Goal: Task Accomplishment & Management: Manage account settings

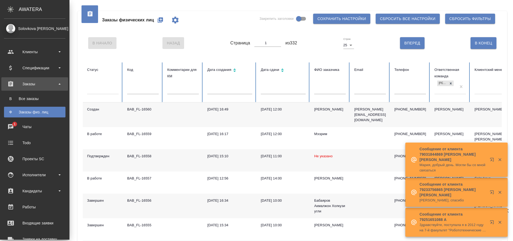
click at [40, 111] on div "Заказы физ. лиц" at bounding box center [35, 111] width 56 height 5
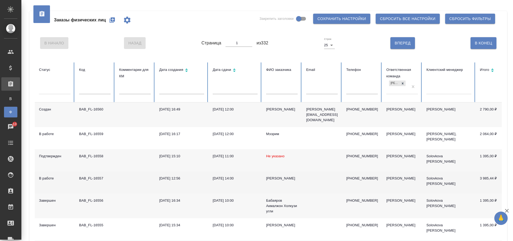
scroll to position [27, 0]
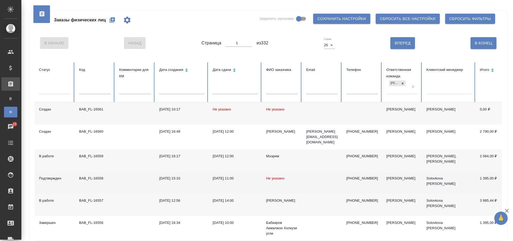
click at [296, 181] on td "Не указано" at bounding box center [282, 182] width 40 height 22
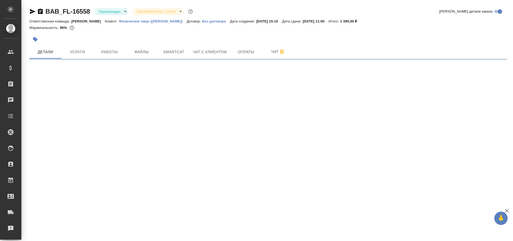
select select "RU"
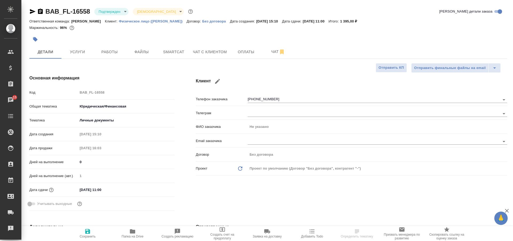
type textarea "x"
click at [145, 48] on button "Файлы" at bounding box center [141, 51] width 32 height 13
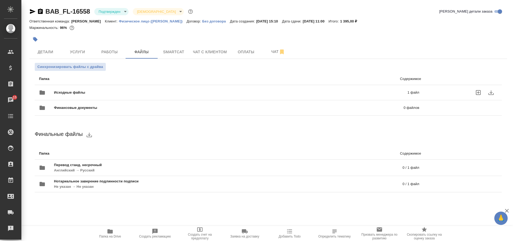
click at [84, 93] on span "Исходные файлы" at bounding box center [150, 92] width 192 height 5
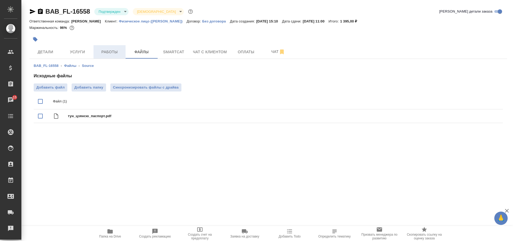
click at [120, 53] on span "Работы" at bounding box center [110, 52] width 26 height 7
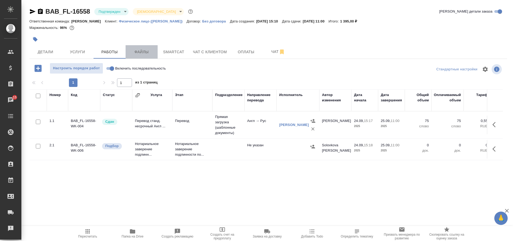
click at [133, 51] on span "Файлы" at bounding box center [142, 52] width 26 height 7
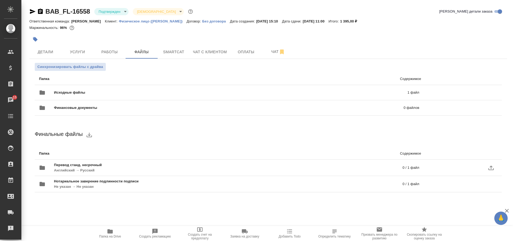
click at [111, 168] on p "Английский → Русский" at bounding box center [153, 169] width 198 height 5
drag, startPoint x: 109, startPoint y: 234, endPoint x: 113, endPoint y: 233, distance: 3.8
click at [109, 234] on icon "button" at bounding box center [110, 231] width 6 height 6
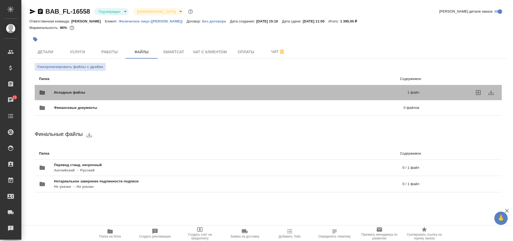
click at [76, 93] on span "Исходные файлы" at bounding box center [150, 92] width 192 height 5
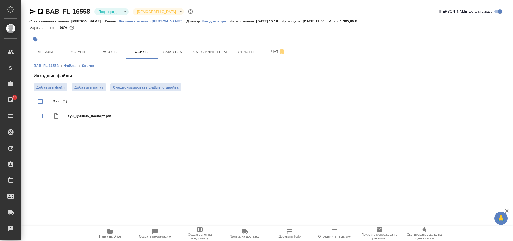
click at [76, 65] on link "Файлы" at bounding box center [70, 66] width 12 height 4
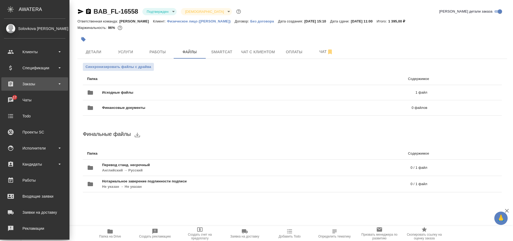
click at [44, 83] on div "Заказы" at bounding box center [34, 84] width 61 height 8
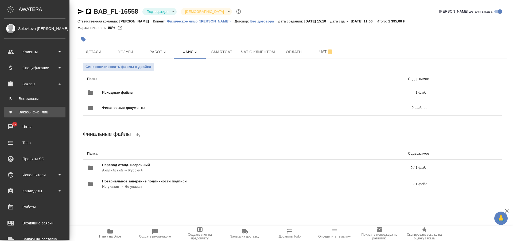
click at [41, 111] on div "Заказы физ. лиц" at bounding box center [35, 111] width 56 height 5
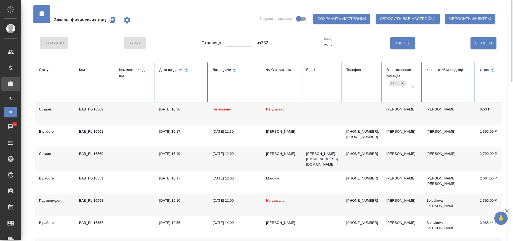
click at [112, 111] on td "BAB_FL-16562" at bounding box center [95, 113] width 40 height 22
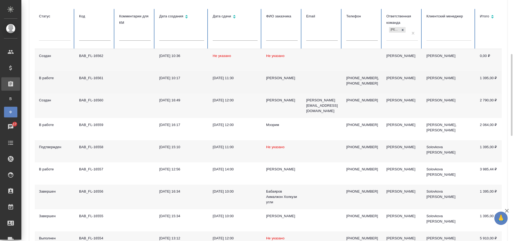
scroll to position [80, 0]
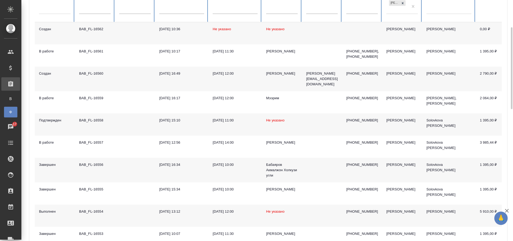
click at [125, 172] on td at bounding box center [135, 170] width 40 height 25
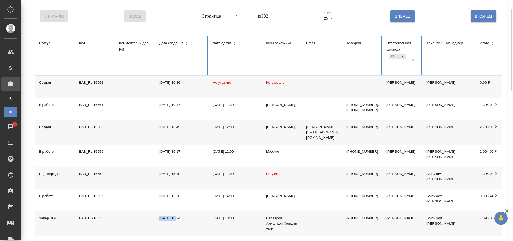
scroll to position [0, 0]
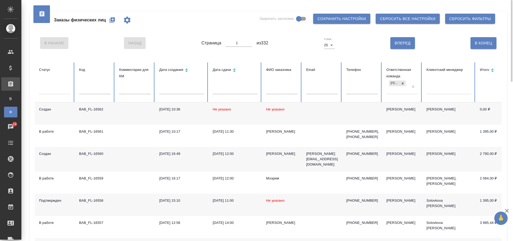
drag, startPoint x: 179, startPoint y: 23, endPoint x: 185, endPoint y: 46, distance: 22.9
click at [179, 23] on div "Заказы физических лиц Закрепить заголовки Сохранить настройки Сбросить все наст…" at bounding box center [268, 20] width 467 height 18
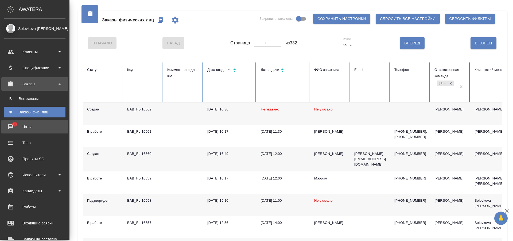
click at [8, 122] on link "18 Чаты" at bounding box center [34, 126] width 67 height 13
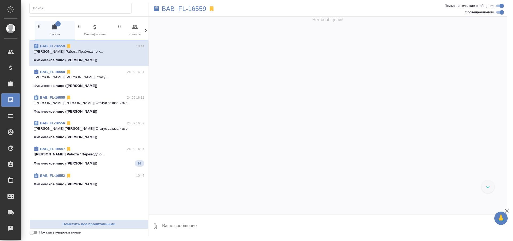
scroll to position [981, 0]
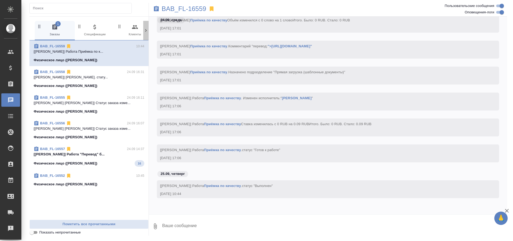
click at [148, 32] on icon at bounding box center [145, 30] width 5 height 5
click at [128, 28] on span "17 Мессенджеры" at bounding box center [123, 30] width 36 height 13
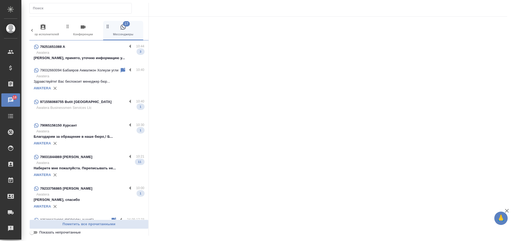
click at [93, 110] on p "Àwatera Businessmen Services Llc" at bounding box center [90, 107] width 108 height 5
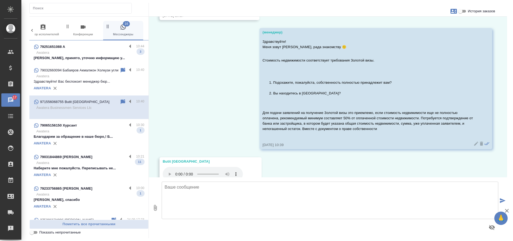
scroll to position [370, 0]
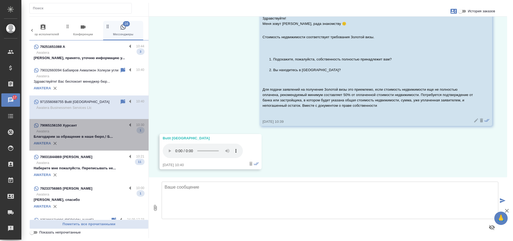
click at [108, 128] on div "79065156150 Хурсант" at bounding box center [80, 125] width 93 height 6
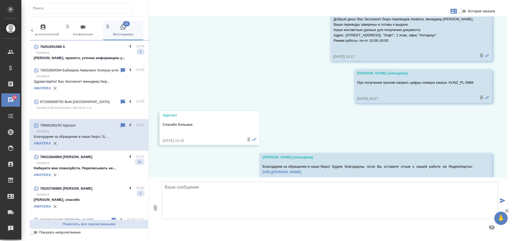
scroll to position [0, 0]
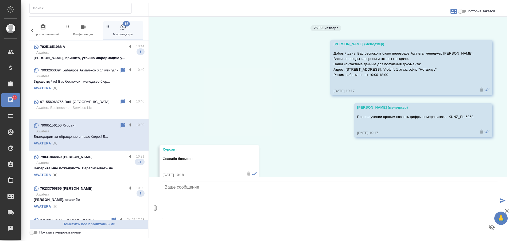
click at [92, 79] on p "Awatera" at bounding box center [90, 75] width 108 height 5
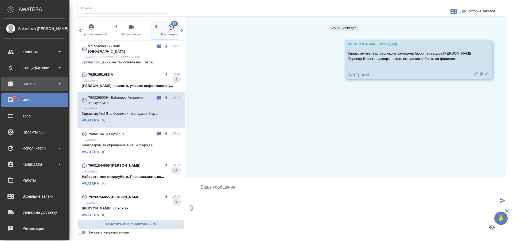
click at [44, 83] on div "Заказы" at bounding box center [34, 84] width 61 height 8
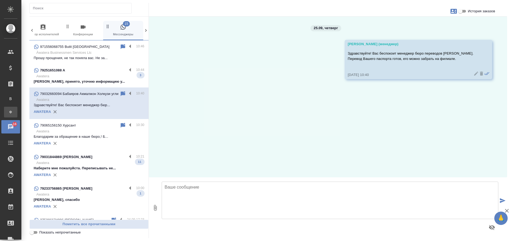
click at [8, 110] on div "Заказы физ. лиц" at bounding box center [4, 111] width 8 height 5
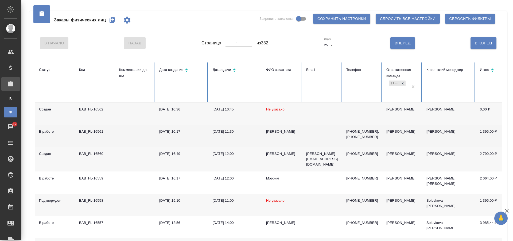
scroll to position [53, 0]
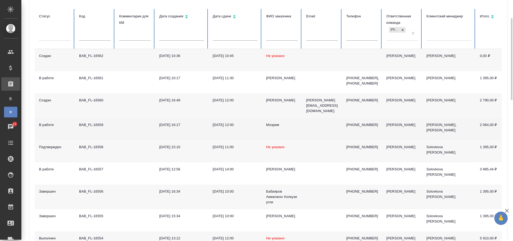
click at [112, 124] on td "BAB_FL-16559" at bounding box center [95, 129] width 40 height 22
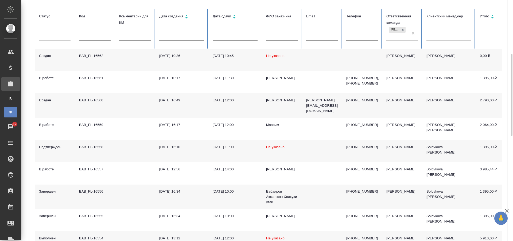
scroll to position [80, 0]
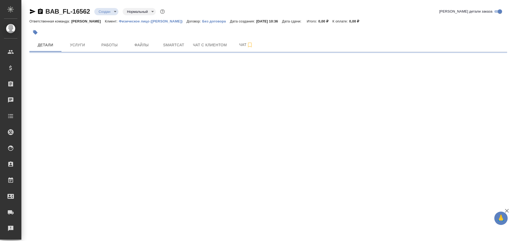
select select "RU"
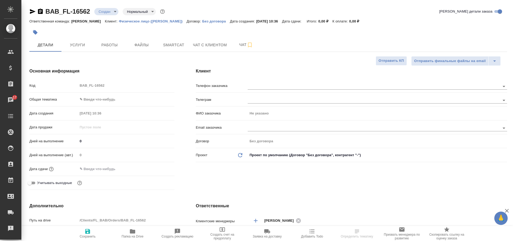
type textarea "x"
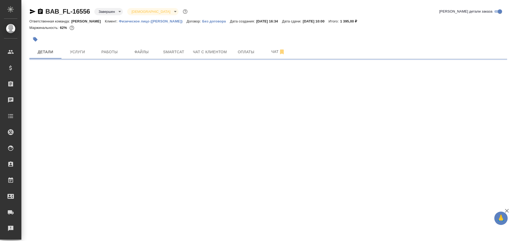
select select "RU"
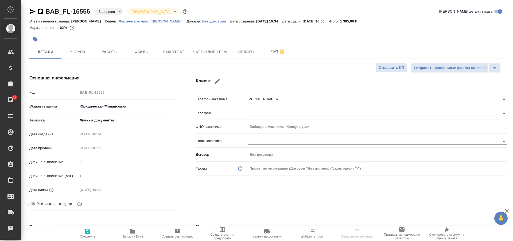
type textarea "x"
click at [201, 51] on span "Чат с клиентом" at bounding box center [210, 52] width 34 height 7
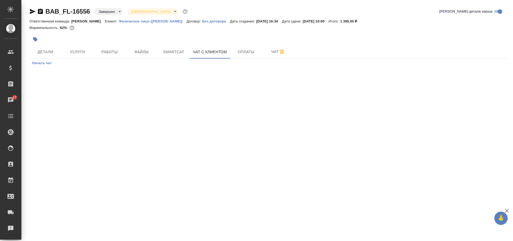
click at [42, 63] on span "Начать чат" at bounding box center [42, 63] width 20 height 6
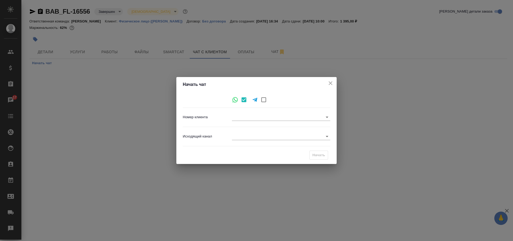
type input "[PHONE_NUMBER]"
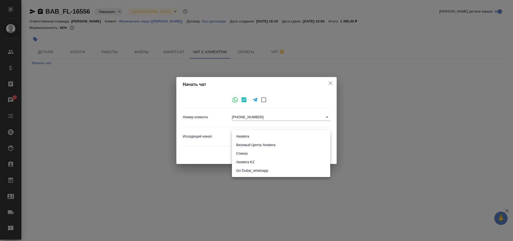
click at [271, 136] on body "🙏 .cls-1 fill:#fff; AWATERA Solovkova [PERSON_NAME] Спецификации Заказы 17 Чаты…" at bounding box center [256, 120] width 513 height 241
click at [241, 136] on li "Awatera" at bounding box center [281, 136] width 98 height 9
type input "2"
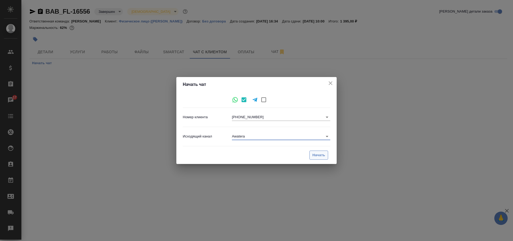
click at [320, 155] on span "Начать" at bounding box center [318, 155] width 13 height 6
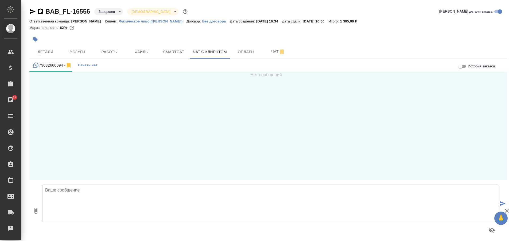
click at [145, 195] on textarea at bounding box center [270, 202] width 456 height 37
click at [79, 191] on textarea "Здравствуйте! Это бюро переводов Аватера." at bounding box center [270, 202] width 456 height 37
click at [212, 195] on textarea "Здравствуйте! Вас беспокоит менеджер бюро переводов Аватера." at bounding box center [270, 202] width 456 height 37
drag, startPoint x: 176, startPoint y: 199, endPoint x: 41, endPoint y: 183, distance: 135.7
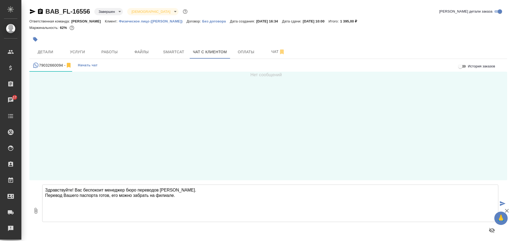
click at [41, 183] on div "Здравствуйте! Вас беспокоит менеджер бюро переводов Аватера. Перевод Вашего пас…" at bounding box center [270, 210] width 460 height 56
type textarea "Здравствуйте! Вас беспокоит менеджер бюро переводов Аватера. Перевод Вашего пас…"
click at [45, 55] on span "Детали" at bounding box center [46, 52] width 26 height 7
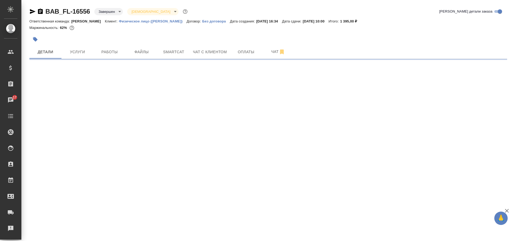
select select "RU"
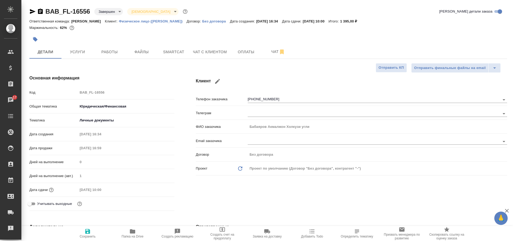
type textarea "x"
click at [200, 53] on span "Чат с клиентом" at bounding box center [210, 52] width 34 height 7
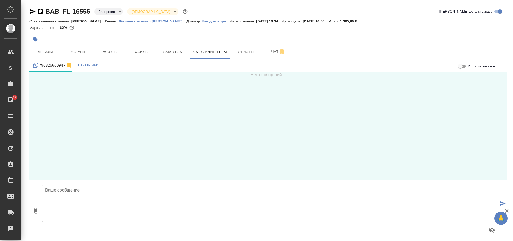
click at [102, 202] on textarea at bounding box center [270, 202] width 456 height 37
paste textarea "Здравствуйте! Вас беспокоит менеджер бюро переводов Аватера. Перевод Вашего пас…"
type textarea "Здравствуйте! Вас беспокоит менеджер бюро переводов Аватера. Перевод Вашего пас…"
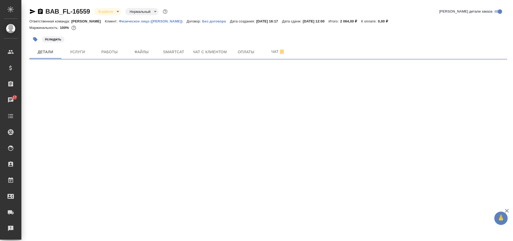
select select "RU"
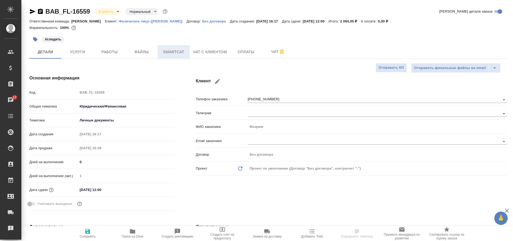
type textarea "x"
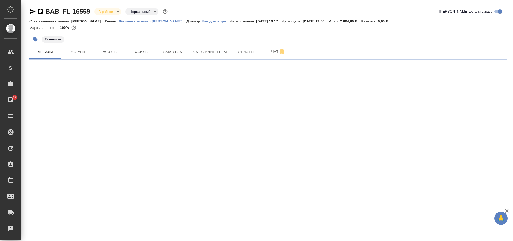
select select "RU"
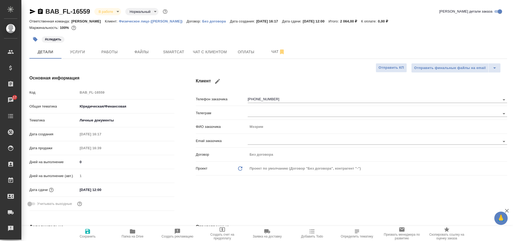
type textarea "x"
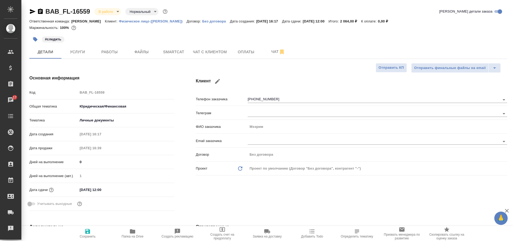
type textarea "x"
click at [82, 51] on span "Услуги" at bounding box center [78, 52] width 26 height 7
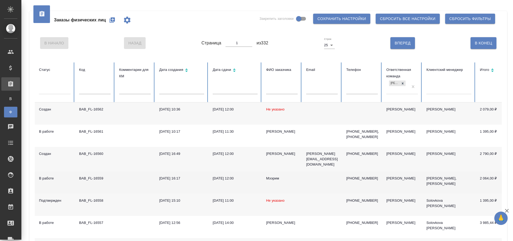
click at [132, 179] on td at bounding box center [135, 182] width 40 height 22
click at [127, 175] on td at bounding box center [135, 182] width 40 height 22
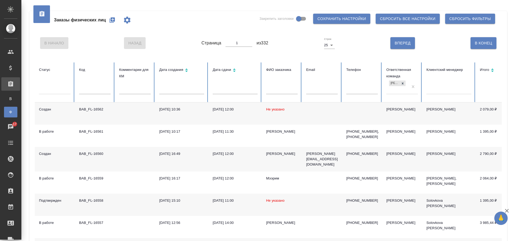
click at [159, 25] on div "Заказы физических лиц Закрепить заголовки Сохранить настройки Сбросить все наст…" at bounding box center [268, 20] width 467 height 18
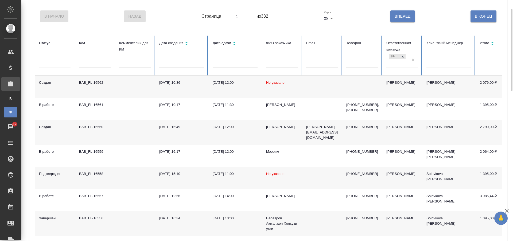
scroll to position [80, 0]
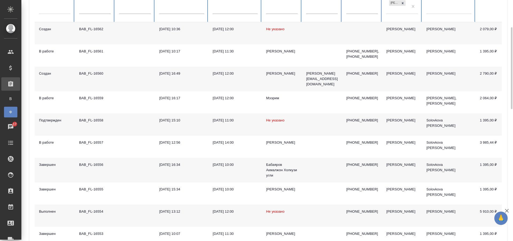
click at [314, 123] on td at bounding box center [322, 124] width 40 height 22
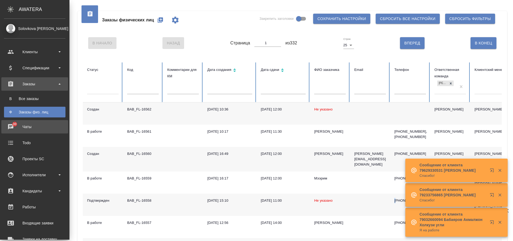
click at [18, 125] on div "Чаты" at bounding box center [34, 127] width 61 height 8
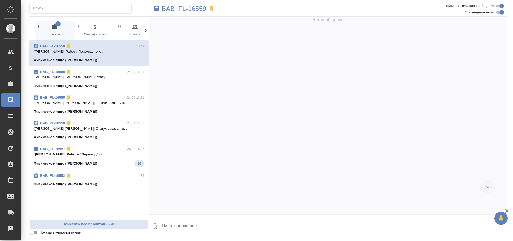
scroll to position [981, 0]
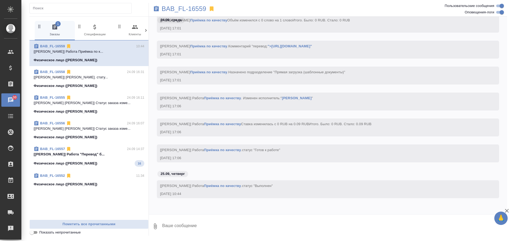
click at [145, 29] on icon at bounding box center [145, 30] width 5 height 5
click at [144, 29] on icon at bounding box center [145, 30] width 5 height 5
drag, startPoint x: 128, startPoint y: 33, endPoint x: 131, endPoint y: 34, distance: 3.0
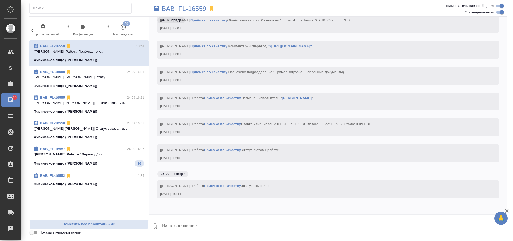
click at [128, 33] on span "29 Мессенджеры" at bounding box center [123, 30] width 36 height 13
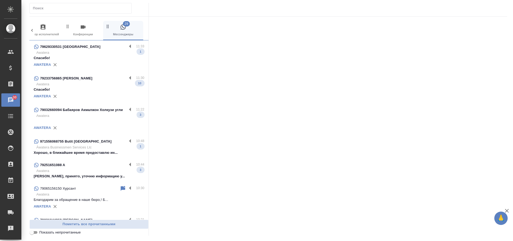
click at [93, 120] on p at bounding box center [89, 120] width 111 height 5
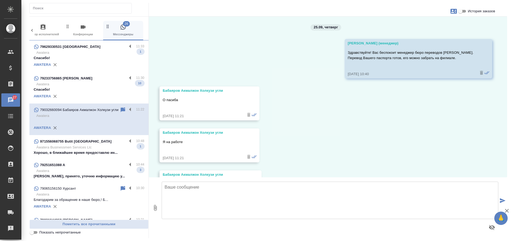
scroll to position [0, 0]
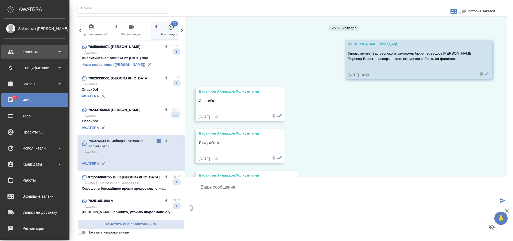
click at [27, 51] on div "Клиенты" at bounding box center [34, 52] width 61 height 8
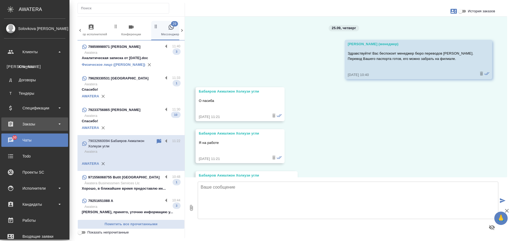
click at [40, 123] on div "Заказы" at bounding box center [34, 124] width 61 height 8
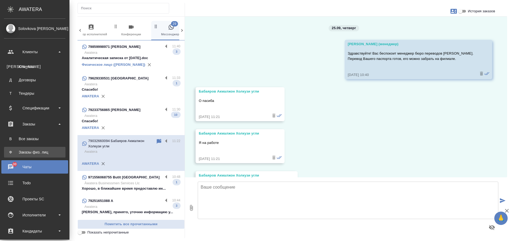
click at [36, 153] on div "Заказы физ. лиц" at bounding box center [35, 151] width 56 height 5
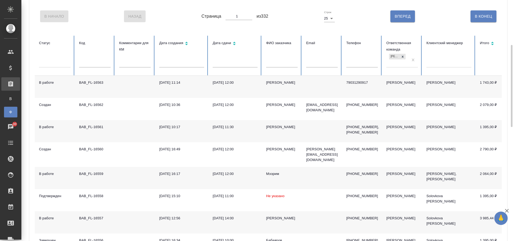
scroll to position [107, 0]
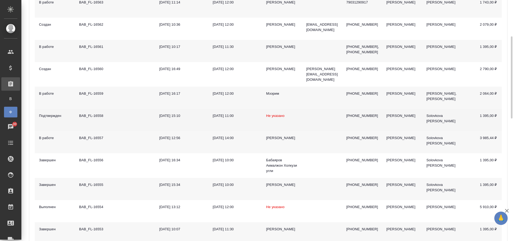
click at [293, 116] on td "Не указано" at bounding box center [282, 120] width 40 height 22
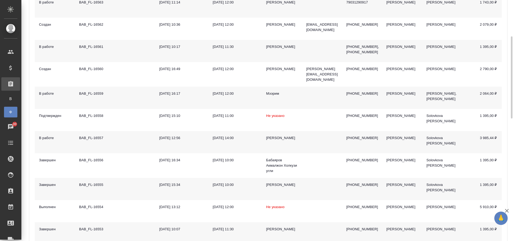
click at [124, 93] on td at bounding box center [135, 97] width 40 height 22
click at [125, 93] on td at bounding box center [135, 97] width 40 height 22
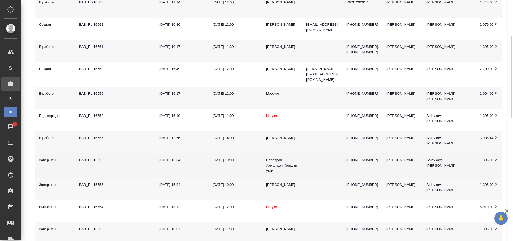
click at [119, 162] on td at bounding box center [135, 165] width 40 height 25
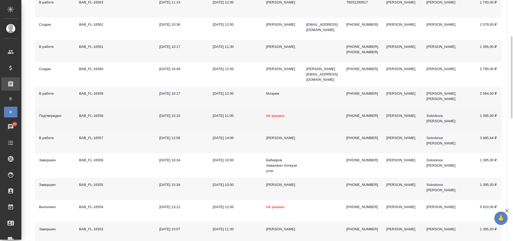
click at [121, 115] on td at bounding box center [135, 120] width 40 height 22
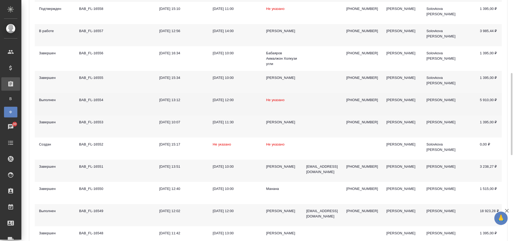
scroll to position [160, 0]
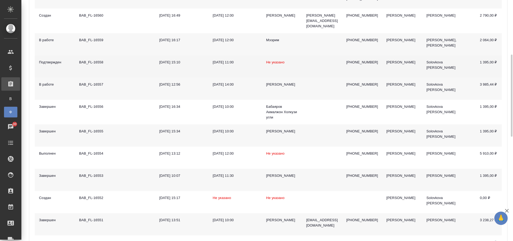
click at [122, 64] on td at bounding box center [135, 66] width 40 height 22
click at [118, 61] on td at bounding box center [135, 66] width 40 height 22
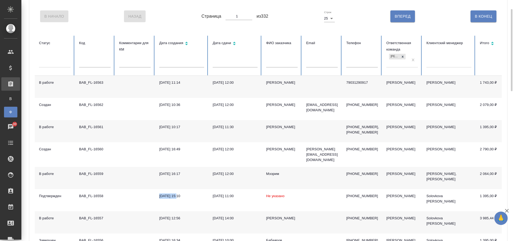
scroll to position [0, 0]
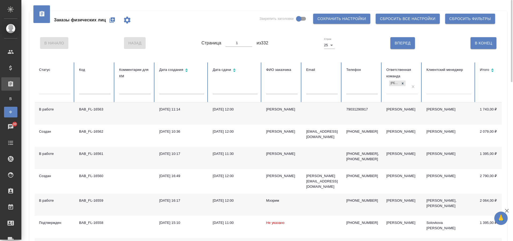
click at [164, 21] on div "Заказы физических лиц Закрепить заголовки Сохранить настройки Сбросить все наст…" at bounding box center [268, 20] width 467 height 18
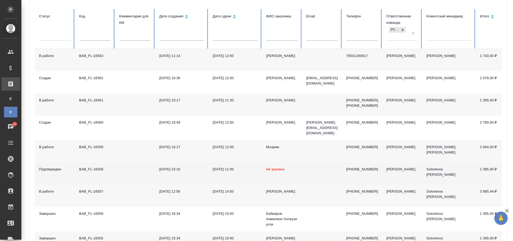
click at [128, 172] on td at bounding box center [135, 173] width 40 height 22
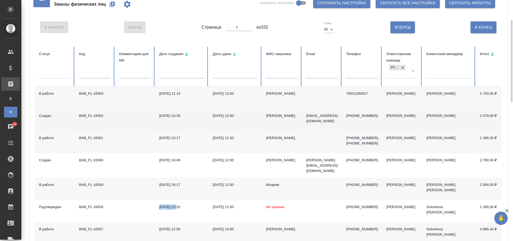
scroll to position [0, 0]
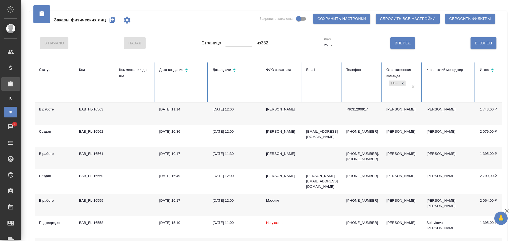
click at [168, 16] on div "Заказы физических лиц Закрепить заголовки Сохранить настройки Сбросить все наст…" at bounding box center [268, 20] width 467 height 18
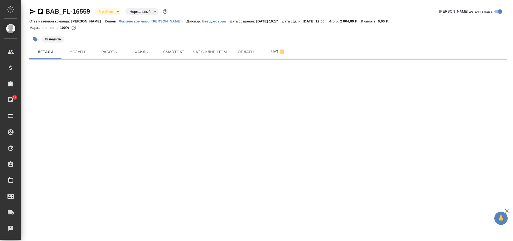
select select "RU"
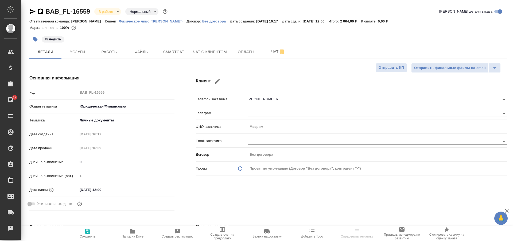
type textarea "x"
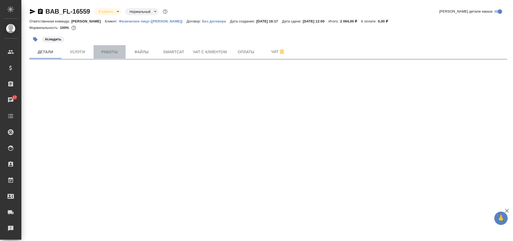
click at [108, 55] on span "Работы" at bounding box center [110, 52] width 26 height 7
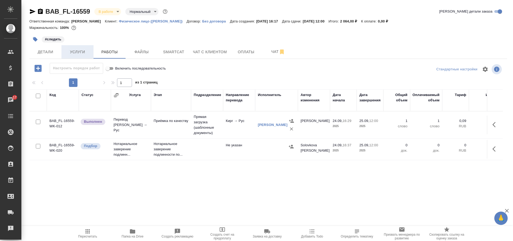
click at [79, 54] on span "Услуги" at bounding box center [78, 52] width 26 height 7
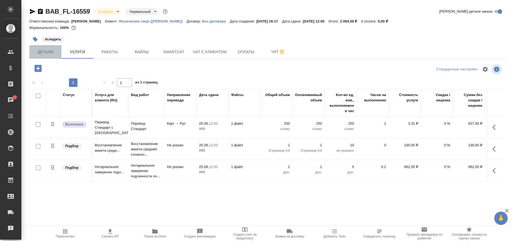
click at [50, 53] on span "Детали" at bounding box center [46, 52] width 26 height 7
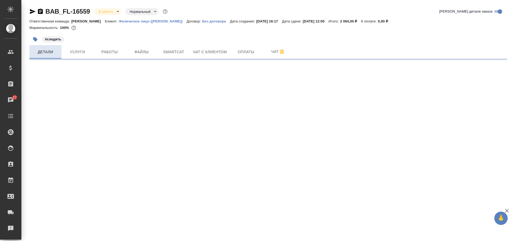
select select "RU"
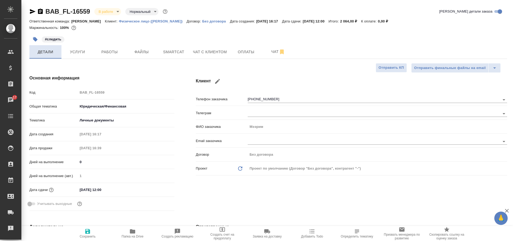
type textarea "x"
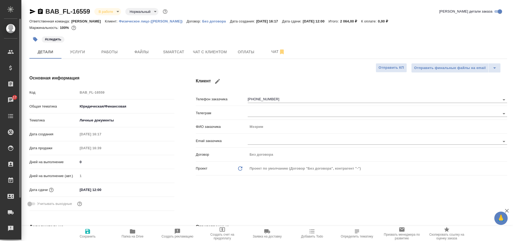
type textarea "x"
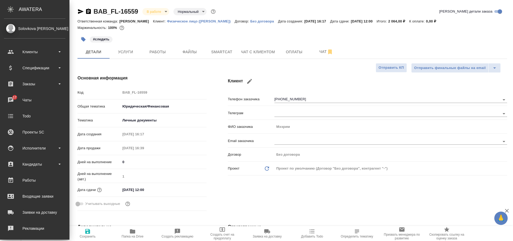
type textarea "x"
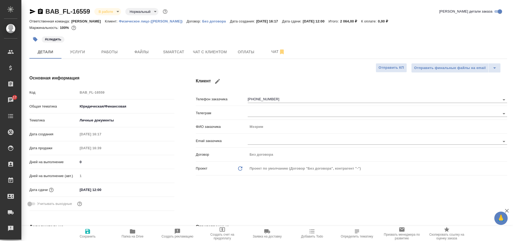
type textarea "x"
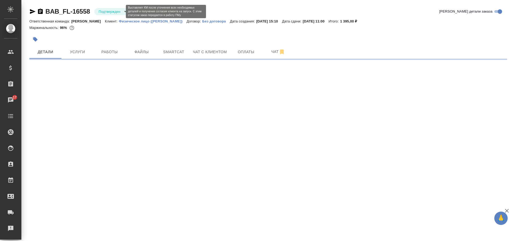
select select "RU"
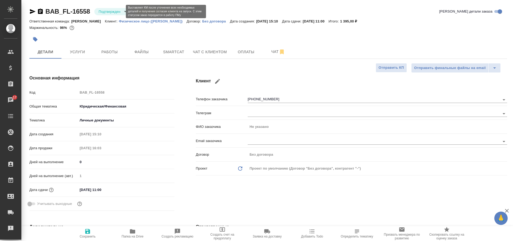
type textarea "x"
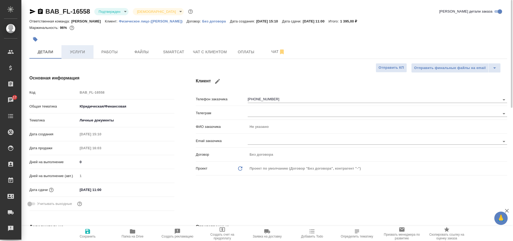
click at [85, 53] on span "Услуги" at bounding box center [78, 52] width 26 height 7
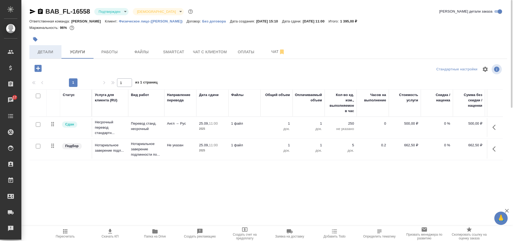
click at [46, 52] on span "Детали" at bounding box center [46, 52] width 26 height 7
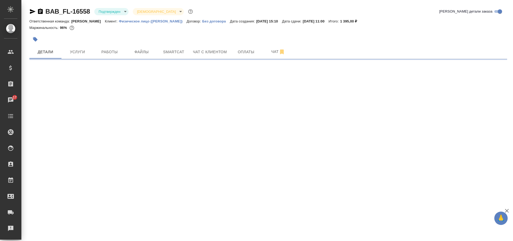
select select "RU"
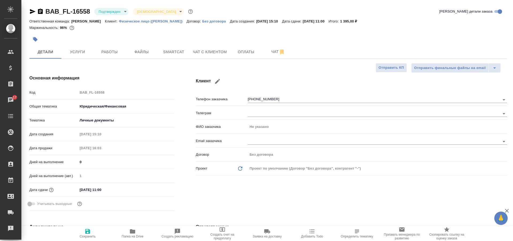
type textarea "x"
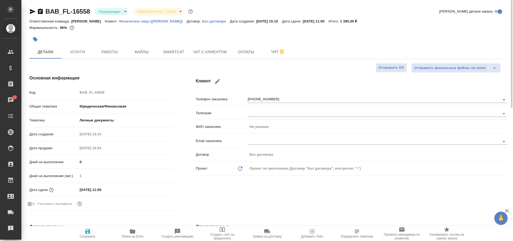
type textarea "x"
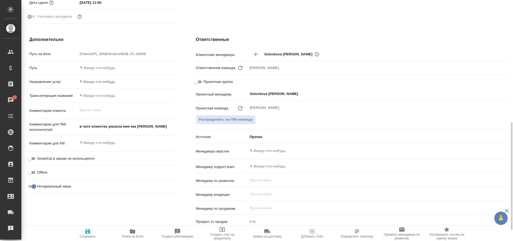
scroll to position [214, 0]
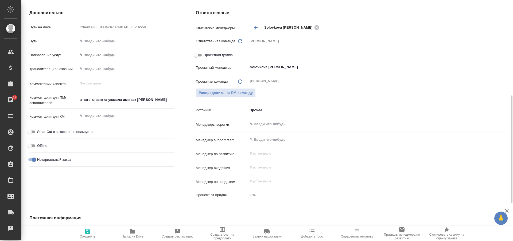
type textarea "x"
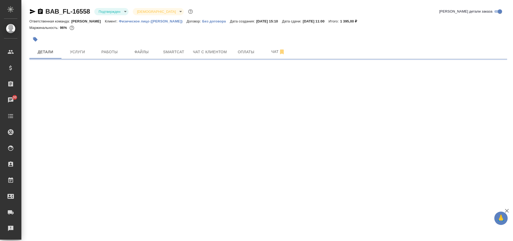
select select "RU"
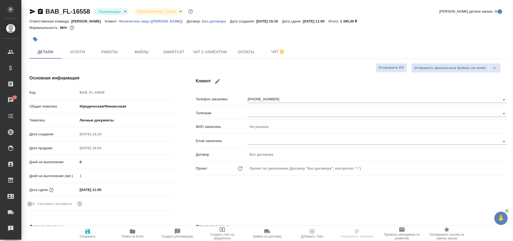
type textarea "x"
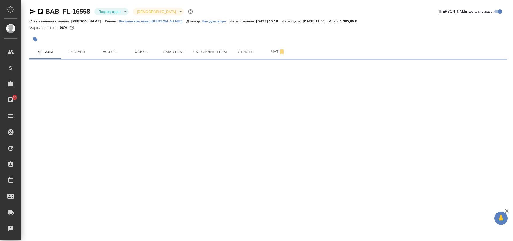
select select "RU"
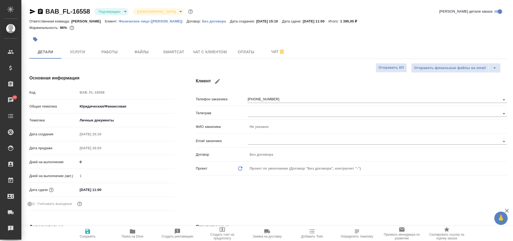
type textarea "x"
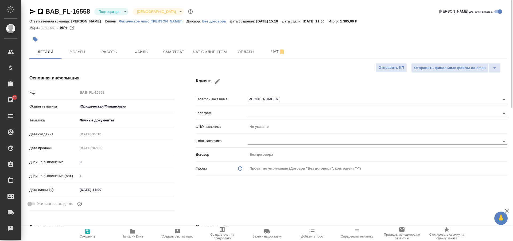
type textarea "x"
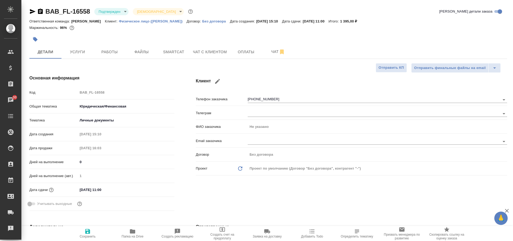
select select "RU"
click at [102, 50] on span "Работы" at bounding box center [110, 52] width 26 height 7
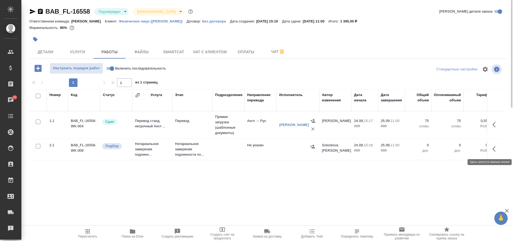
click at [494, 148] on icon "button" at bounding box center [495, 149] width 6 height 6
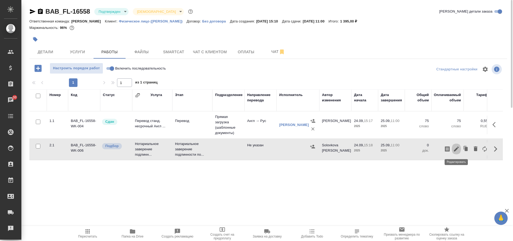
click at [457, 147] on icon "button" at bounding box center [456, 148] width 5 height 5
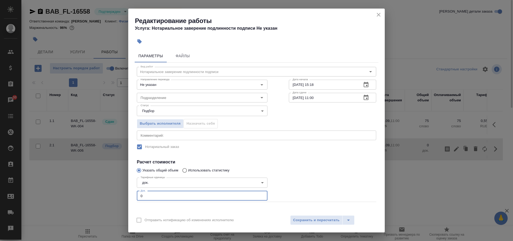
click at [178, 196] on input "0" at bounding box center [202, 196] width 131 height 10
type input "1"
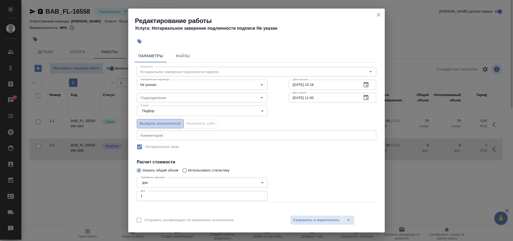
click at [165, 122] on span "Выбрать исполнителя" at bounding box center [160, 123] width 41 height 6
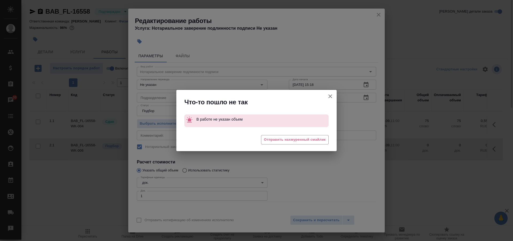
click at [328, 96] on icon "button" at bounding box center [330, 96] width 6 height 6
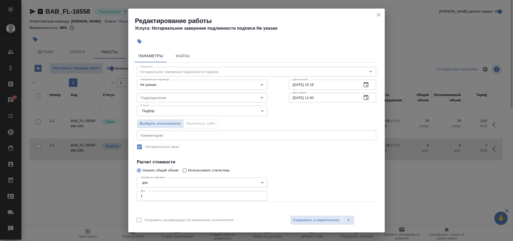
scroll to position [22, 0]
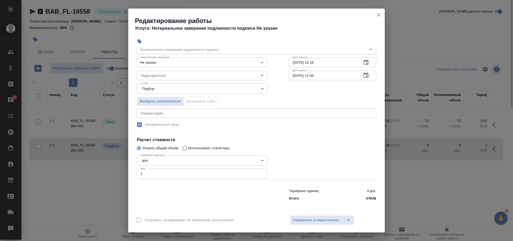
click at [177, 171] on input "1" at bounding box center [202, 173] width 131 height 10
click at [323, 218] on span "Сохранить и пересчитать" at bounding box center [316, 220] width 46 height 6
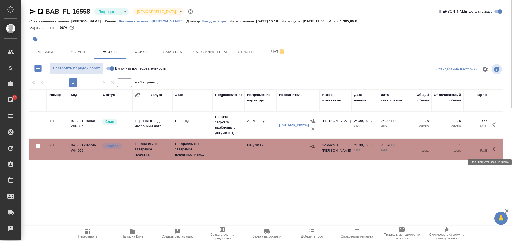
click at [496, 149] on icon "button" at bounding box center [495, 149] width 6 height 6
click at [455, 149] on icon "button" at bounding box center [456, 148] width 5 height 5
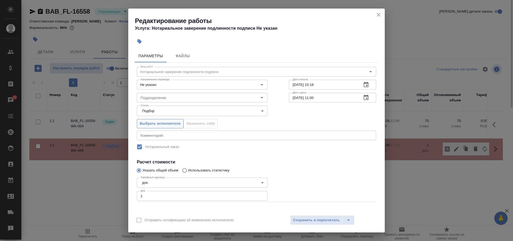
click at [165, 122] on span "Выбрать исполнителя" at bounding box center [160, 123] width 41 height 6
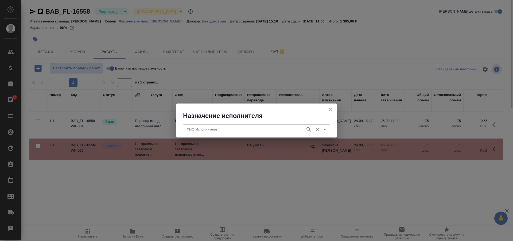
click at [212, 130] on input "ФИО Исполнителя" at bounding box center [243, 129] width 118 height 6
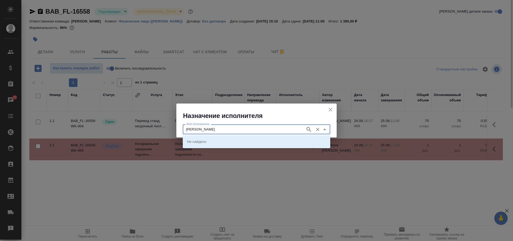
type input "соколова"
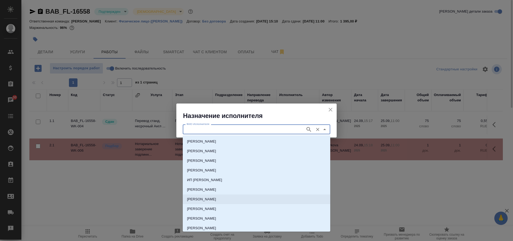
click at [216, 198] on p "[PERSON_NAME]" at bounding box center [201, 198] width 29 height 5
type input "[PERSON_NAME]"
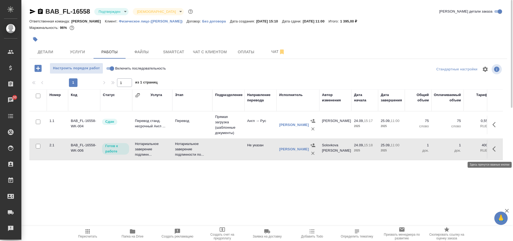
click at [495, 150] on icon "button" at bounding box center [495, 149] width 6 height 6
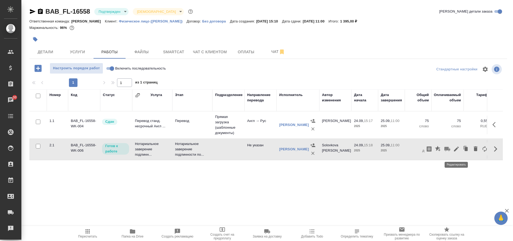
click at [454, 150] on icon "button" at bounding box center [456, 149] width 6 height 6
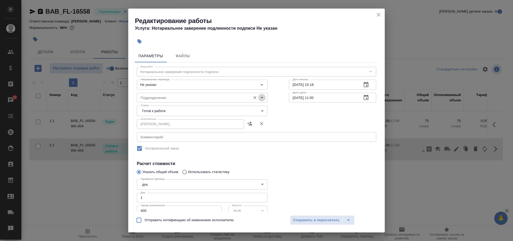
click at [259, 96] on icon "Open" at bounding box center [261, 97] width 6 height 6
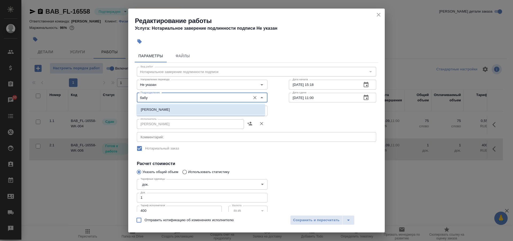
click at [221, 110] on li "[PERSON_NAME]" at bounding box center [200, 110] width 128 height 10
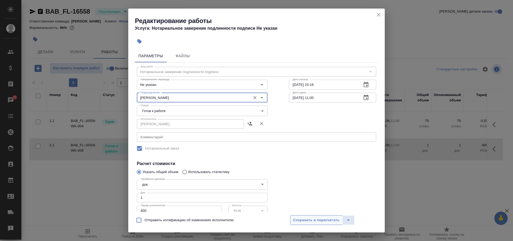
type input "[PERSON_NAME]"
click at [327, 220] on span "Сохранить и пересчитать" at bounding box center [316, 220] width 46 height 6
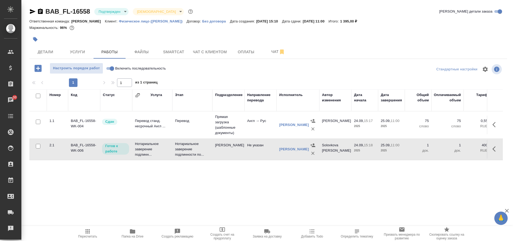
click at [110, 67] on input "Включить последовательность" at bounding box center [111, 68] width 19 height 6
checkbox input "true"
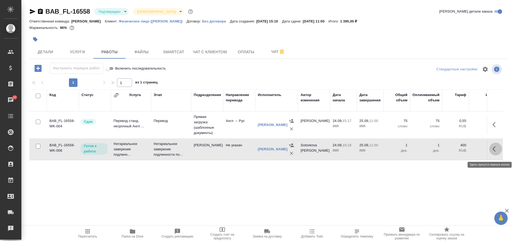
click at [493, 152] on icon "button" at bounding box center [495, 149] width 6 height 6
click at [457, 151] on icon "button" at bounding box center [456, 148] width 5 height 5
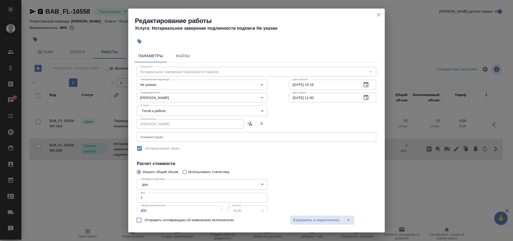
click at [201, 110] on body "🙏 .cls-1 fill:#fff; AWATERA Solovkova Ekaterina Клиенты Спецификации Заказы 30 …" at bounding box center [256, 120] width 513 height 241
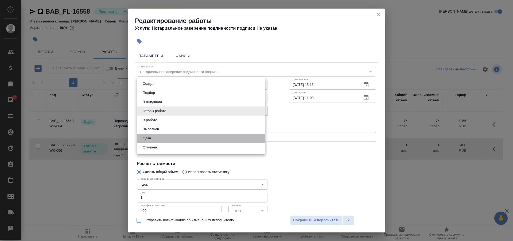
click at [179, 137] on li "Сдан" at bounding box center [201, 137] width 128 height 9
type input "closed"
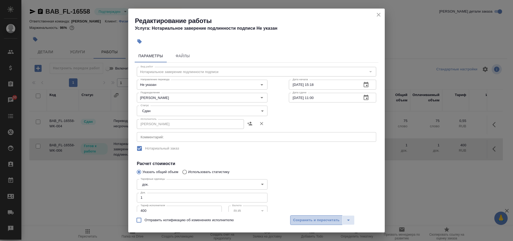
click at [319, 218] on span "Сохранить и пересчитать" at bounding box center [316, 220] width 46 height 6
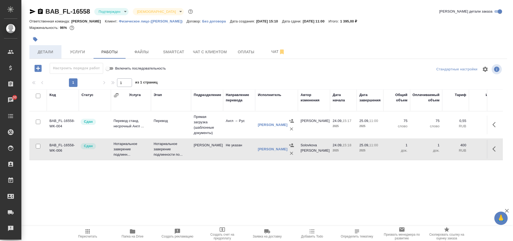
click at [38, 51] on span "Детали" at bounding box center [46, 52] width 26 height 7
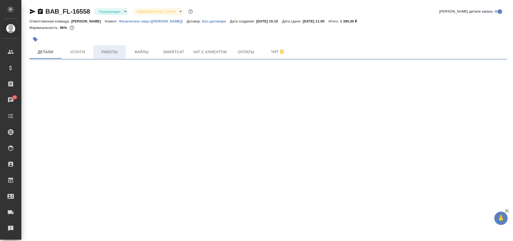
click at [97, 51] on span "Работы" at bounding box center [110, 52] width 26 height 7
select select "RU"
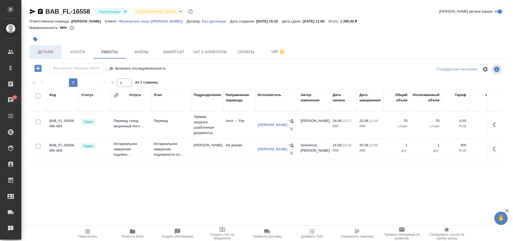
click at [51, 52] on span "Детали" at bounding box center [46, 52] width 26 height 7
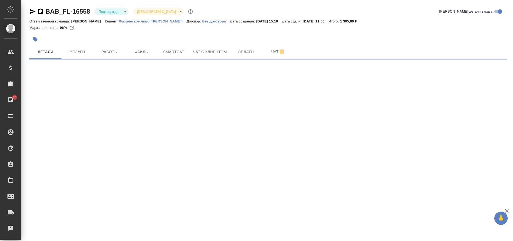
select select "RU"
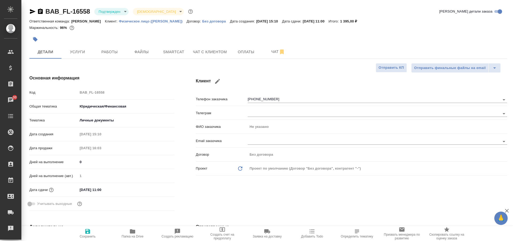
type textarea "x"
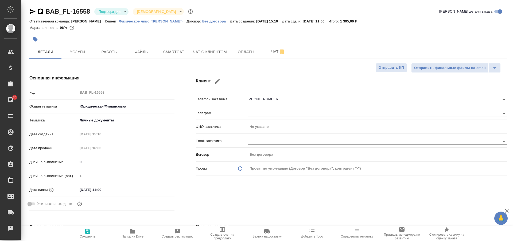
type textarea "x"
click at [124, 11] on body "🙏 .cls-1 fill:#fff; AWATERA Solovkova Ekaterina Клиенты Спецификации Заказы 30 …" at bounding box center [256, 120] width 513 height 241
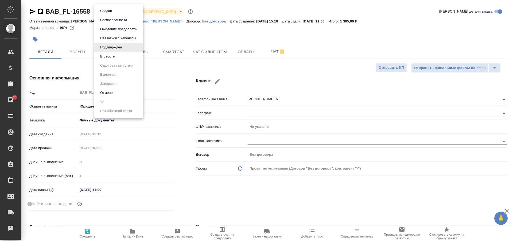
click at [117, 56] on li "В работе" at bounding box center [118, 56] width 49 height 9
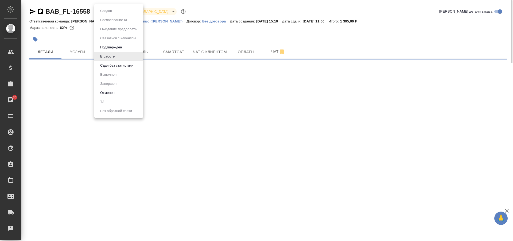
click at [111, 11] on body "🙏 .cls-1 fill:#fff; AWATERA Solovkova Ekaterina Клиенты Спецификации Заказы 30 …" at bounding box center [256, 120] width 513 height 241
select select "RU"
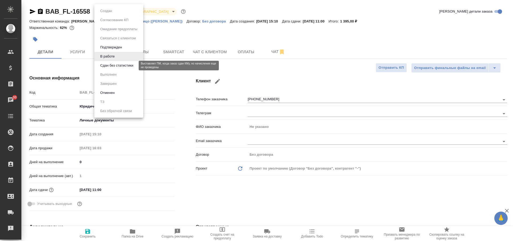
type textarea "x"
click at [126, 66] on button "Сдан без статистики" at bounding box center [117, 65] width 36 height 6
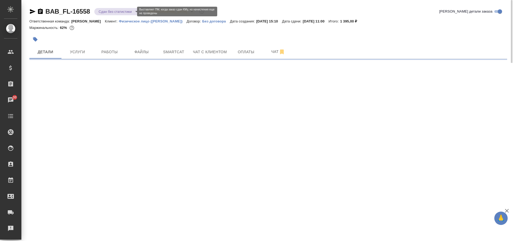
click at [118, 13] on body "🙏 .cls-1 fill:#fff; AWATERA Solovkova Ekaterina Клиенты Спецификации Заказы 30 …" at bounding box center [256, 120] width 513 height 241
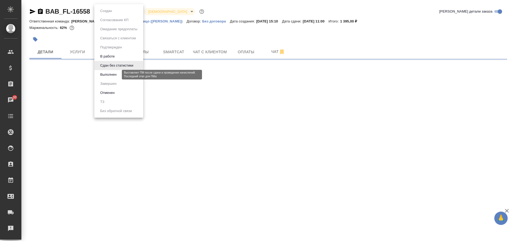
click at [115, 75] on button "Выполнен" at bounding box center [108, 75] width 19 height 6
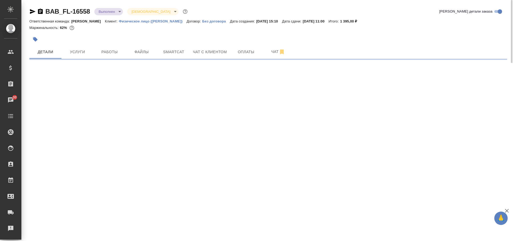
select select "RU"
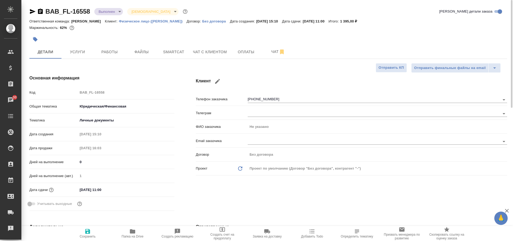
type textarea "x"
click at [113, 10] on body "🙏 .cls-1 fill:#fff; AWATERA Solovkova Ekaterina Клиенты Спецификации Заказы 30 …" at bounding box center [256, 120] width 513 height 241
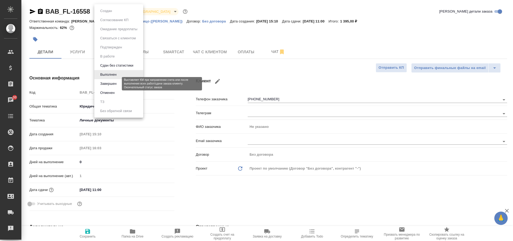
click at [113, 83] on button "Завершен" at bounding box center [108, 84] width 19 height 6
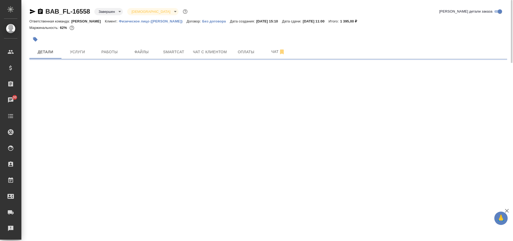
select select "RU"
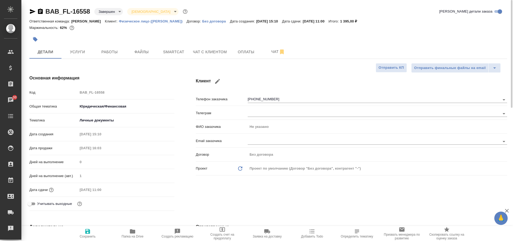
type textarea "x"
click at [105, 52] on span "Работы" at bounding box center [110, 52] width 26 height 7
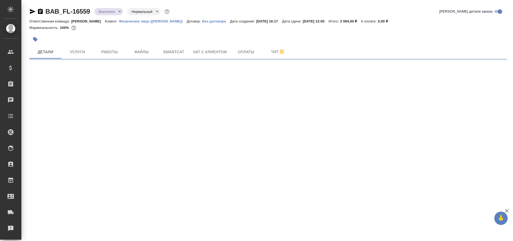
select select "RU"
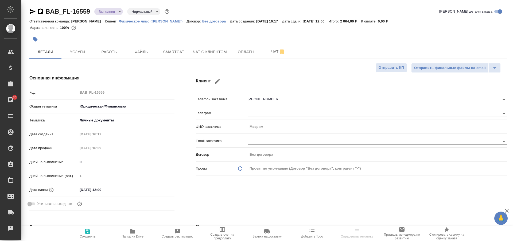
type textarea "x"
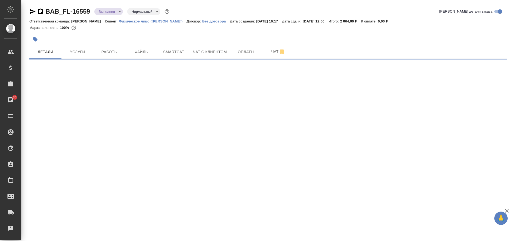
select select "RU"
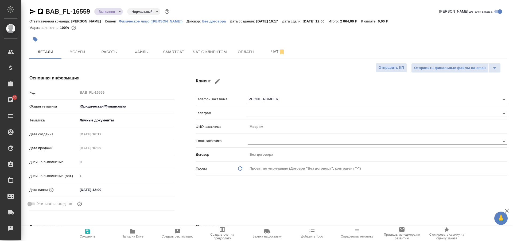
type textarea "x"
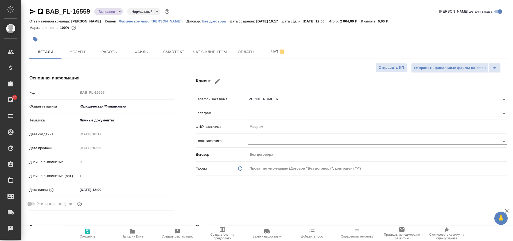
type textarea "x"
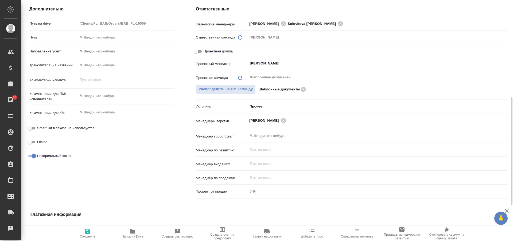
scroll to position [57, 0]
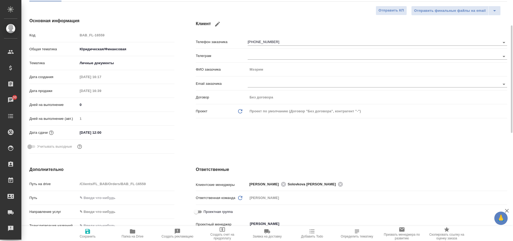
type textarea "x"
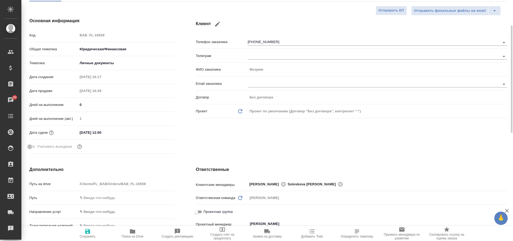
type textarea "x"
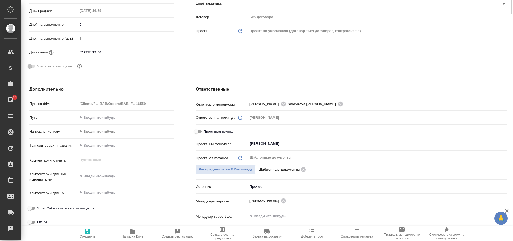
scroll to position [4, 0]
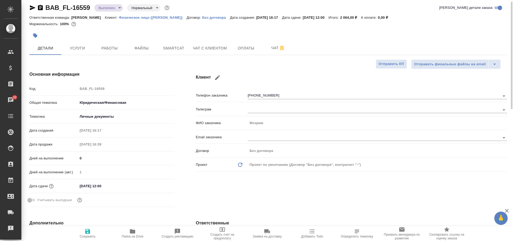
type textarea "x"
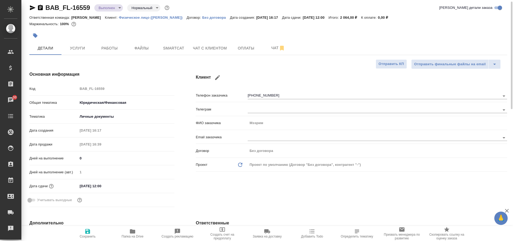
type textarea "x"
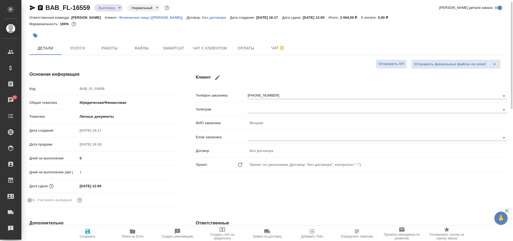
type textarea "x"
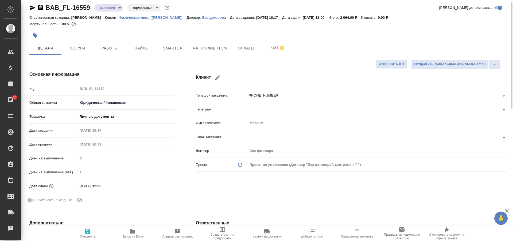
type textarea "x"
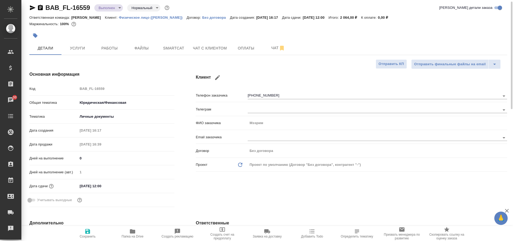
type textarea "x"
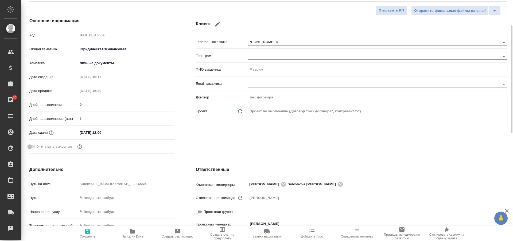
scroll to position [0, 0]
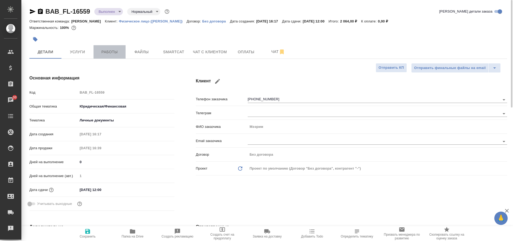
click at [109, 55] on button "Работы" at bounding box center [109, 51] width 32 height 13
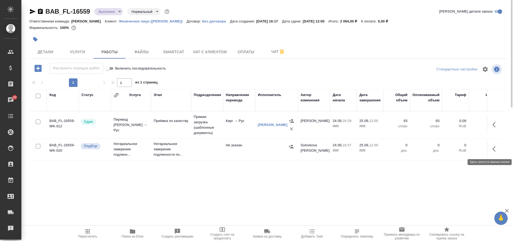
click at [494, 149] on icon "button" at bounding box center [495, 149] width 6 height 6
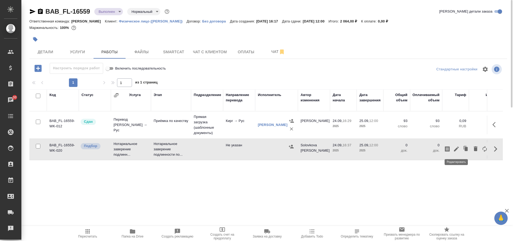
click at [454, 148] on icon "button" at bounding box center [456, 149] width 6 height 6
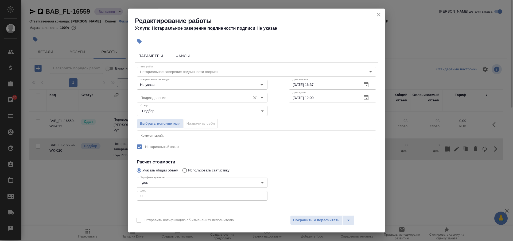
click at [208, 95] on input "Подразделение" at bounding box center [192, 97] width 109 height 6
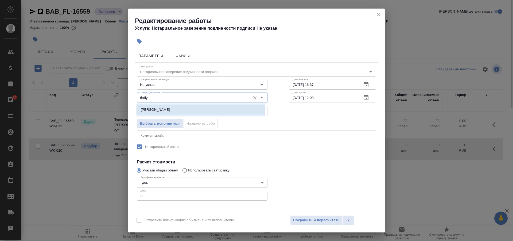
click at [211, 106] on li "[PERSON_NAME]" at bounding box center [200, 110] width 128 height 10
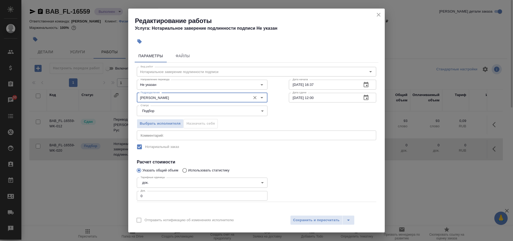
type input "[PERSON_NAME]"
click at [168, 196] on input "0" at bounding box center [202, 196] width 131 height 10
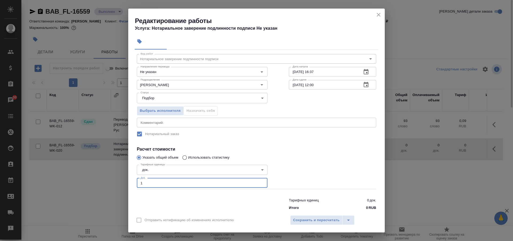
scroll to position [22, 0]
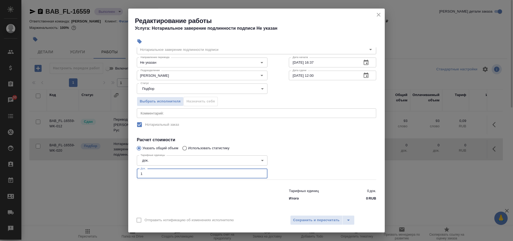
type input "1"
click at [312, 148] on div at bounding box center [332, 166] width 109 height 48
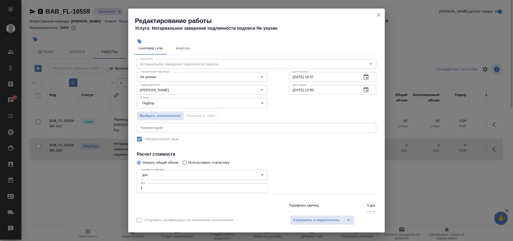
scroll to position [0, 0]
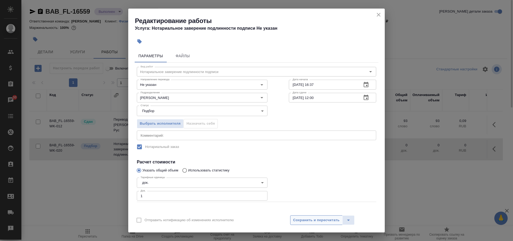
click at [323, 218] on span "Сохранить и пересчитать" at bounding box center [316, 220] width 46 height 6
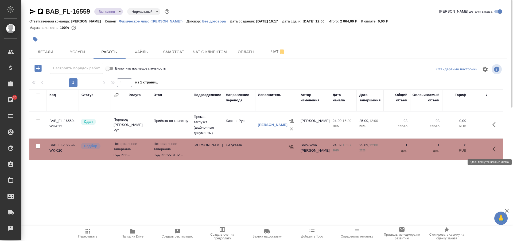
click at [496, 149] on icon "button" at bounding box center [495, 149] width 6 height 6
click at [295, 178] on div "Код Статус Услуга Этап Подразделение Направление перевода Исполнитель Автор изм…" at bounding box center [265, 149] width 473 height 120
click at [290, 145] on icon "button" at bounding box center [290, 146] width 5 height 5
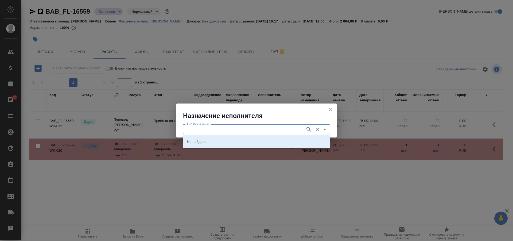
click at [230, 131] on input "ФИО Исполнителя" at bounding box center [243, 129] width 118 height 6
type input "Соколова"
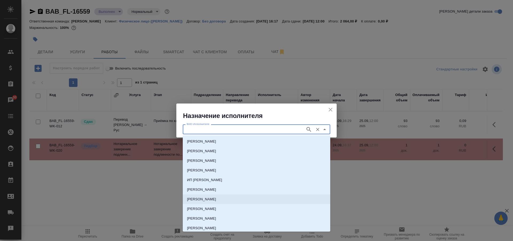
click at [216, 198] on p "[PERSON_NAME]" at bounding box center [201, 198] width 29 height 5
type input "[PERSON_NAME]"
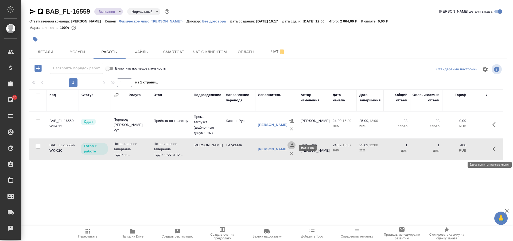
click at [493, 151] on icon "button" at bounding box center [493, 148] width 3 height 5
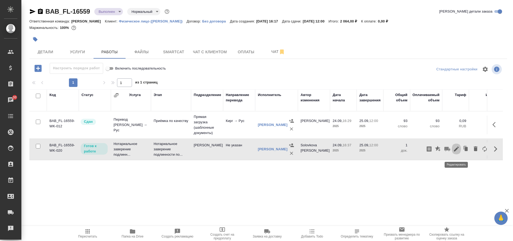
click at [455, 151] on icon "button" at bounding box center [456, 148] width 5 height 5
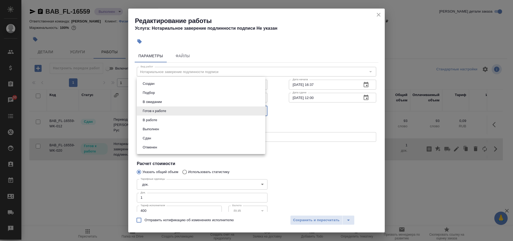
click at [260, 111] on body "🙏 .cls-1 fill:#fff; AWATERA Solovkova Ekaterina Клиенты Спецификации Заказы 30 …" at bounding box center [256, 120] width 513 height 241
click at [197, 136] on li "Сдан" at bounding box center [201, 137] width 128 height 9
type input "closed"
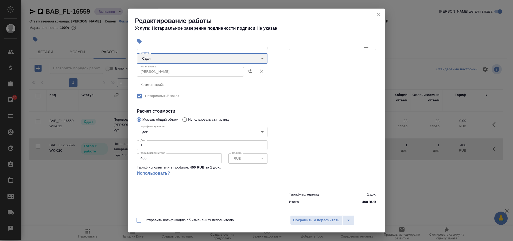
scroll to position [56, 0]
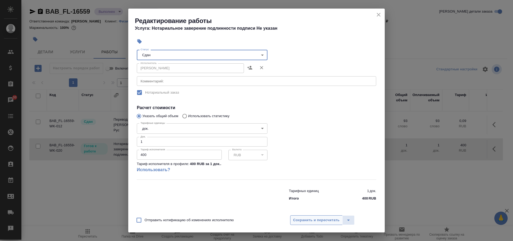
click at [326, 221] on span "Сохранить и пересчитать" at bounding box center [316, 220] width 46 height 6
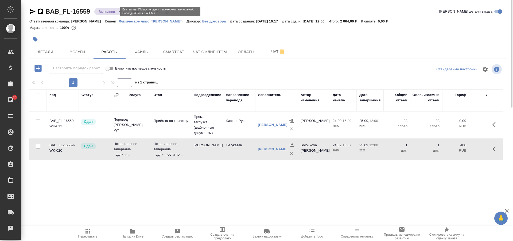
click at [106, 11] on body "🙏 .cls-1 fill:#fff; AWATERA Solovkova Ekaterina Клиенты Спецификации Заказы 30 …" at bounding box center [256, 120] width 513 height 241
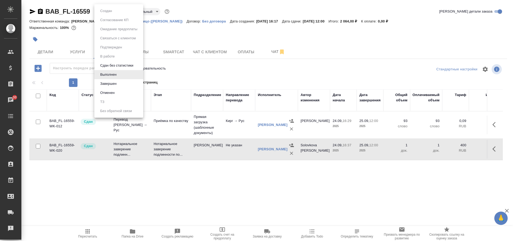
click at [312, 60] on div at bounding box center [256, 120] width 513 height 241
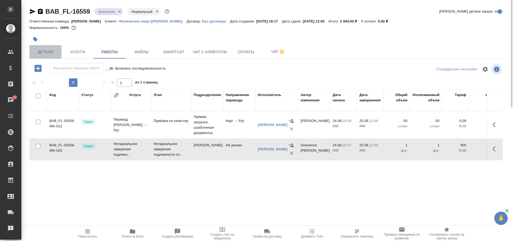
click at [42, 52] on span "Детали" at bounding box center [46, 52] width 26 height 7
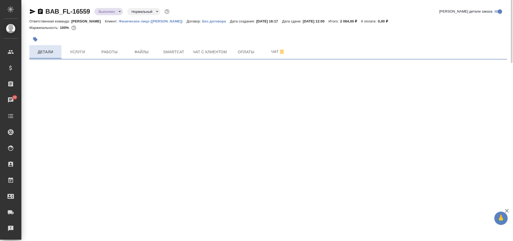
select select "RU"
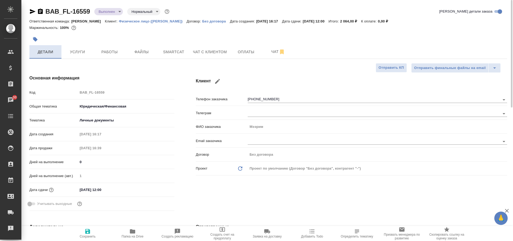
type textarea "x"
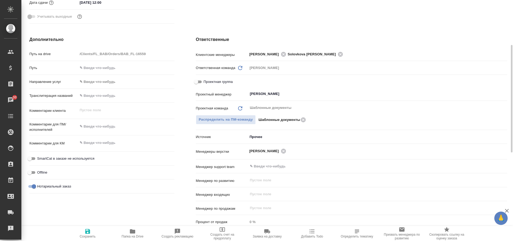
scroll to position [160, 0]
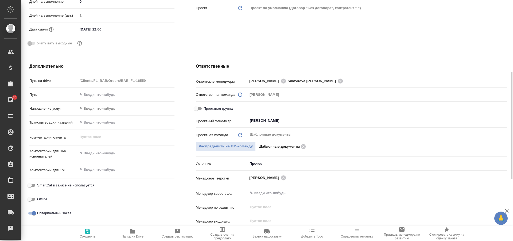
click at [198, 109] on input "Проектная группа" at bounding box center [195, 108] width 19 height 6
checkbox input "true"
type textarea "x"
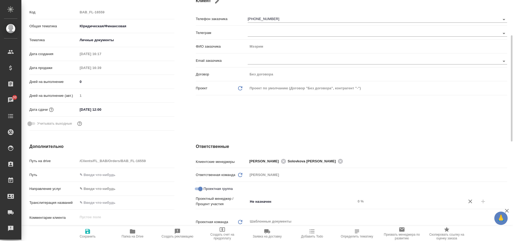
scroll to position [133, 0]
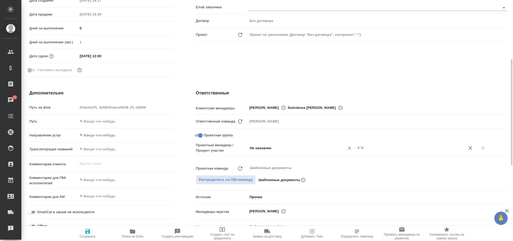
click at [300, 152] on div "Не назначен ​" at bounding box center [301, 148] width 108 height 10
click at [312, 151] on input "Не назначен" at bounding box center [292, 147] width 87 height 6
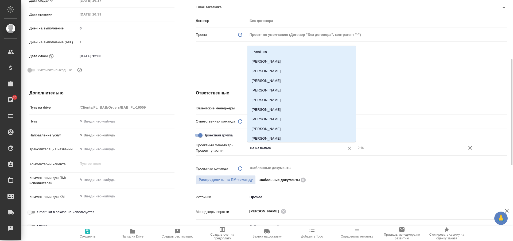
click at [312, 151] on input "Не назначен" at bounding box center [292, 147] width 87 height 6
click at [259, 144] on input "Не назначен" at bounding box center [292, 147] width 87 height 6
click at [263, 147] on input "Не назначен" at bounding box center [292, 147] width 87 height 6
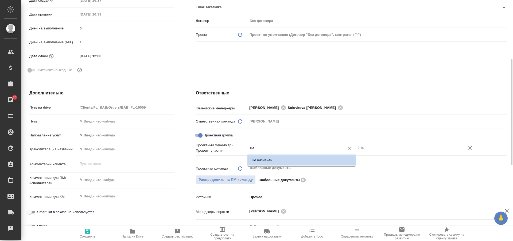
type input "Н"
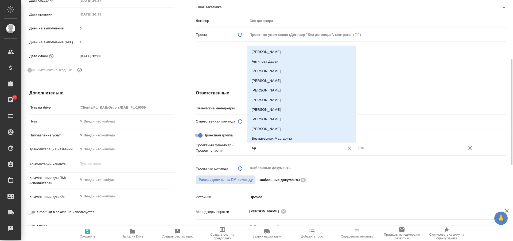
type input "Тара"
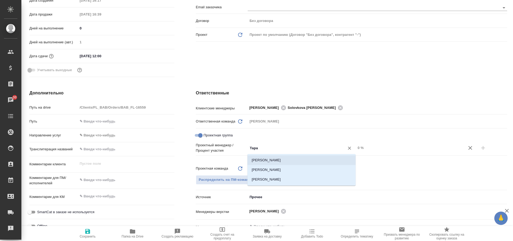
click at [270, 158] on li "Тарабановская Анастасия" at bounding box center [301, 160] width 108 height 10
type textarea "x"
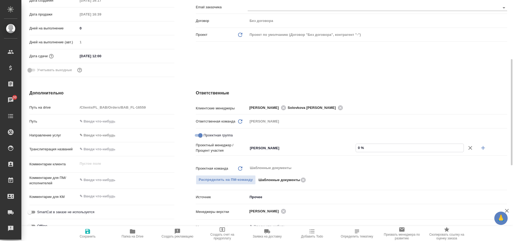
click at [360, 149] on input "0 %" at bounding box center [410, 148] width 108 height 8
click at [485, 146] on icon "button" at bounding box center [482, 147] width 6 height 6
type textarea "x"
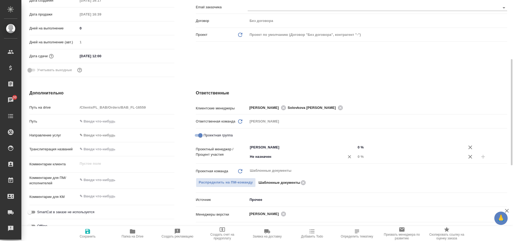
click at [276, 158] on input "Не назначен" at bounding box center [292, 156] width 87 height 6
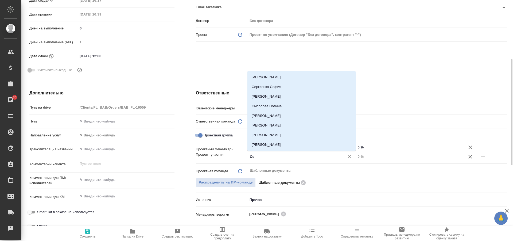
type input "С"
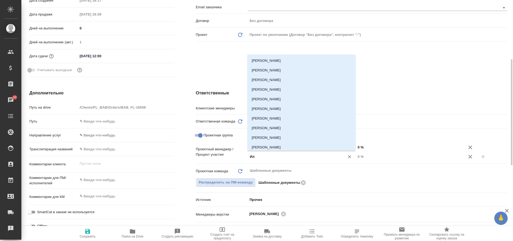
type input "Иль"
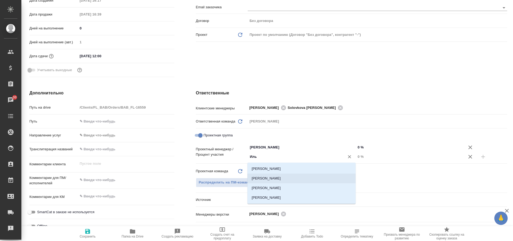
drag, startPoint x: 271, startPoint y: 176, endPoint x: 277, endPoint y: 178, distance: 5.6
click at [271, 177] on li "Ильина Екатерина" at bounding box center [301, 178] width 108 height 10
type textarea "x"
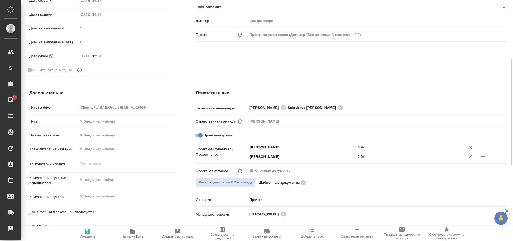
click at [486, 156] on icon "button" at bounding box center [482, 156] width 6 height 6
type textarea "x"
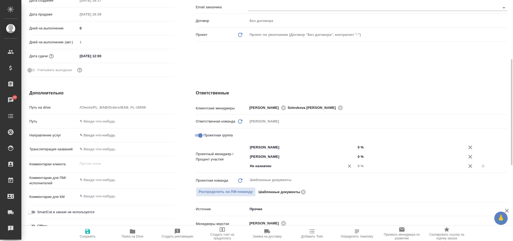
click at [271, 166] on input "Не назначен" at bounding box center [292, 166] width 87 height 6
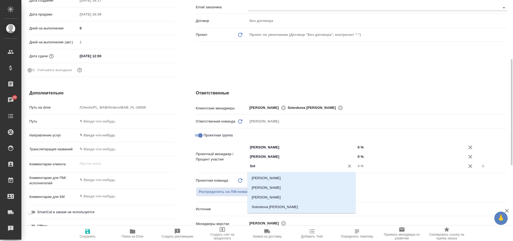
type input "Solo"
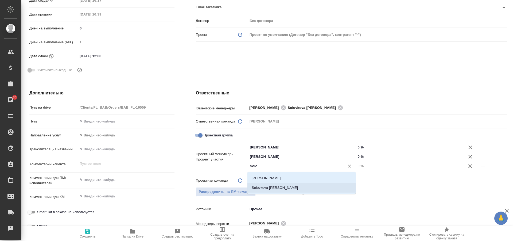
click at [290, 189] on li "Solovkova [PERSON_NAME]" at bounding box center [301, 188] width 108 height 10
type textarea "x"
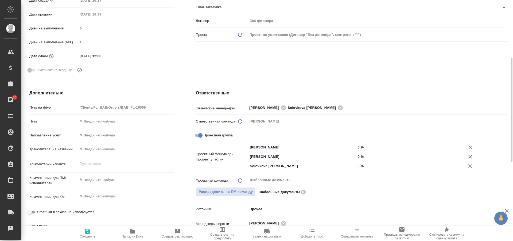
click at [86, 231] on icon "button" at bounding box center [87, 231] width 5 height 5
type textarea "x"
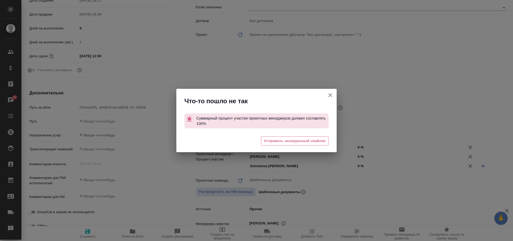
click at [332, 95] on icon "button" at bounding box center [330, 95] width 6 height 6
type textarea "x"
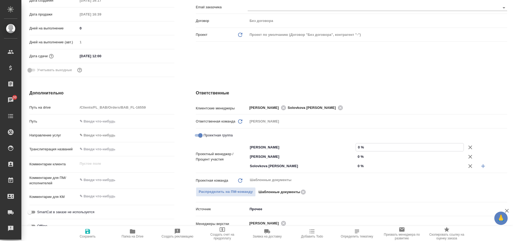
click at [360, 148] on input "0 %" at bounding box center [410, 147] width 108 height 8
type textarea "x"
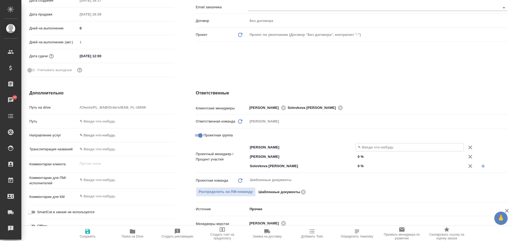
type textarea "x"
type input "40 %"
type textarea "x"
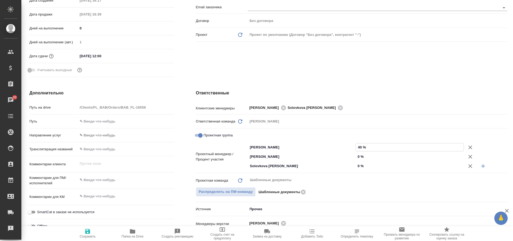
type textarea "x"
type input "40 %"
click at [359, 157] on input "0 %" at bounding box center [409, 156] width 108 height 8
type textarea "x"
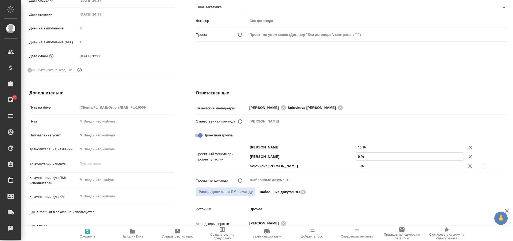
type textarea "x"
type input "30 %"
click at [358, 164] on input "0 %" at bounding box center [409, 166] width 108 height 8
type textarea "x"
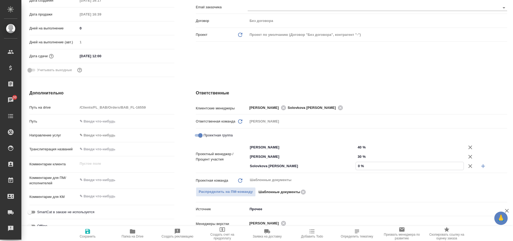
type textarea "x"
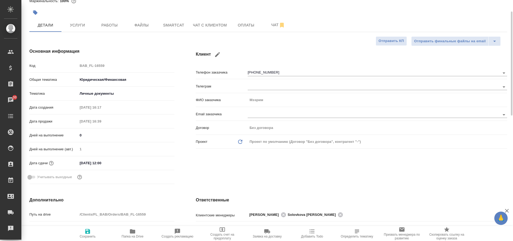
scroll to position [0, 0]
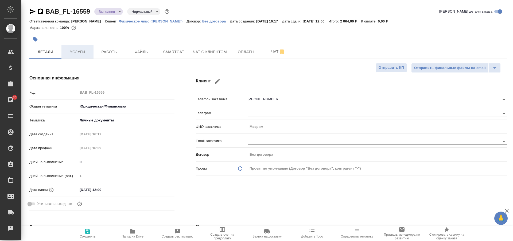
type input "30 %"
click at [81, 52] on span "Услуги" at bounding box center [78, 52] width 26 height 7
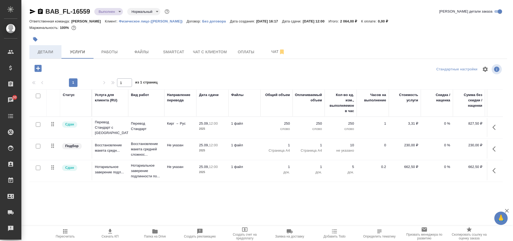
click at [48, 49] on span "Детали" at bounding box center [46, 52] width 26 height 7
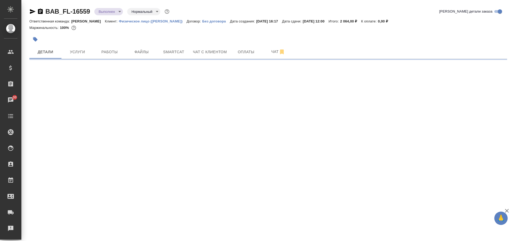
select select "RU"
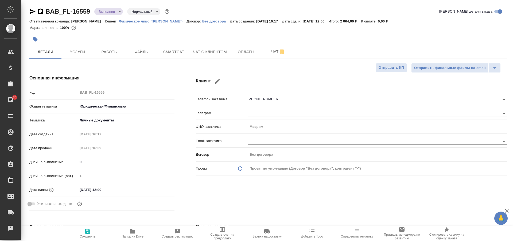
type textarea "x"
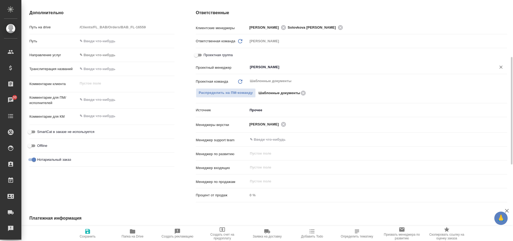
scroll to position [187, 0]
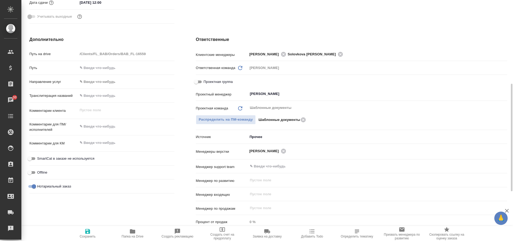
click at [198, 81] on input "Проектная группа" at bounding box center [195, 81] width 19 height 6
checkbox input "true"
type textarea "x"
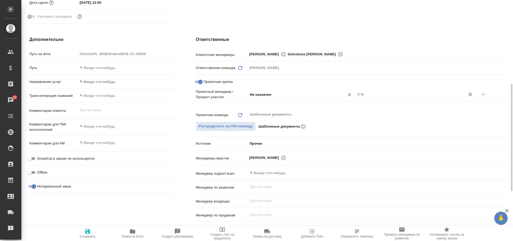
click at [265, 94] on input "Не назначен" at bounding box center [292, 94] width 87 height 6
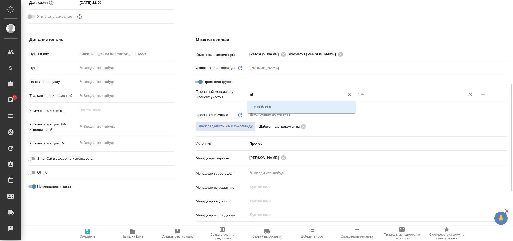
type input "n"
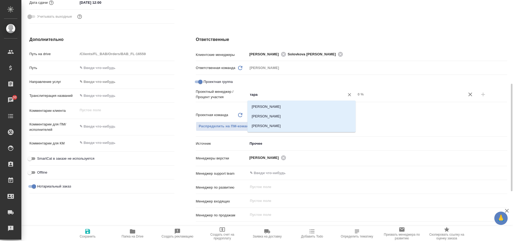
scroll to position [0, 0]
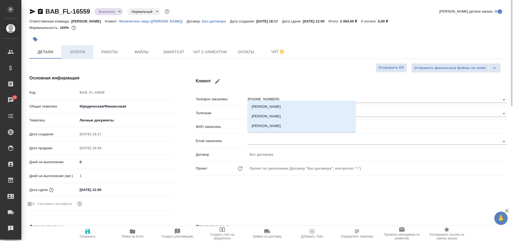
type input "тара"
click at [82, 53] on span "Услуги" at bounding box center [78, 52] width 26 height 7
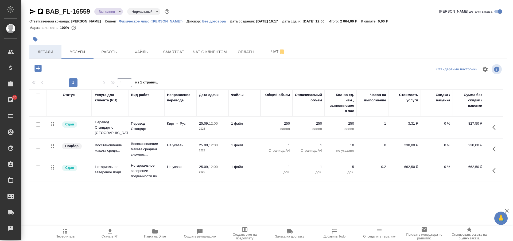
click at [47, 54] on span "Детали" at bounding box center [46, 52] width 26 height 7
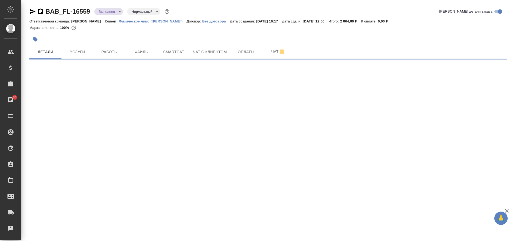
select select "RU"
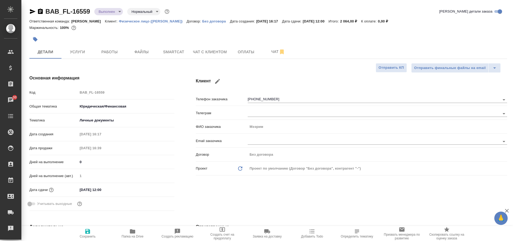
type textarea "x"
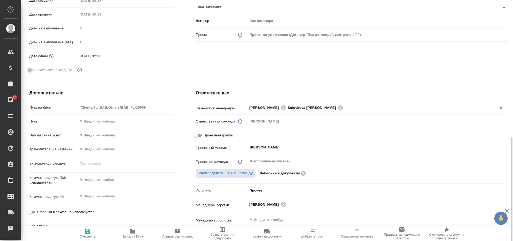
scroll to position [187, 0]
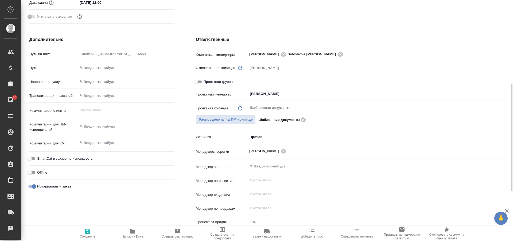
click at [198, 81] on input "Проектная группа" at bounding box center [195, 81] width 19 height 6
checkbox input "true"
type textarea "x"
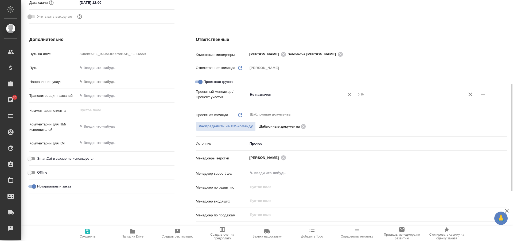
click at [270, 95] on input "Не назначен" at bounding box center [292, 94] width 87 height 6
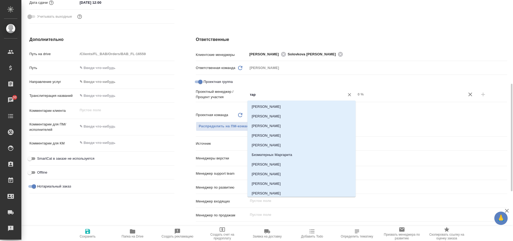
type input "тара"
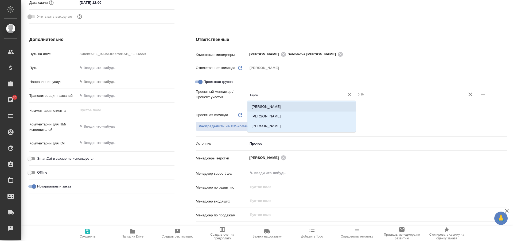
click at [291, 108] on li "Тарабановская Анастасия" at bounding box center [301, 107] width 108 height 10
type textarea "x"
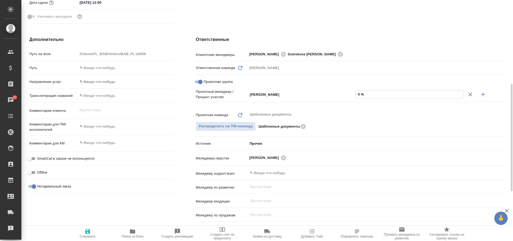
click at [359, 96] on input "0 %" at bounding box center [410, 94] width 108 height 8
type textarea "x"
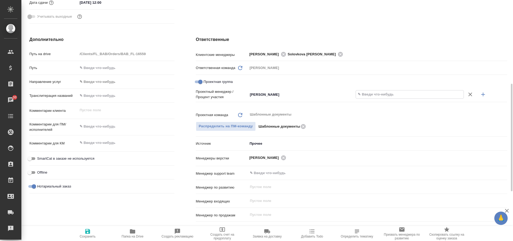
type textarea "x"
type input "6 %"
type textarea "x"
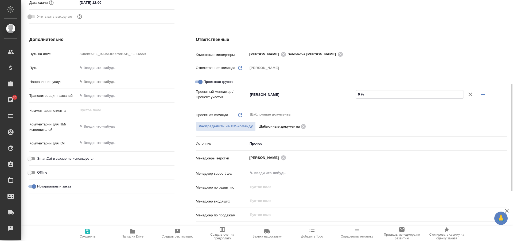
type textarea "x"
type input "68 %"
click at [486, 95] on icon "button" at bounding box center [482, 94] width 6 height 6
type textarea "x"
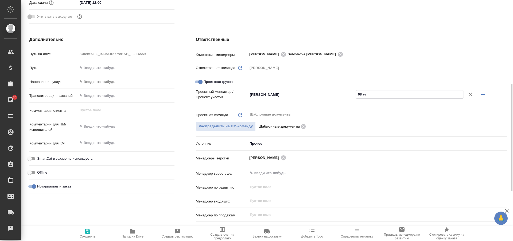
type textarea "x"
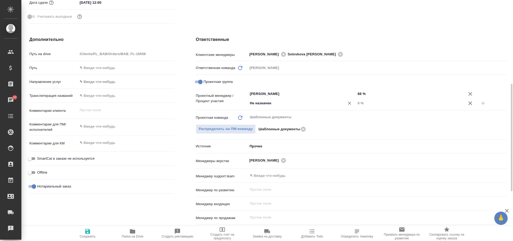
click at [277, 104] on input "Не назначен" at bounding box center [292, 103] width 87 height 6
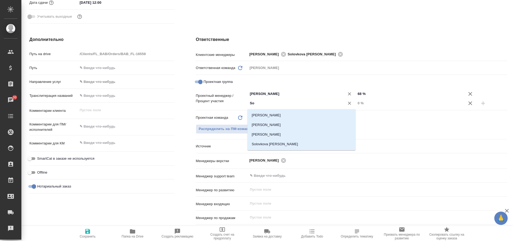
type input "Sol"
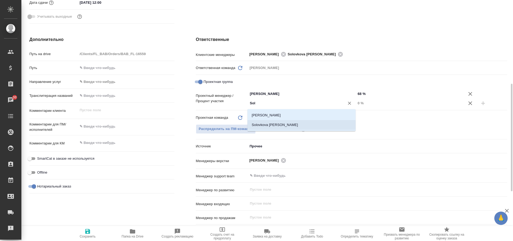
click at [311, 123] on li "Solovkova [PERSON_NAME]" at bounding box center [301, 125] width 108 height 10
type textarea "x"
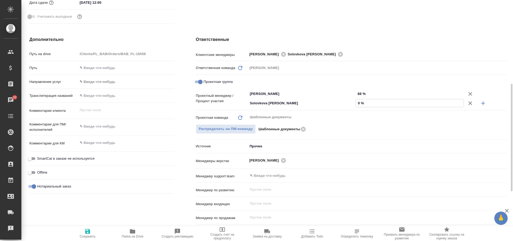
click at [359, 105] on input "0 %" at bounding box center [410, 103] width 108 height 8
type input "03 %"
type textarea "x"
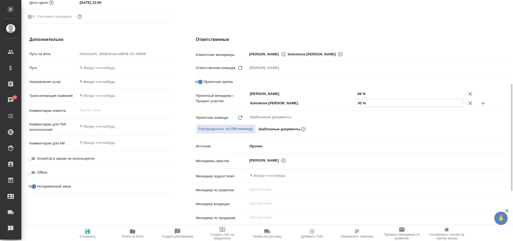
type textarea "x"
type input "032 %"
type textarea "x"
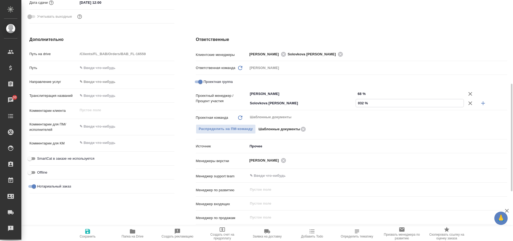
type textarea "x"
type input "03 %"
type textarea "x"
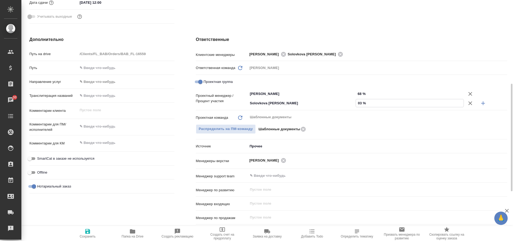
type textarea "x"
type input "0 %"
type textarea "x"
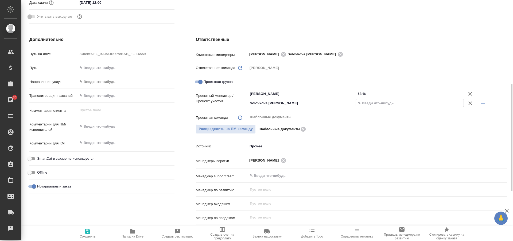
type textarea "x"
type input "3 %"
type textarea "x"
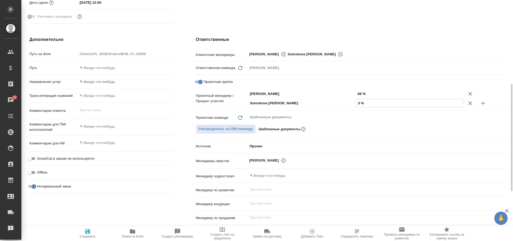
type textarea "x"
type input "32 %"
click at [88, 233] on icon "button" at bounding box center [87, 231] width 5 height 5
type textarea "x"
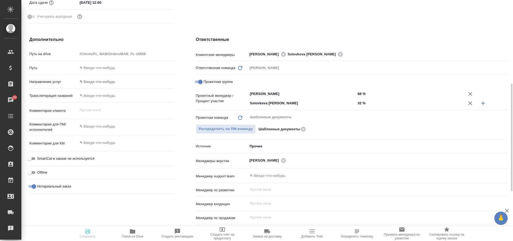
type textarea "x"
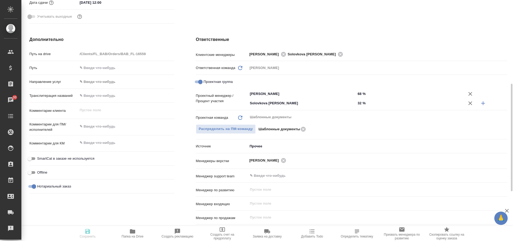
type textarea "x"
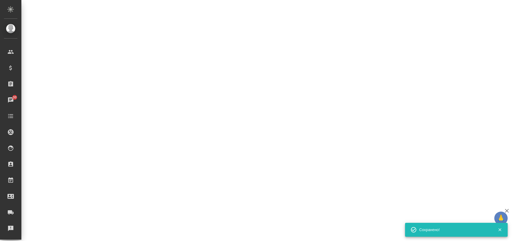
select select "RU"
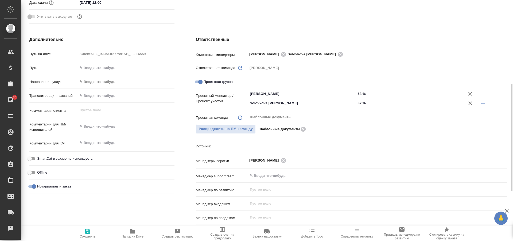
type textarea "x"
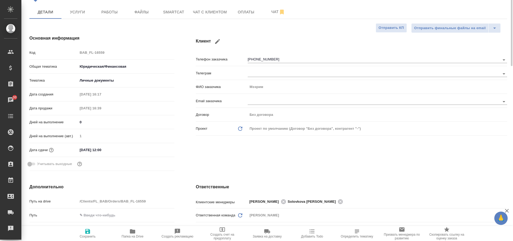
scroll to position [0, 0]
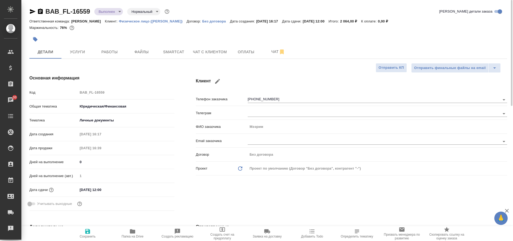
type textarea "x"
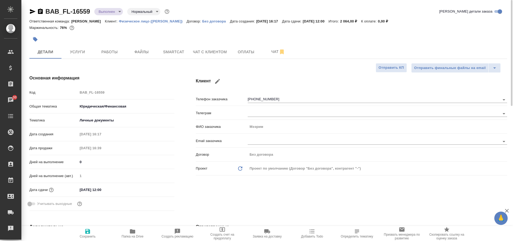
type textarea "x"
click at [114, 10] on body "🙏 .cls-1 fill:#fff; AWATERA Solovkova Ekaterina Клиенты Спецификации Заказы 30 …" at bounding box center [256, 120] width 513 height 241
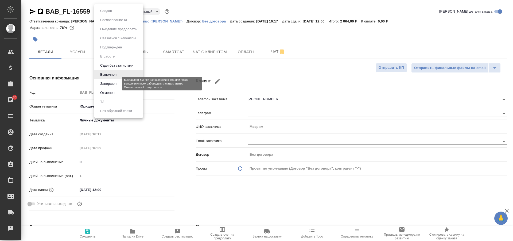
click at [105, 81] on button "Завершен" at bounding box center [108, 84] width 19 height 6
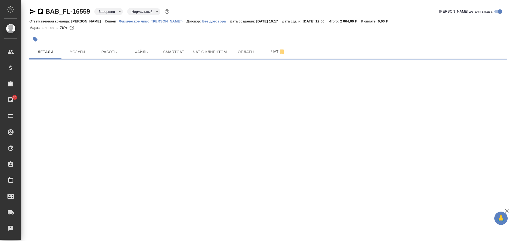
select select "RU"
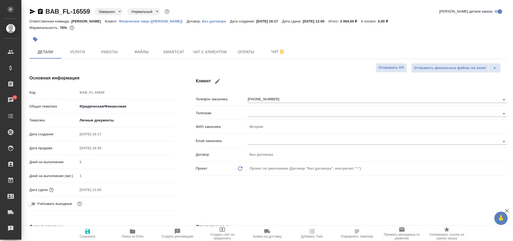
type textarea "x"
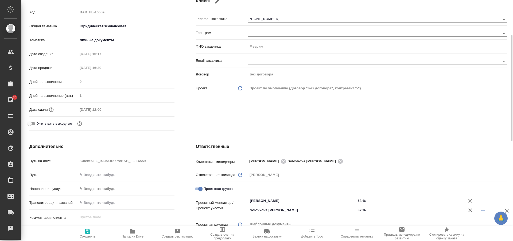
scroll to position [27, 0]
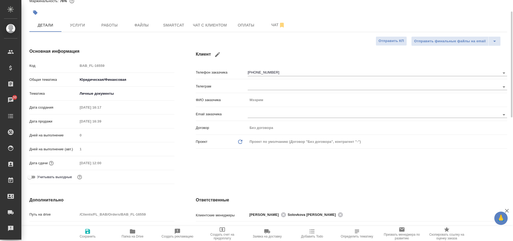
type textarea "x"
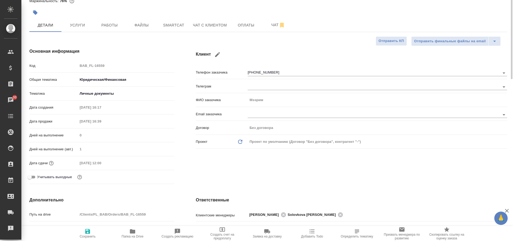
scroll to position [0, 0]
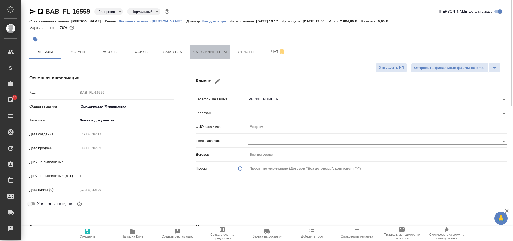
click at [203, 55] on button "Чат с клиентом" at bounding box center [210, 51] width 40 height 13
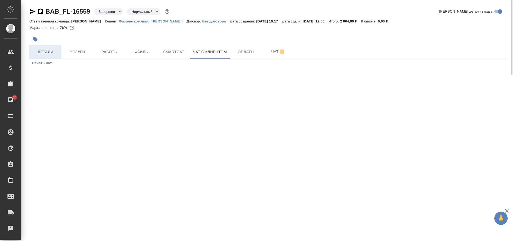
click at [41, 50] on span "Детали" at bounding box center [46, 52] width 26 height 7
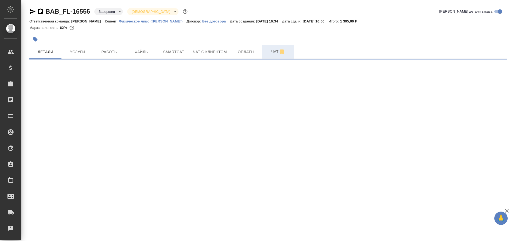
select select "RU"
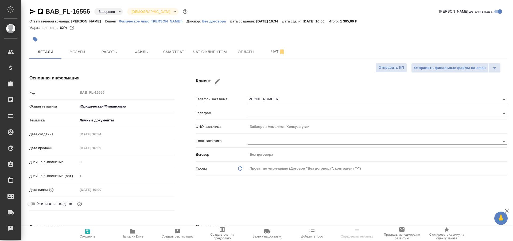
type textarea "x"
click at [204, 49] on span "Чат с клиентом" at bounding box center [210, 52] width 34 height 7
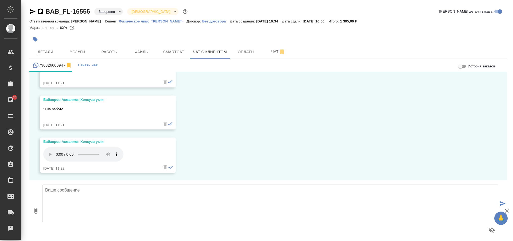
scroll to position [89, 0]
click at [89, 196] on textarea at bounding box center [270, 202] width 456 height 37
click at [48, 190] on textarea "мы работаем с 10:00 до 18:00 с [DATE] по [DATE] и с 10:00 до 17:00 в [DATE] и […" at bounding box center [270, 202] width 456 height 37
click at [45, 189] on textarea "Мы работаем с 10:00 до 18:00 с [DATE] по [DATE] и с 10:00 до 17:00 в [DATE] и […" at bounding box center [270, 202] width 456 height 37
click at [91, 190] on textarea "Мы работаем с 10:00 до 18:00 с [DATE] по [DATE] и с 10:00 до 17:00 в [DATE] и […" at bounding box center [270, 202] width 456 height 37
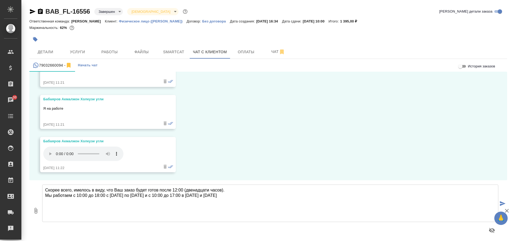
click at [242, 196] on textarea "Скорее всего, имелось в виду, что Ваш заказ будет готов после 12:00 (двенадцати…" at bounding box center [270, 202] width 456 height 37
click at [240, 196] on textarea "Скорее всего, имелось в виду, что Ваш заказ будет готов после 12:00 (двенадцати…" at bounding box center [270, 202] width 456 height 37
type textarea "Скорее всего, имелось в виду, что Ваш заказ будет готов после 12:00 (двенадцати…"
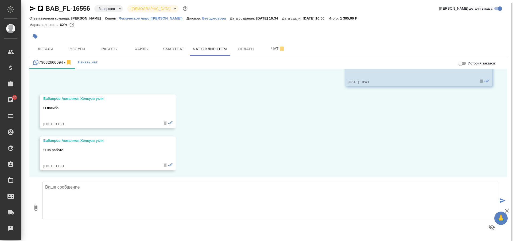
scroll to position [89, 0]
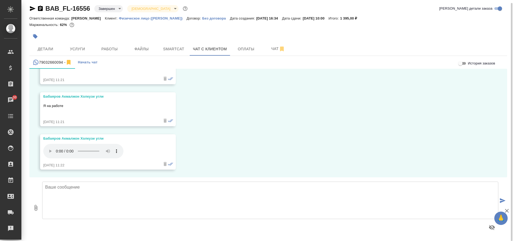
scroll to position [89, 0]
click at [233, 197] on textarea at bounding box center [270, 199] width 456 height 37
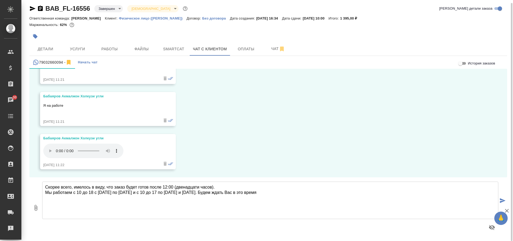
type textarea "Скорее всего, имелось в виду, что заказ будет готов после 12:00 (двенадцати час…"
drag, startPoint x: 44, startPoint y: 186, endPoint x: 372, endPoint y: 243, distance: 332.7
click at [372, 240] on html "🙏 .cls-1 fill:#fff; AWATERA Solovkova [PERSON_NAME] Спецификации Заказы 30 Чаты…" at bounding box center [256, 120] width 513 height 241
click at [316, 196] on textarea "Скорее всего, имелось в виду, что заказ будет готов после 12:00 (двенадцати час…" at bounding box center [270, 199] width 456 height 37
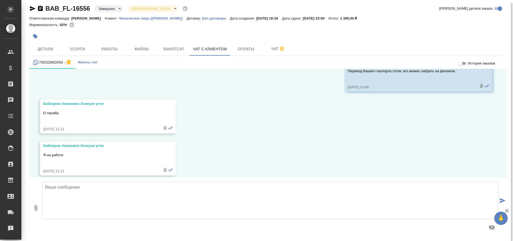
scroll to position [89, 0]
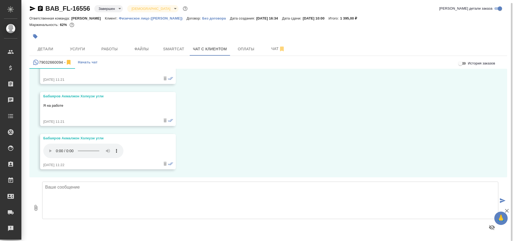
click at [141, 197] on textarea at bounding box center [270, 199] width 456 height 37
paste textarea "Скорее всего, имелось в виду, что заказ будет готов после 12:00 (двенадцати час…"
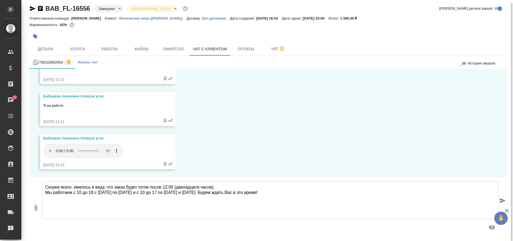
type textarea "Скорее всего, имелось в виду, что заказ будет готов после 12:00 (двенадцати час…"
click at [501, 199] on icon "submit" at bounding box center [503, 200] width 6 height 5
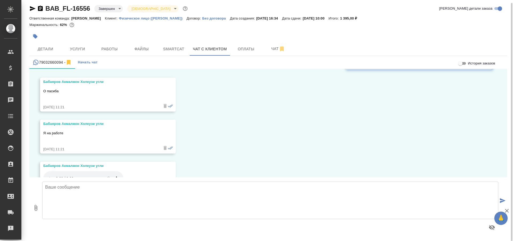
scroll to position [89, 0]
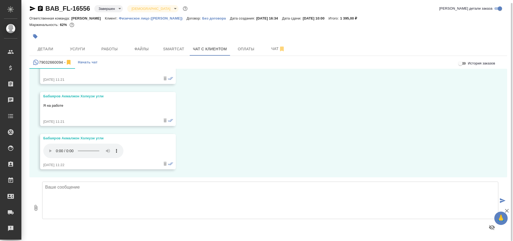
click at [75, 193] on textarea at bounding box center [270, 199] width 456 height 37
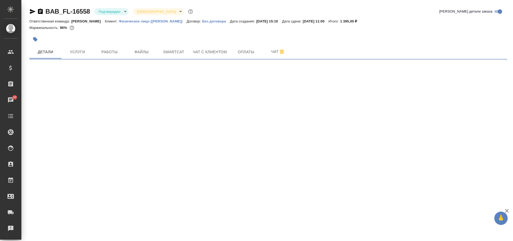
select select "RU"
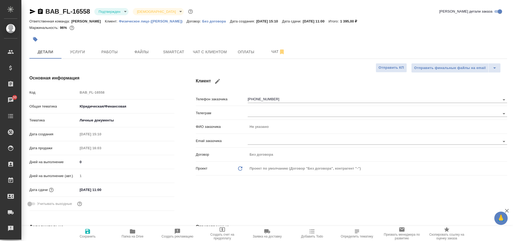
type textarea "x"
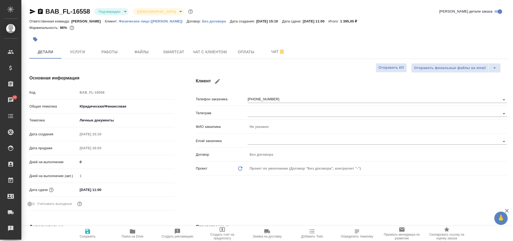
type textarea "x"
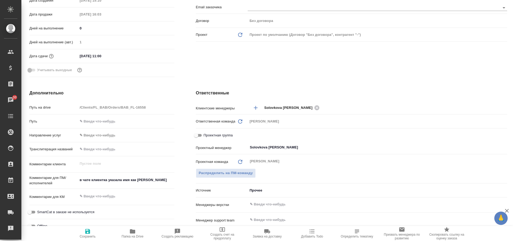
scroll to position [160, 0]
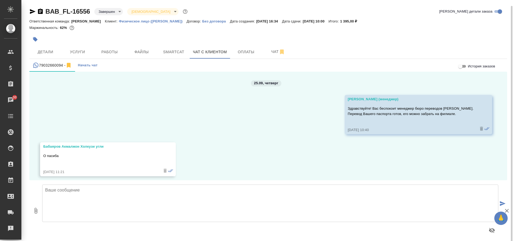
scroll to position [89, 0]
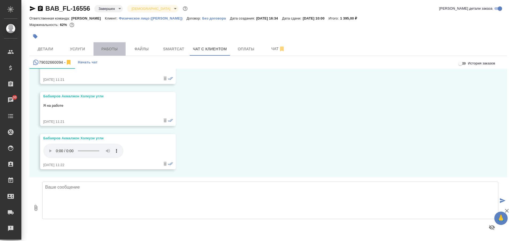
click at [104, 45] on button "Работы" at bounding box center [109, 48] width 32 height 13
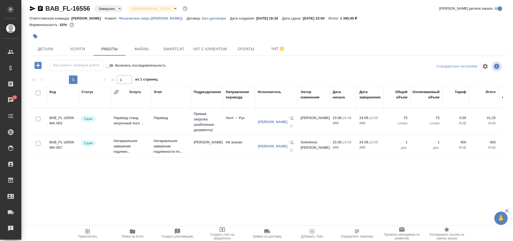
click at [484, 149] on p "RUB" at bounding box center [483, 147] width 24 height 5
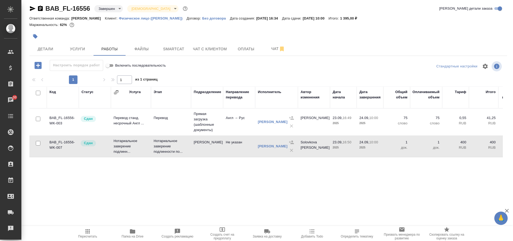
click at [205, 155] on td "[PERSON_NAME]" at bounding box center [207, 146] width 32 height 19
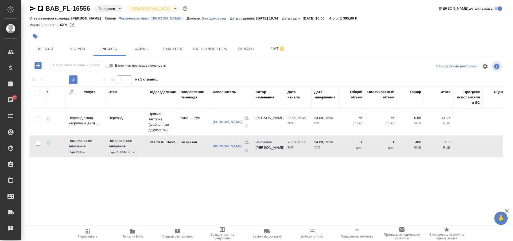
scroll to position [0, 51]
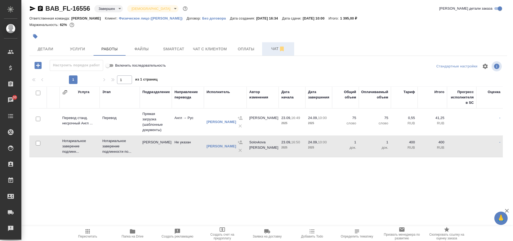
click at [266, 50] on span "Чат" at bounding box center [278, 48] width 26 height 7
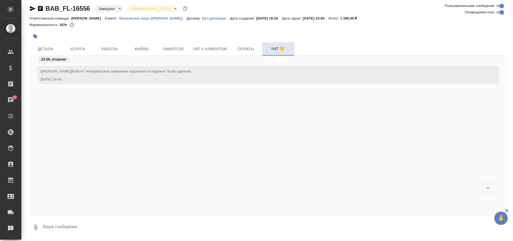
scroll to position [646, 0]
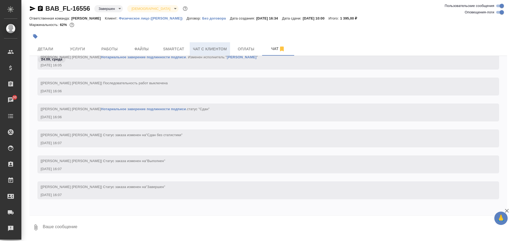
click at [204, 44] on button "Чат с клиентом" at bounding box center [210, 48] width 40 height 13
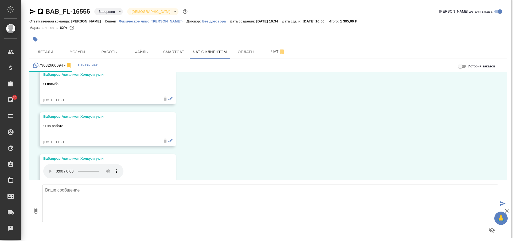
scroll to position [89, 0]
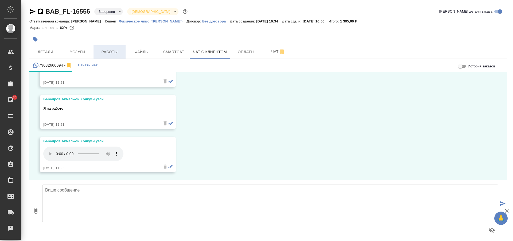
click at [109, 54] on span "Работы" at bounding box center [110, 52] width 26 height 7
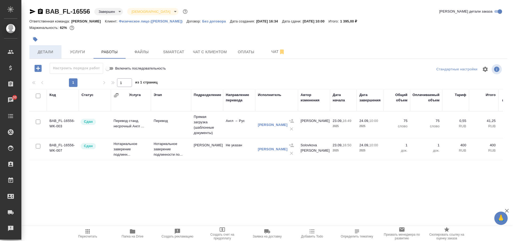
click at [38, 54] on span "Детали" at bounding box center [46, 52] width 26 height 7
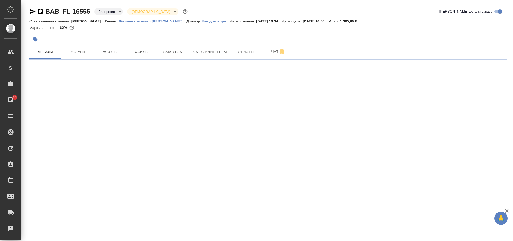
select select "RU"
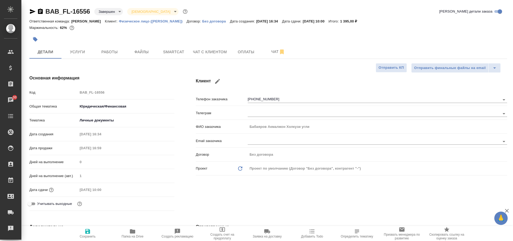
type textarea "x"
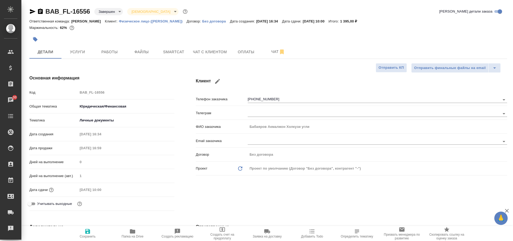
type textarea "x"
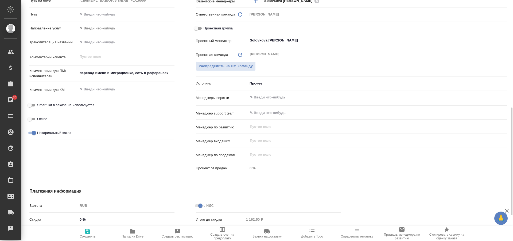
scroll to position [107, 0]
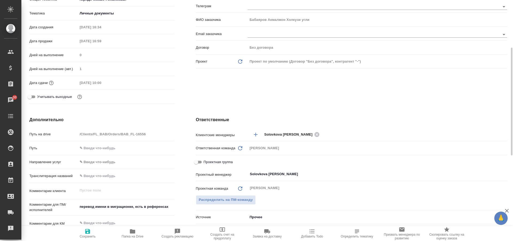
type textarea "x"
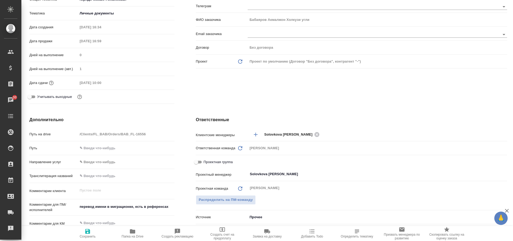
type textarea "x"
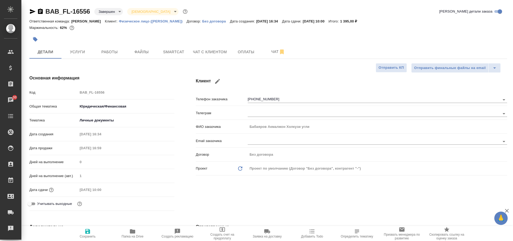
type textarea "x"
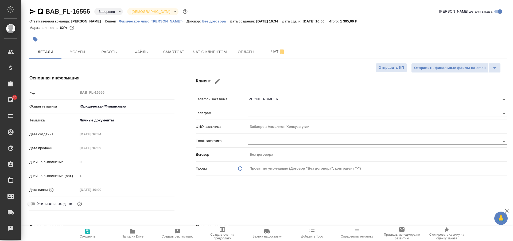
type textarea "x"
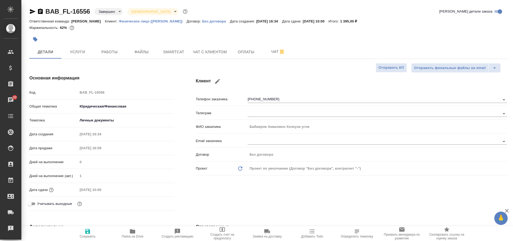
type textarea "x"
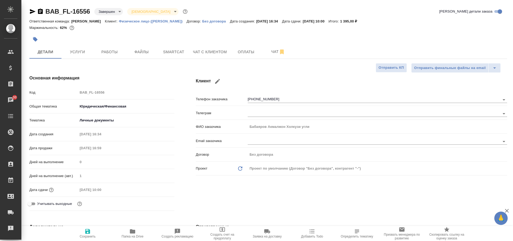
type textarea "x"
click at [203, 50] on span "Чат с клиентом" at bounding box center [210, 52] width 34 height 7
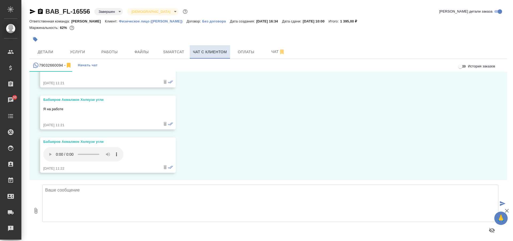
scroll to position [89, 0]
click at [53, 64] on div "79032660094 -" at bounding box center [52, 65] width 39 height 7
click at [92, 66] on span "Начать чат" at bounding box center [88, 65] width 20 height 6
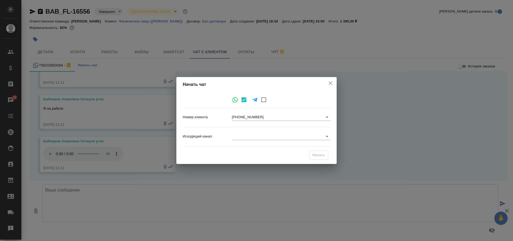
click at [255, 100] on icon at bounding box center [254, 99] width 5 height 4
click at [256, 100] on icon at bounding box center [254, 99] width 5 height 4
click at [262, 100] on input "checkbox" at bounding box center [263, 99] width 11 height 11
checkbox input "true"
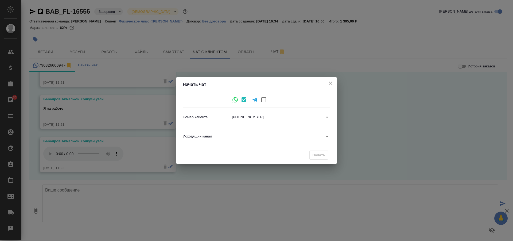
checkbox input "false"
click at [307, 116] on body "🙏 .cls-1 fill:#fff; AWATERA Solovkova [PERSON_NAME] Спецификации Заказы 30 Чаты…" at bounding box center [256, 120] width 513 height 241
click at [329, 84] on div at bounding box center [256, 120] width 513 height 241
click at [331, 83] on icon "close" at bounding box center [330, 83] width 4 height 4
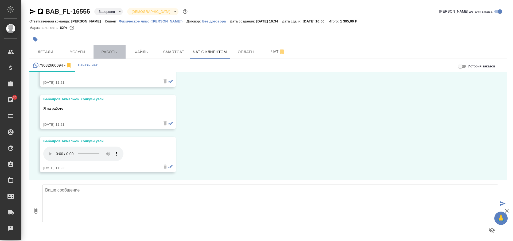
click at [115, 54] on span "Работы" at bounding box center [110, 52] width 26 height 7
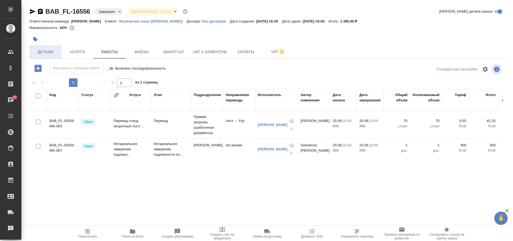
click at [49, 51] on span "Детали" at bounding box center [46, 52] width 26 height 7
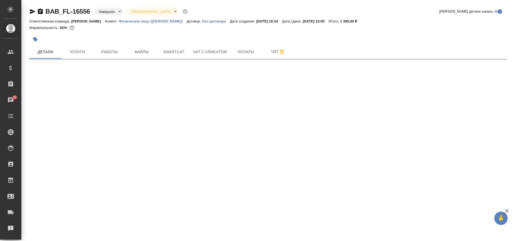
select select "RU"
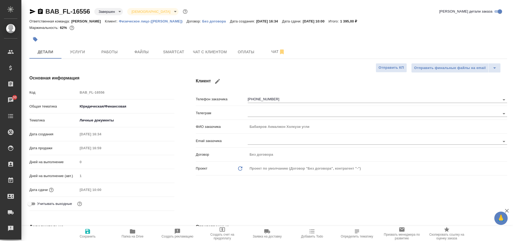
type textarea "x"
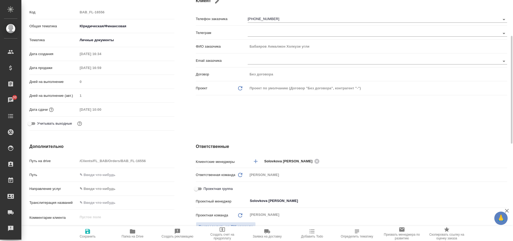
scroll to position [107, 0]
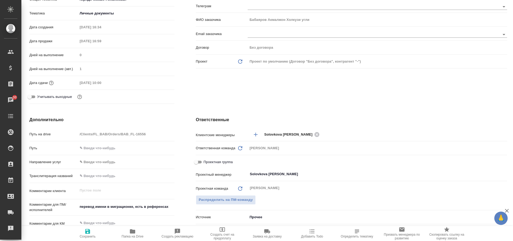
type textarea "x"
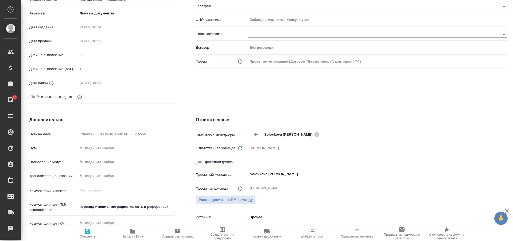
type textarea "x"
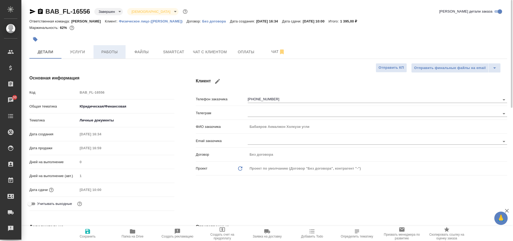
click at [105, 49] on span "Работы" at bounding box center [110, 52] width 26 height 7
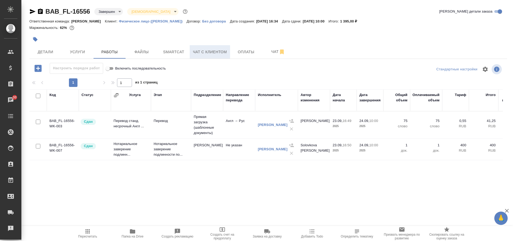
click at [206, 55] on span "Чат с клиентом" at bounding box center [210, 52] width 34 height 7
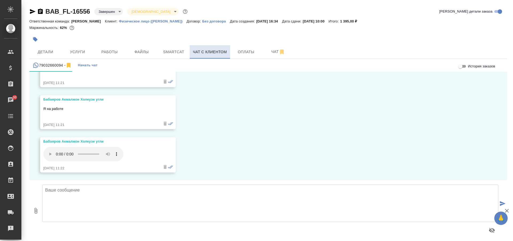
scroll to position [89, 0]
click at [152, 205] on textarea at bounding box center [270, 202] width 456 height 37
paste textarea "Скорее всего, имелось в виду, что заказ будет готов после 12:00 (двенадцати час…"
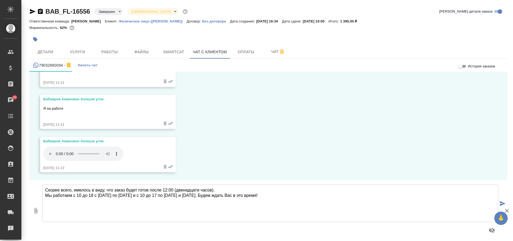
type textarea "Скорее всего, имелось в виду, что заказ будет готов после 12:00 (двенадцати час…"
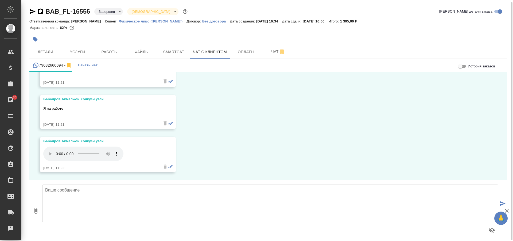
scroll to position [3, 0]
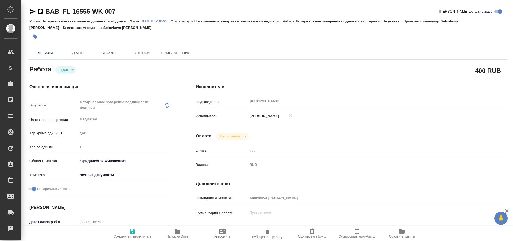
type textarea "x"
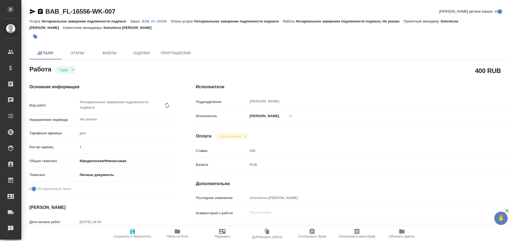
type textarea "x"
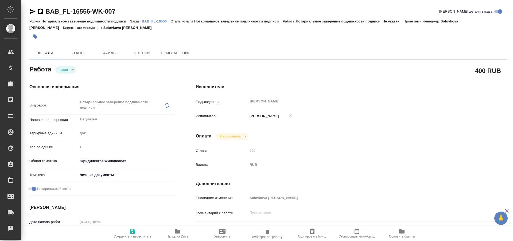
type textarea "x"
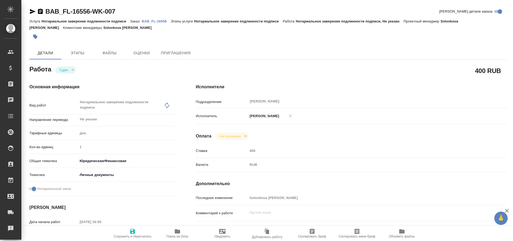
type textarea "x"
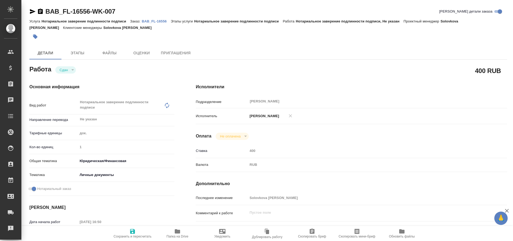
type textarea "x"
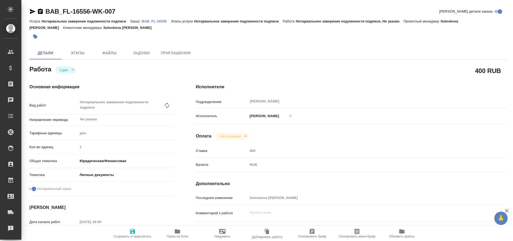
type textarea "x"
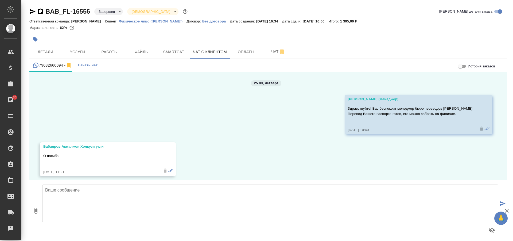
scroll to position [89, 0]
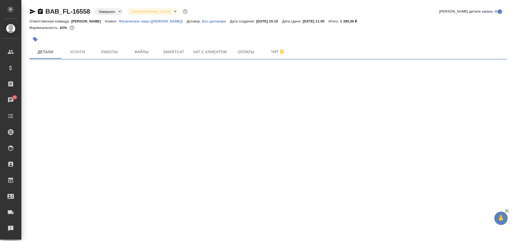
select select "RU"
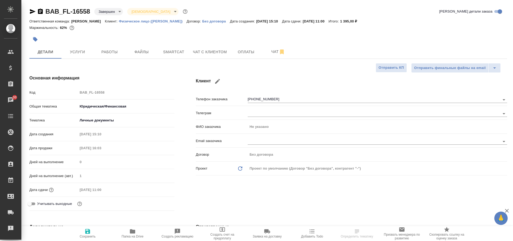
type textarea "x"
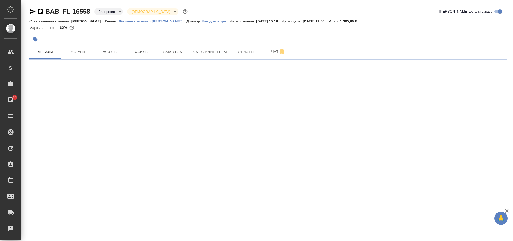
select select "RU"
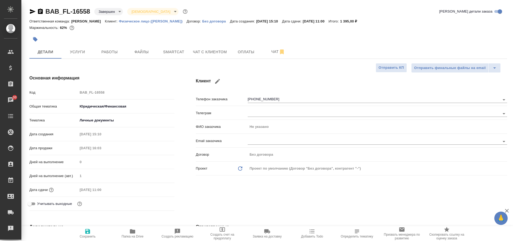
type textarea "x"
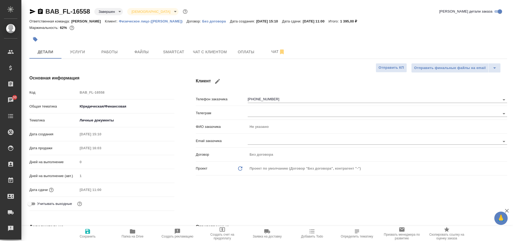
type textarea "x"
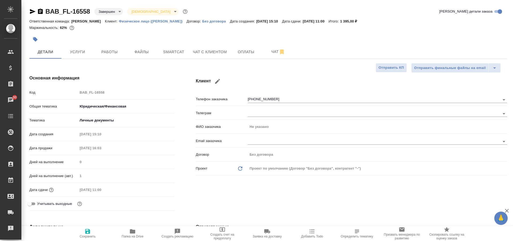
type textarea "x"
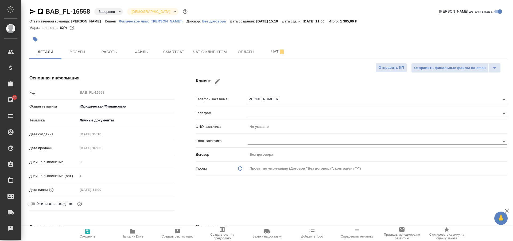
type textarea "x"
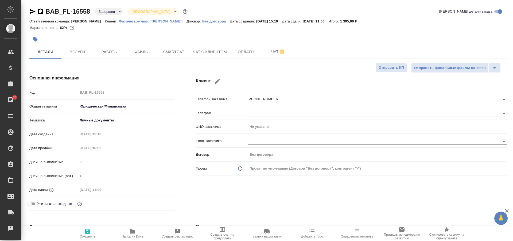
type textarea "x"
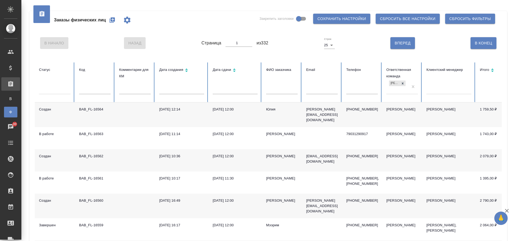
click at [113, 17] on icon "button" at bounding box center [111, 19] width 5 height 5
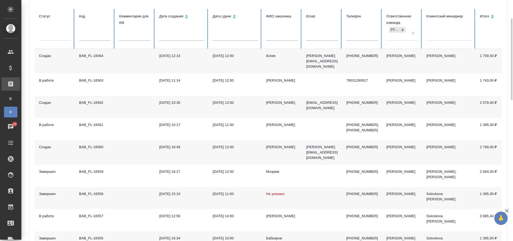
scroll to position [80, 0]
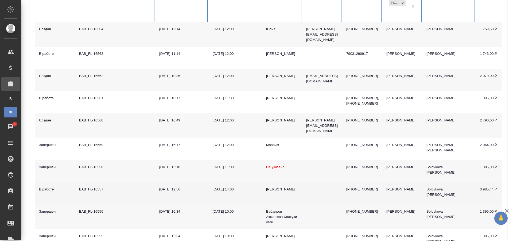
click at [303, 186] on td at bounding box center [322, 193] width 40 height 22
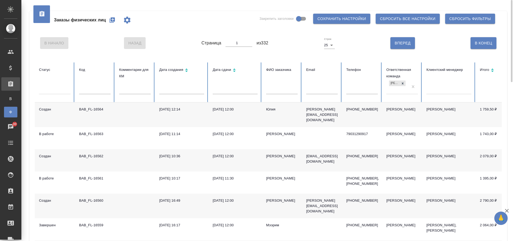
scroll to position [0, 0]
click at [115, 20] on icon "button" at bounding box center [112, 20] width 6 height 6
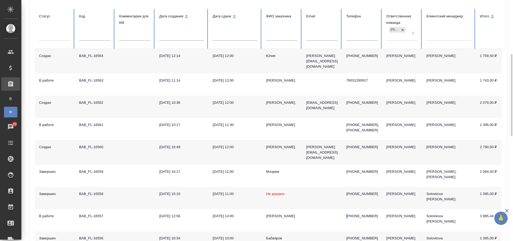
scroll to position [107, 0]
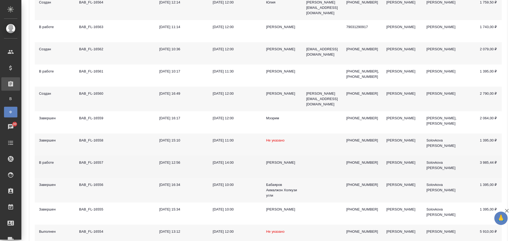
click at [289, 162] on td "[PERSON_NAME]" at bounding box center [282, 166] width 40 height 22
click at [290, 162] on td "[PERSON_NAME]" at bounding box center [282, 166] width 40 height 22
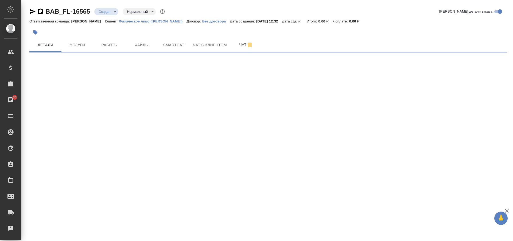
select select "RU"
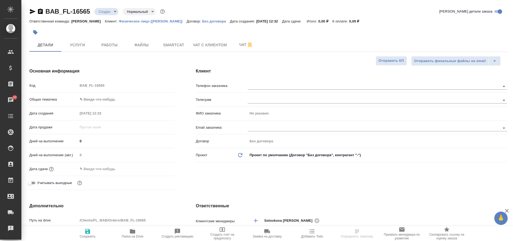
type textarea "x"
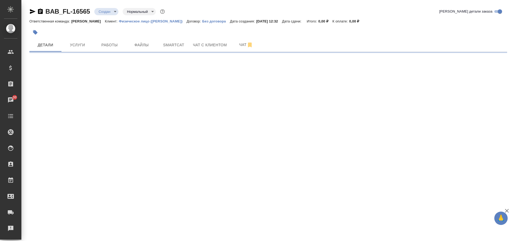
select select "RU"
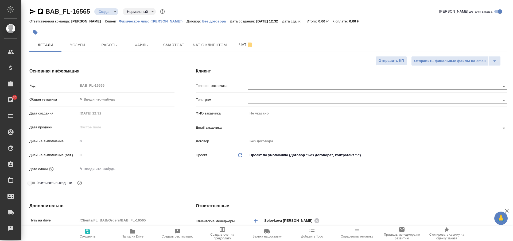
type textarea "x"
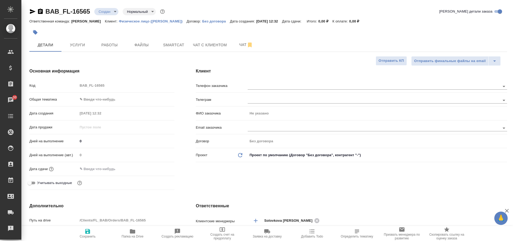
type textarea "x"
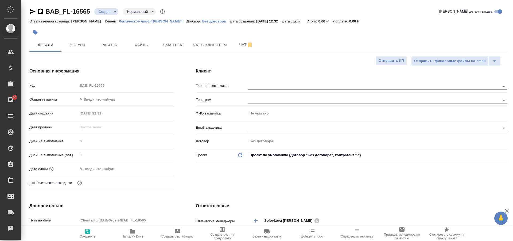
type textarea "x"
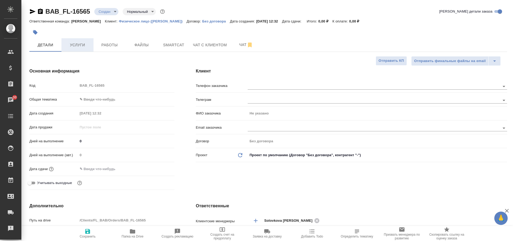
click at [73, 49] on button "Услуги" at bounding box center [77, 44] width 32 height 13
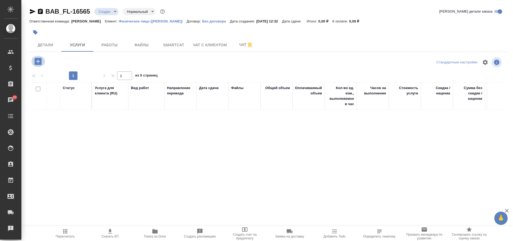
click at [39, 61] on icon "button" at bounding box center [37, 61] width 9 height 9
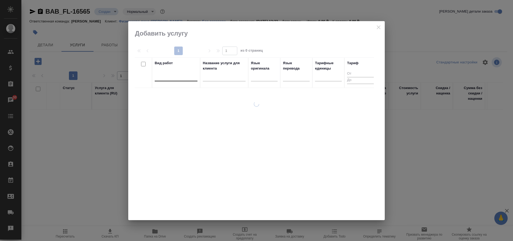
click at [172, 78] on div at bounding box center [176, 76] width 43 height 8
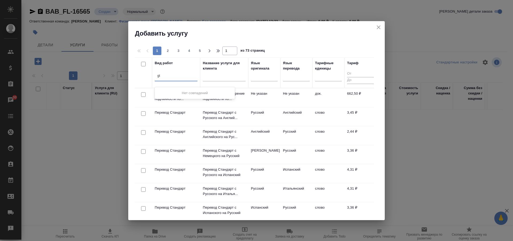
type input "g"
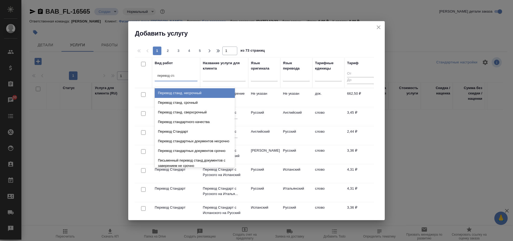
type input "перевод стан"
click at [189, 91] on div "Перевод станд. несрочный" at bounding box center [195, 93] width 80 height 10
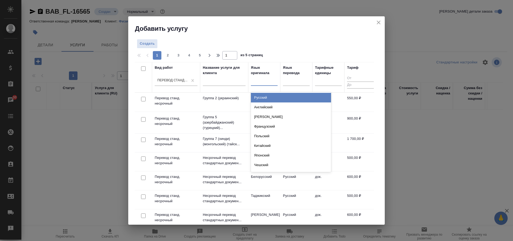
click at [260, 82] on div at bounding box center [264, 80] width 27 height 8
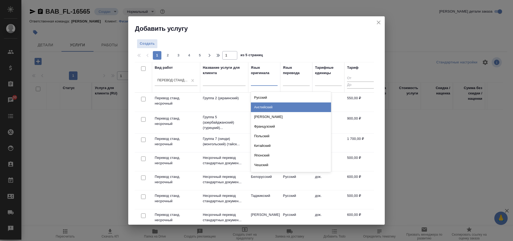
click at [269, 106] on div "Английский" at bounding box center [291, 107] width 80 height 10
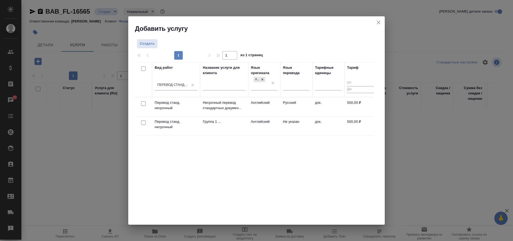
drag, startPoint x: 143, startPoint y: 102, endPoint x: 145, endPoint y: 105, distance: 4.1
click at [143, 101] on input "checkbox" at bounding box center [143, 103] width 5 height 5
checkbox input "true"
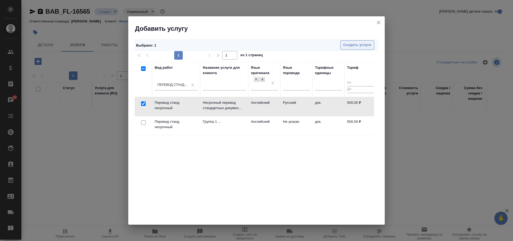
click at [349, 45] on span "Создать услуги" at bounding box center [357, 45] width 28 height 6
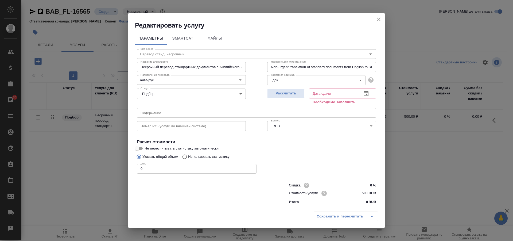
click at [327, 93] on input "text" at bounding box center [333, 93] width 49 height 10
click at [364, 94] on icon "button" at bounding box center [366, 93] width 6 height 6
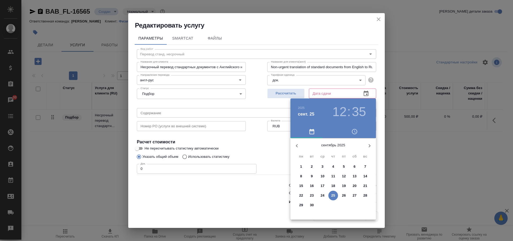
click at [345, 194] on p "26" at bounding box center [344, 194] width 4 height 5
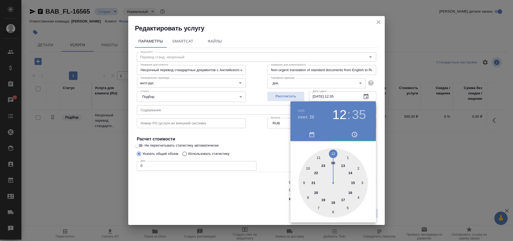
click at [306, 168] on div at bounding box center [332, 182] width 69 height 69
click at [364, 95] on div at bounding box center [256, 120] width 513 height 241
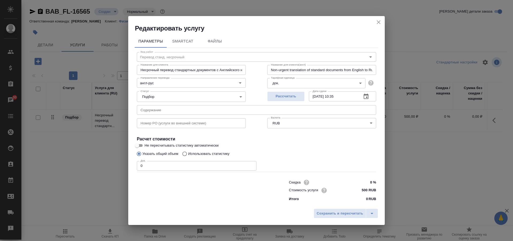
click at [365, 97] on icon "button" at bounding box center [366, 96] width 6 height 6
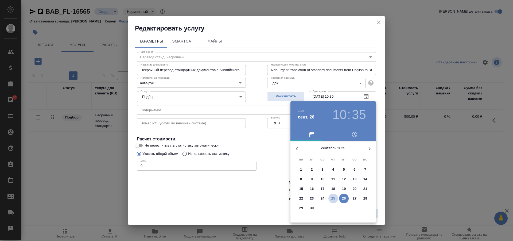
click at [334, 200] on p "25" at bounding box center [333, 197] width 4 height 5
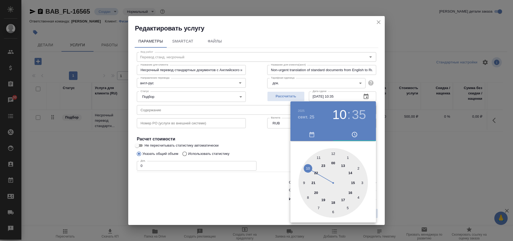
click at [350, 172] on div at bounding box center [332, 182] width 69 height 69
click at [336, 154] on div at bounding box center [332, 182] width 69 height 69
click at [335, 154] on div at bounding box center [332, 182] width 69 height 69
click at [333, 154] on div at bounding box center [332, 182] width 69 height 69
type input "[DATE] 14:00"
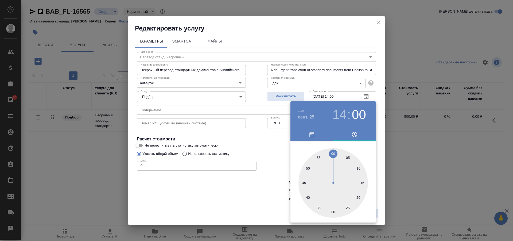
click at [282, 150] on div at bounding box center [256, 120] width 513 height 241
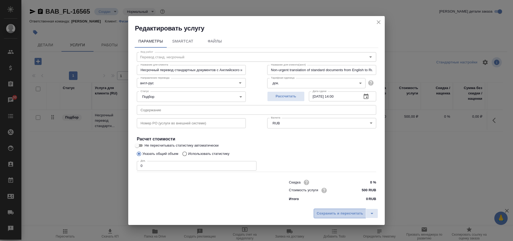
drag, startPoint x: 339, startPoint y: 213, endPoint x: 338, endPoint y: 217, distance: 4.6
click at [339, 213] on span "Сохранить и пересчитать" at bounding box center [339, 213] width 46 height 6
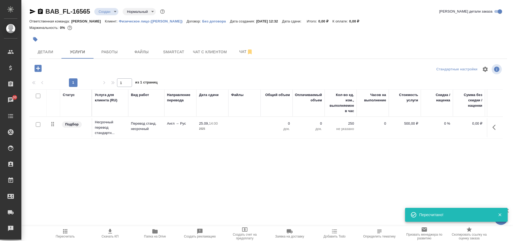
click at [493, 126] on icon "button" at bounding box center [493, 126] width 3 height 5
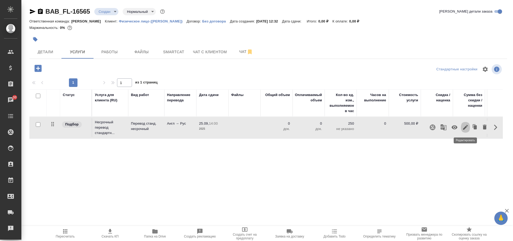
click at [466, 128] on icon "button" at bounding box center [465, 127] width 6 height 6
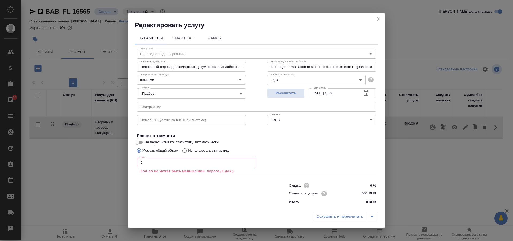
click at [164, 163] on input "0" at bounding box center [197, 163] width 120 height 10
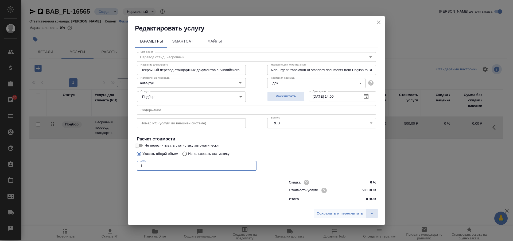
type input "1"
click at [339, 214] on span "Сохранить и пересчитать" at bounding box center [339, 213] width 46 height 6
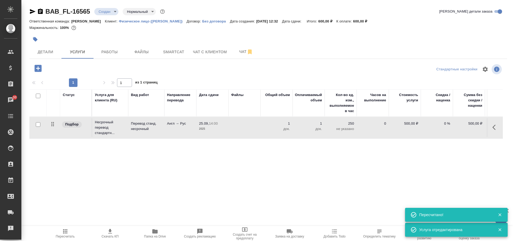
click at [36, 66] on icon "button" at bounding box center [37, 68] width 7 height 7
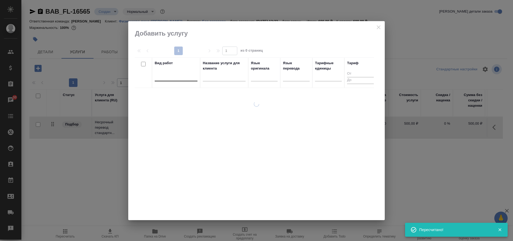
click at [177, 77] on div at bounding box center [176, 76] width 43 height 8
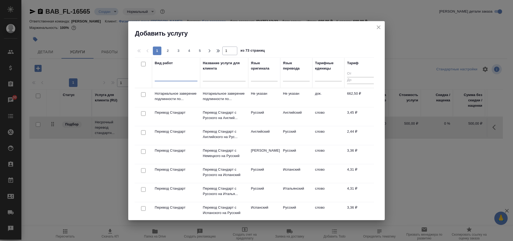
click at [176, 72] on div at bounding box center [176, 76] width 43 height 8
click at [140, 93] on div at bounding box center [143, 94] width 12 height 7
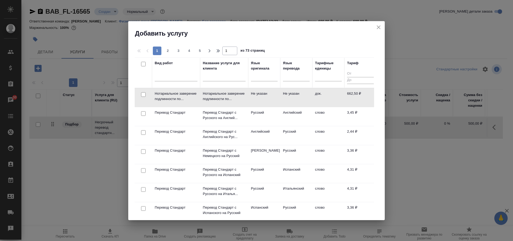
click at [143, 94] on input "checkbox" at bounding box center [143, 94] width 5 height 5
checkbox input "true"
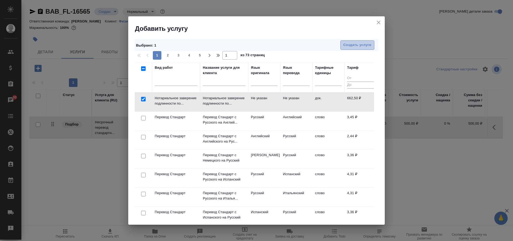
click at [349, 48] on button "Создать услуги" at bounding box center [357, 44] width 34 height 9
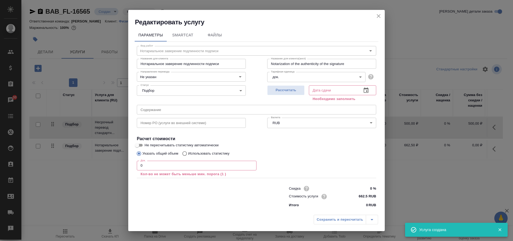
click at [182, 165] on input "0" at bounding box center [197, 165] width 120 height 10
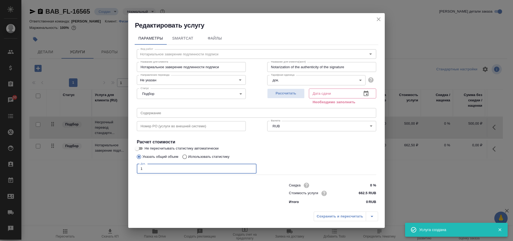
type input "1"
click at [366, 92] on icon "button" at bounding box center [366, 93] width 6 height 6
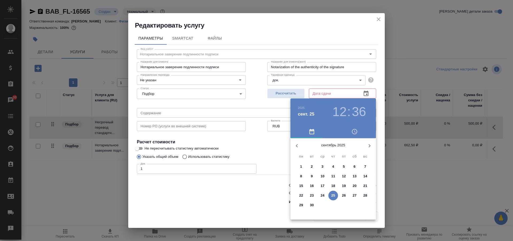
click at [343, 112] on h3 "12" at bounding box center [339, 111] width 14 height 15
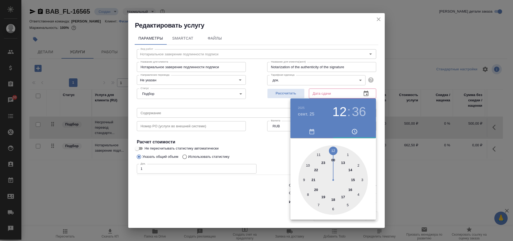
click at [351, 189] on div at bounding box center [332, 179] width 69 height 69
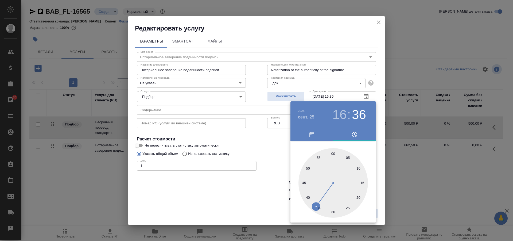
click at [333, 153] on div at bounding box center [332, 182] width 69 height 69
type input "25.09.2025 16:00"
click at [399, 184] on div at bounding box center [256, 120] width 513 height 241
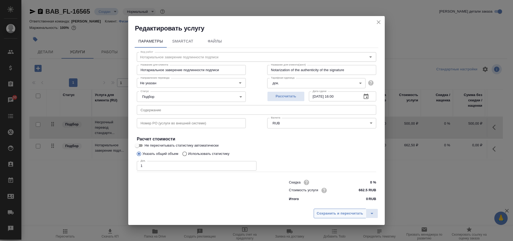
click at [340, 213] on span "Сохранить и пересчитать" at bounding box center [339, 213] width 46 height 6
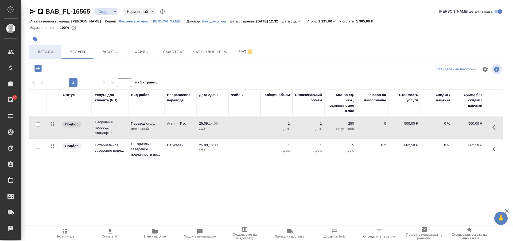
click at [41, 48] on button "Детали" at bounding box center [45, 51] width 32 height 13
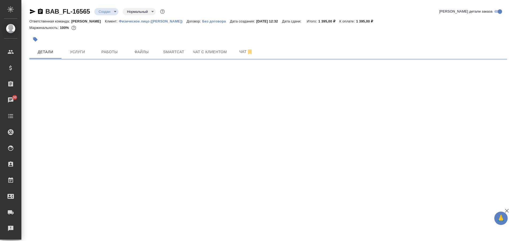
select select "RU"
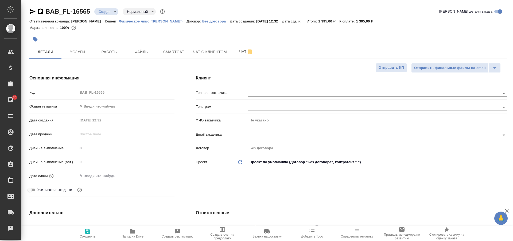
type textarea "x"
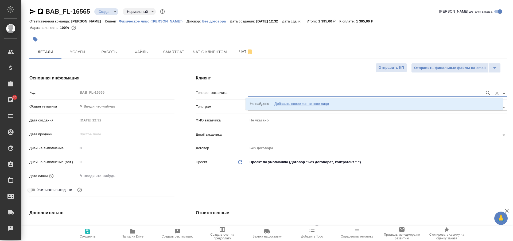
click at [259, 94] on input "text" at bounding box center [364, 93] width 234 height 6
click at [304, 102] on div "Добавить новое контактное лицо" at bounding box center [301, 103] width 54 height 5
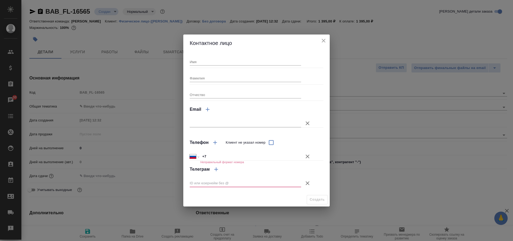
click at [233, 159] on input "+7" at bounding box center [250, 156] width 101 height 8
type input "+7 916 068 37 51"
click at [308, 184] on icon "button" at bounding box center [307, 183] width 6 height 6
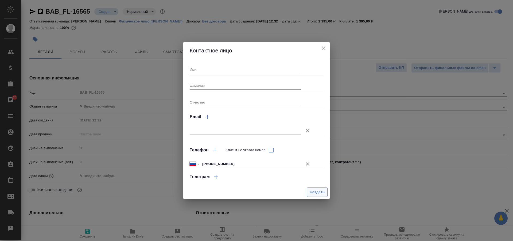
click at [316, 190] on span "Создать" at bounding box center [316, 192] width 15 height 6
type textarea "x"
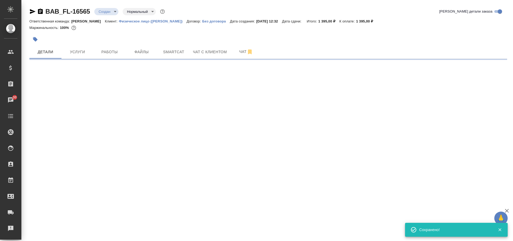
type input "holyTrinity"
select select "RU"
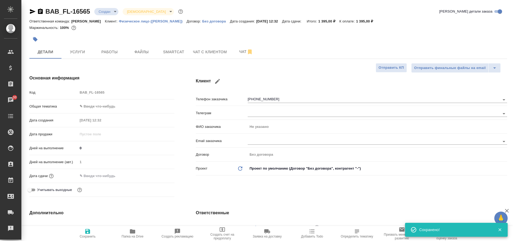
type textarea "x"
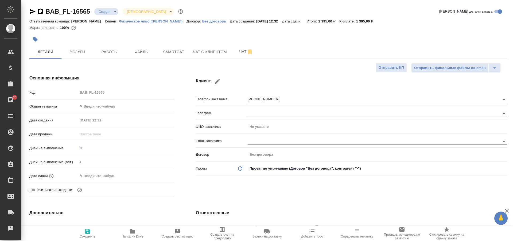
click at [109, 106] on body "🙏 .cls-1 fill:#fff; AWATERA Solovkova Ekaterina Клиенты Спецификации Заказы 30 …" at bounding box center [256, 120] width 513 height 241
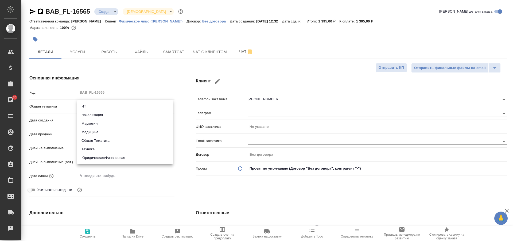
click at [112, 160] on li "Юридическая/Финансовая" at bounding box center [125, 157] width 96 height 9
type input "yr-fn"
type textarea "x"
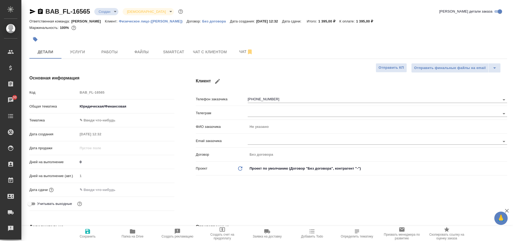
click at [103, 121] on body "🙏 .cls-1 fill:#fff; AWATERA Solovkova Ekaterina Клиенты Спецификации Заказы 30 …" at bounding box center [256, 120] width 513 height 241
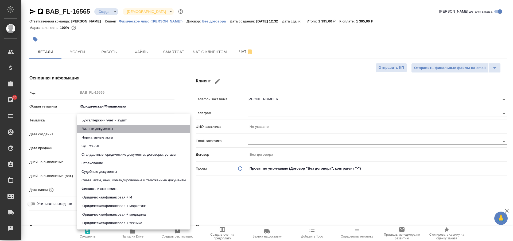
click at [105, 131] on li "Личные документы" at bounding box center [133, 128] width 113 height 9
type textarea "x"
type input "5a8b8b956a9677013d343cfe"
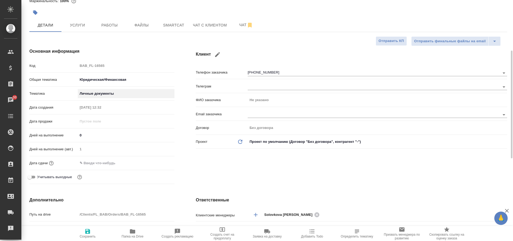
scroll to position [53, 0]
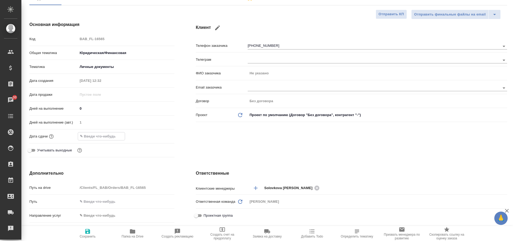
click at [92, 138] on input "text" at bounding box center [101, 136] width 47 height 8
click at [156, 135] on icon "button" at bounding box center [158, 135] width 5 height 5
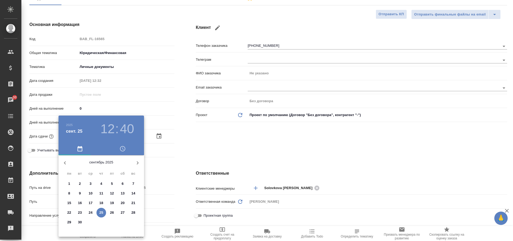
click at [112, 128] on h3 "12" at bounding box center [107, 128] width 14 height 15
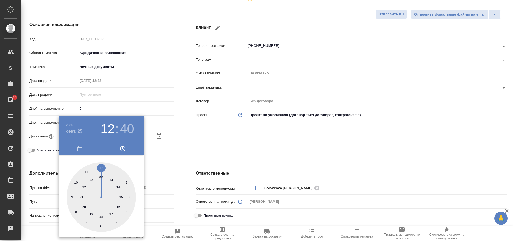
click at [119, 187] on div at bounding box center [100, 196] width 69 height 69
type input "25.09.2025 14:40"
type textarea "x"
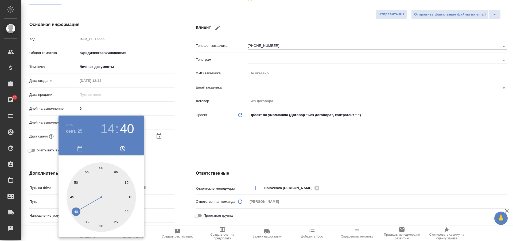
click at [101, 167] on div at bounding box center [100, 196] width 69 height 69
type input "[DATE] 14:00"
type textarea "x"
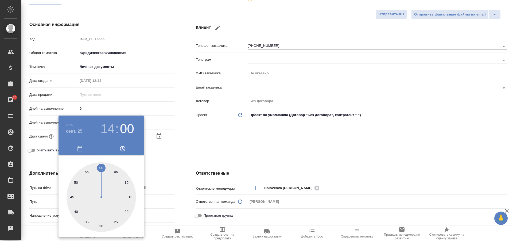
drag, startPoint x: 187, startPoint y: 141, endPoint x: 188, endPoint y: 144, distance: 2.8
click at [188, 140] on div at bounding box center [256, 120] width 513 height 241
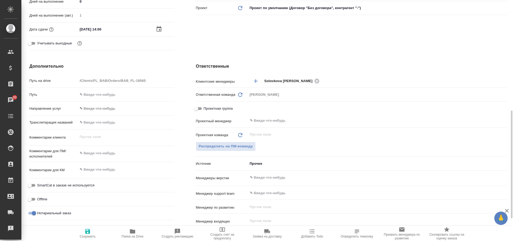
scroll to position [187, 0]
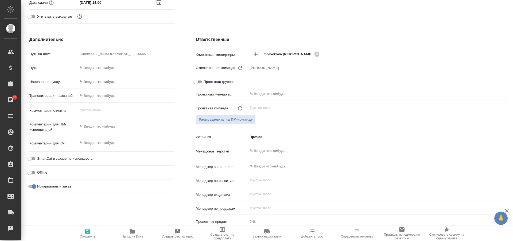
type textarea "x"
click at [96, 125] on textarea at bounding box center [126, 126] width 97 height 9
type textarea "x"
type textarea "п"
type textarea "x"
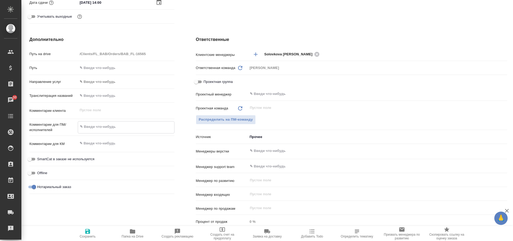
type textarea "x"
type textarea "пе"
type textarea "x"
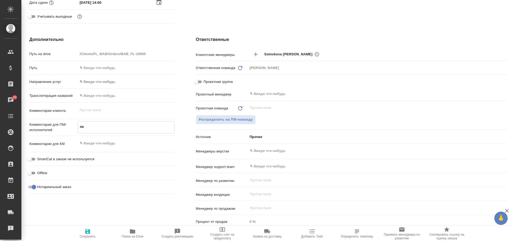
type textarea "x"
type textarea "пер"
type textarea "x"
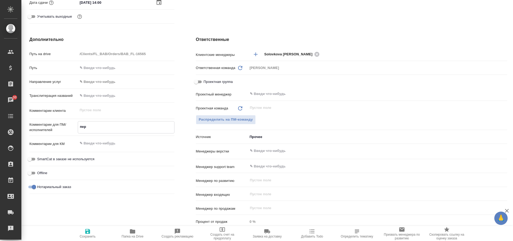
type textarea "пере"
type textarea "x"
type textarea "перев"
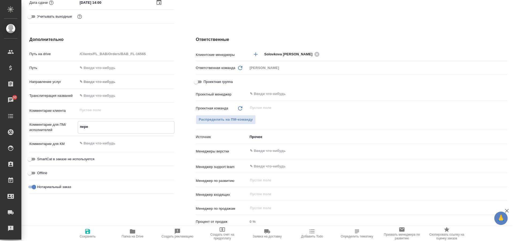
type textarea "x"
type textarea "перево"
type textarea "x"
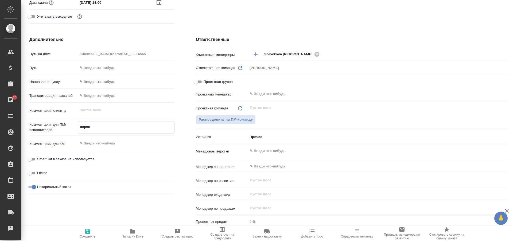
type textarea "x"
type textarea "перевод"
type textarea "x"
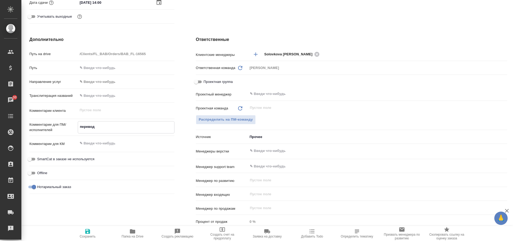
type textarea "x"
type textarea "перевод"
type textarea "x"
type textarea "перевод н"
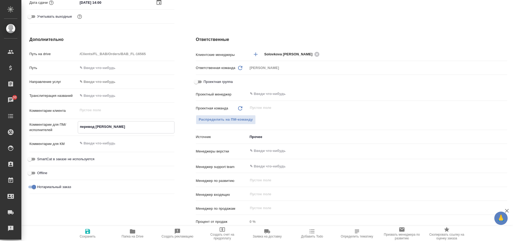
type textarea "x"
type textarea "перевод ну"
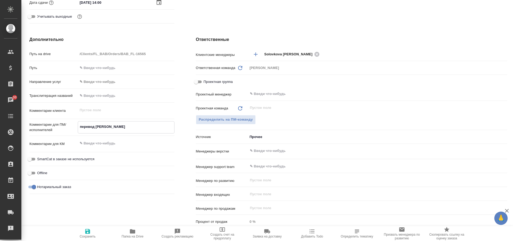
type textarea "x"
type textarea "перевод нуж"
type textarea "x"
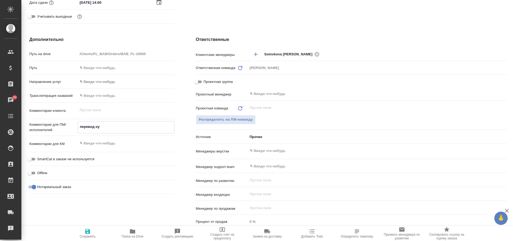
type textarea "x"
type textarea "перевод нуже"
type textarea "x"
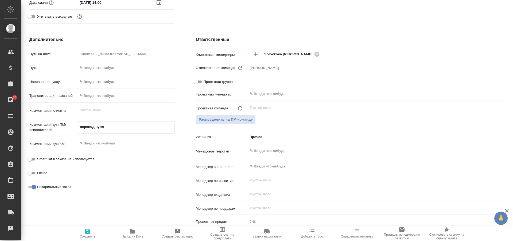
type textarea "x"
type textarea "перевод нужен"
type textarea "x"
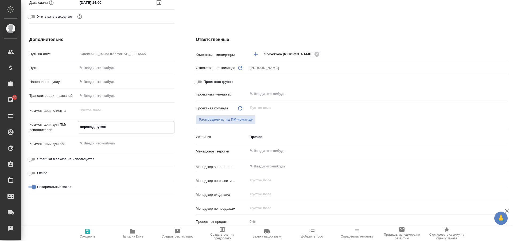
type textarea "перевод нужен"
type textarea "x"
type textarea "перевод нужен д"
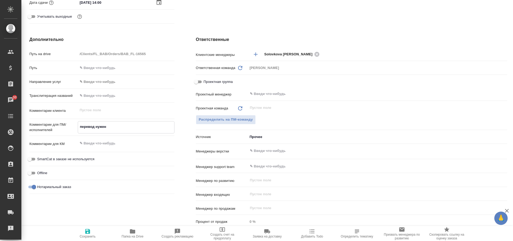
type textarea "x"
type textarea "перевод нужен дл"
type textarea "x"
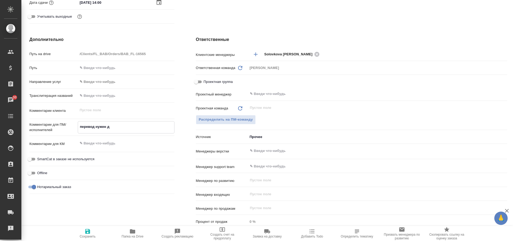
type textarea "x"
type textarea "перевод нужен для"
type textarea "x"
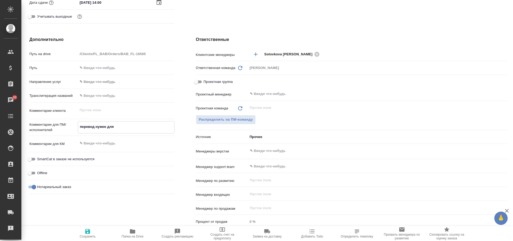
type textarea "x"
type textarea "перевод нужен для"
type textarea "x"
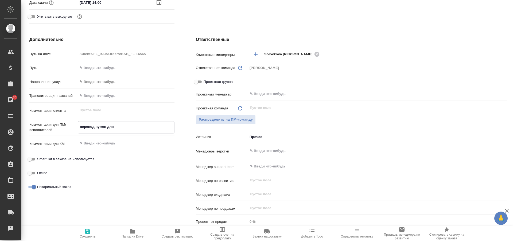
type textarea "перевод нужен для С"
type textarea "x"
type textarea "перевод нужен для Са"
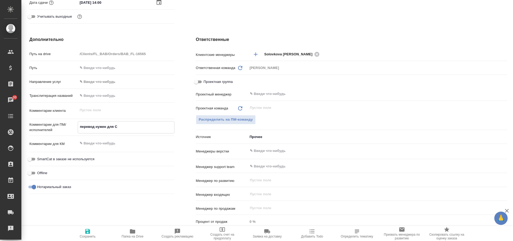
type textarea "x"
type textarea "перевод нужен для Сах"
type textarea "x"
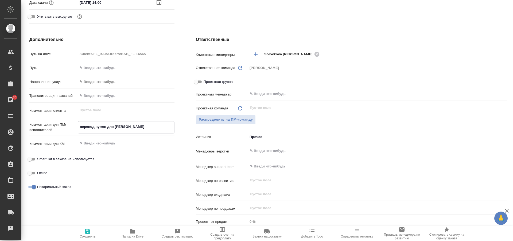
type textarea "x"
type textarea "перевод нужен для Саха"
type textarea "x"
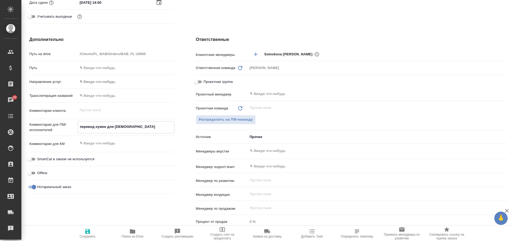
type textarea "x"
type textarea "перевод нужен для Сахар"
type textarea "x"
type textarea "перевод нужен для Сахаро"
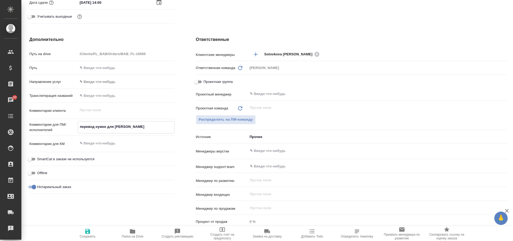
type textarea "x"
type textarea "перевод нужен для Сахаров"
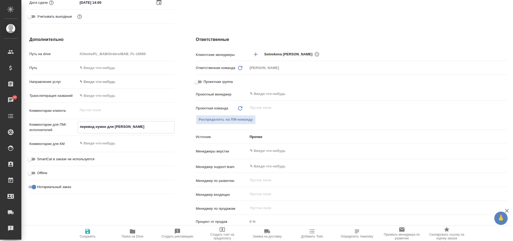
type textarea "x"
type textarea "перевод нужен для Сахарово"
type textarea "x"
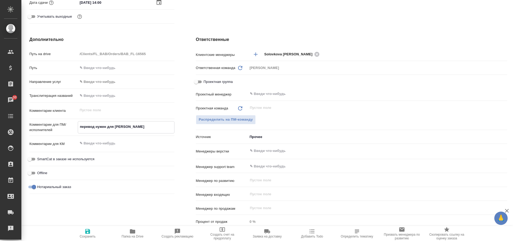
type textarea "x"
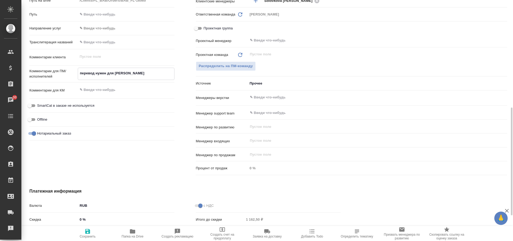
type textarea "перевод нужен для Сахарово"
type textarea "x"
click at [140, 162] on div "Дополнительно Путь на drive /Clients/FL_BAB/Orders/BAB_FL-16565 Путь Направлени…" at bounding box center [102, 79] width 166 height 215
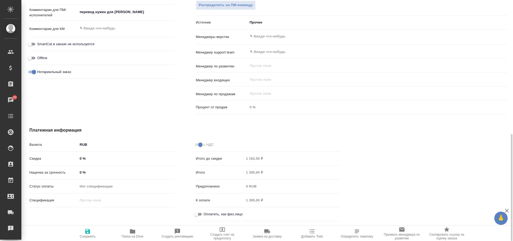
scroll to position [309, 0]
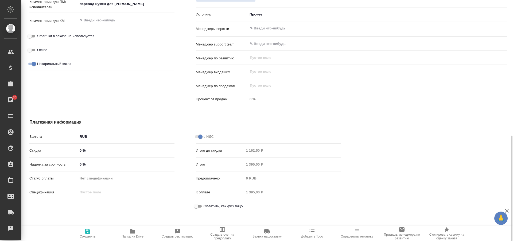
click at [199, 205] on input "Оплатить, как физ.лицо" at bounding box center [195, 206] width 19 height 6
checkbox input "true"
type textarea "x"
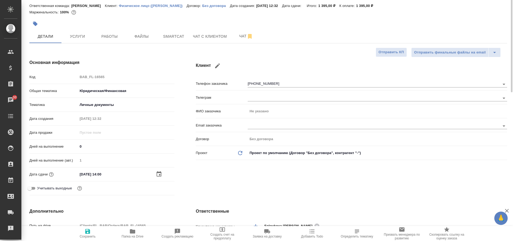
scroll to position [0, 0]
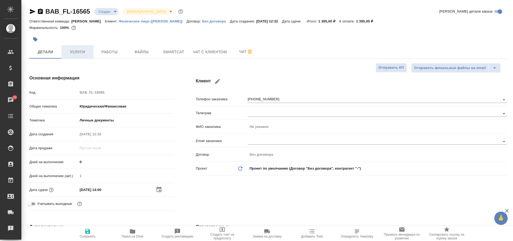
click at [82, 56] on button "Услуги" at bounding box center [77, 51] width 32 height 13
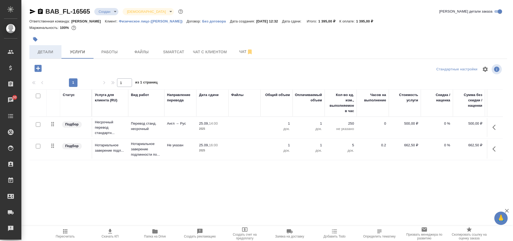
click at [46, 52] on span "Детали" at bounding box center [46, 52] width 26 height 7
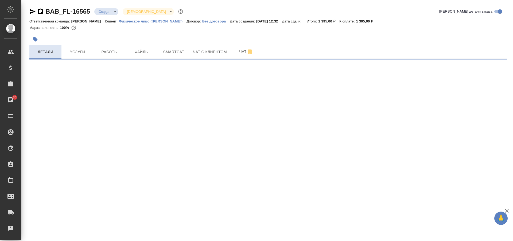
select select "RU"
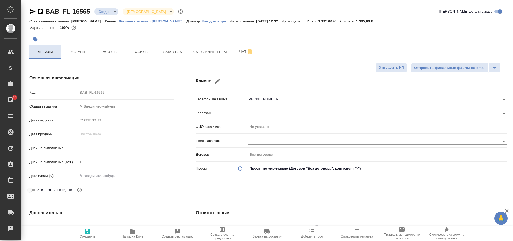
type textarea "x"
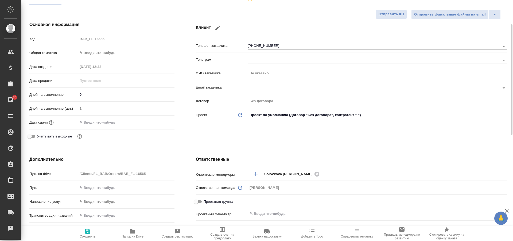
click at [96, 123] on input "text" at bounding box center [101, 122] width 47 height 8
click at [153, 122] on div at bounding box center [126, 122] width 97 height 8
click at [157, 124] on icon "button" at bounding box center [159, 122] width 6 height 6
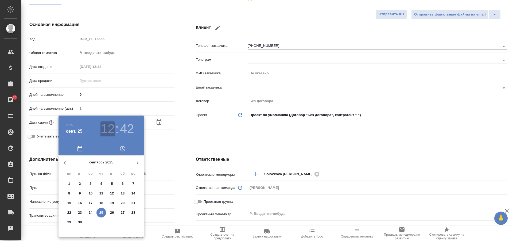
click at [106, 128] on h3 "12" at bounding box center [107, 128] width 14 height 15
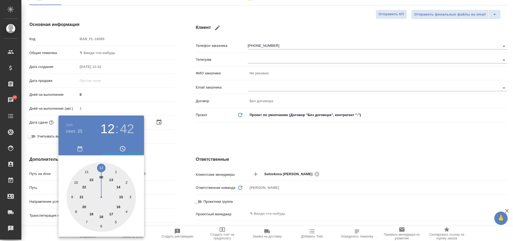
drag, startPoint x: 116, startPoint y: 186, endPoint x: 119, endPoint y: 179, distance: 6.8
click at [117, 186] on div at bounding box center [100, 196] width 69 height 69
type input "25.09.2025 14:42"
type textarea "x"
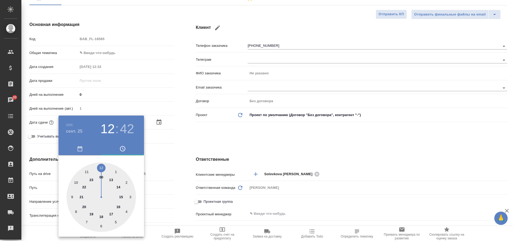
type textarea "x"
click at [127, 129] on h3 "42" at bounding box center [127, 128] width 14 height 15
click at [100, 168] on div at bounding box center [100, 196] width 69 height 69
type input "25.09.2025 14:59"
type textarea "x"
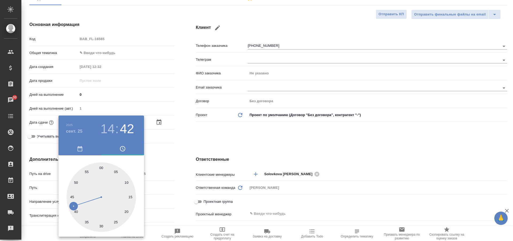
type textarea "x"
click at [102, 167] on div at bounding box center [100, 196] width 69 height 69
type input "25.09.2025 14:00"
type textarea "x"
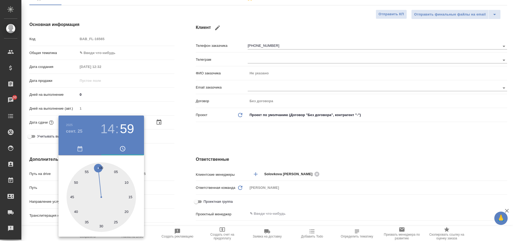
type textarea "x"
click at [184, 141] on div at bounding box center [256, 120] width 513 height 241
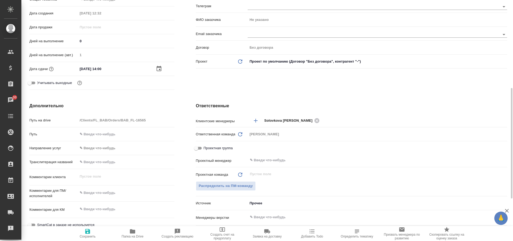
scroll to position [160, 0]
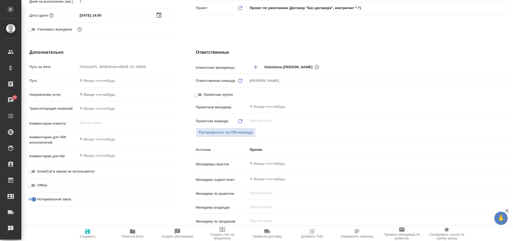
type textarea "x"
click at [103, 143] on textarea at bounding box center [126, 139] width 97 height 9
type textarea "x"
type textarea "п"
type textarea "x"
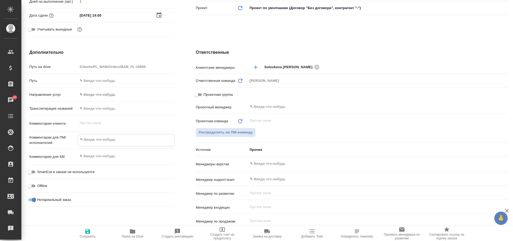
type textarea "x"
type textarea "пе"
type textarea "x"
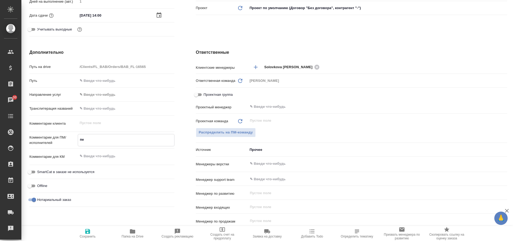
type textarea "x"
type textarea "пер"
type textarea "x"
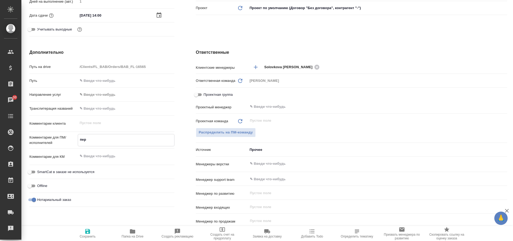
type textarea "пере"
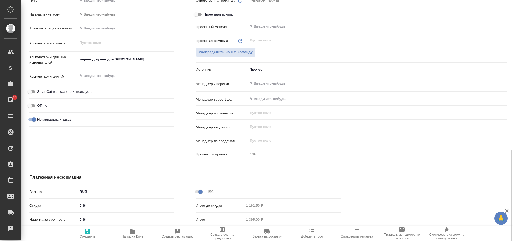
scroll to position [287, 0]
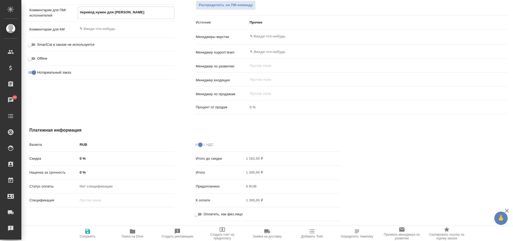
click at [199, 215] on input "Оплатить, как физ.лицо" at bounding box center [195, 214] width 19 height 6
click at [89, 234] on icon "button" at bounding box center [87, 231] width 6 height 6
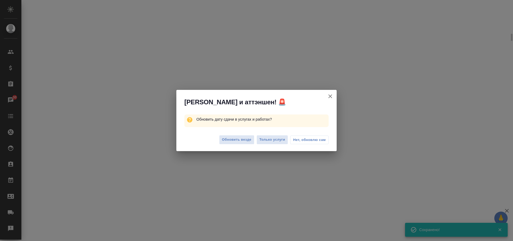
scroll to position [283, 0]
click at [239, 141] on span "Обновить везде" at bounding box center [236, 139] width 29 height 6
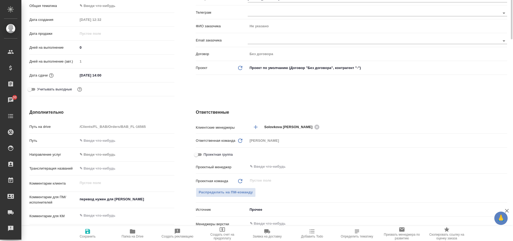
scroll to position [20, 0]
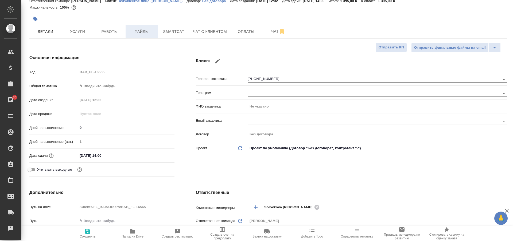
click at [141, 32] on span "Файлы" at bounding box center [142, 31] width 26 height 7
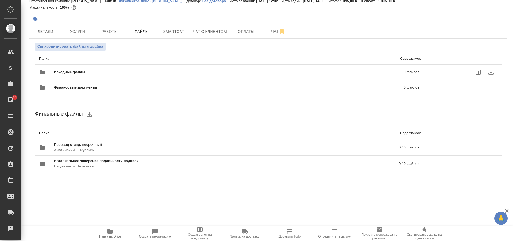
click at [97, 73] on span "Исходные файлы" at bounding box center [149, 71] width 190 height 5
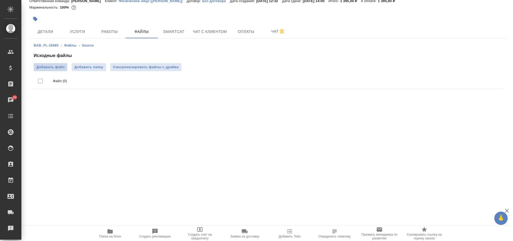
click at [57, 68] on span "Добавить файл" at bounding box center [50, 66] width 28 height 5
click at [0, 0] on input "Добавить файл" at bounding box center [0, 0] width 0 height 0
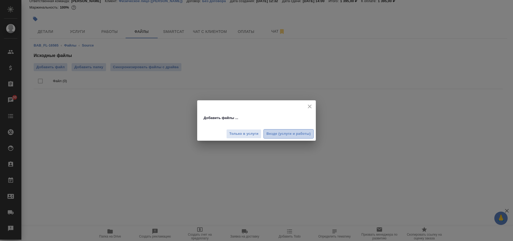
click at [284, 135] on span "Везде (услуги и работы)" at bounding box center [288, 134] width 44 height 6
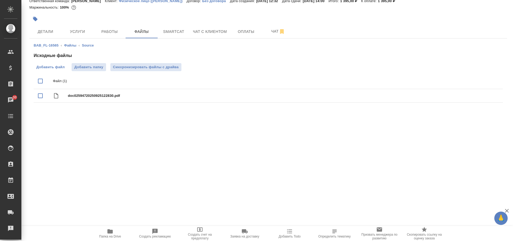
click at [58, 69] on span "Добавить файл" at bounding box center [50, 66] width 28 height 5
click at [0, 0] on input "Добавить файл" at bounding box center [0, 0] width 0 height 0
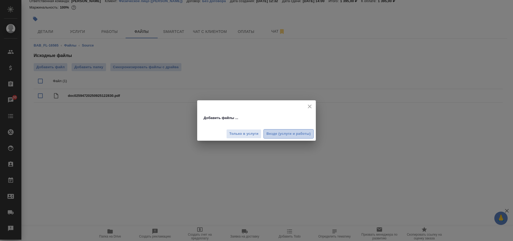
click at [283, 136] on span "Везде (услуги и работы)" at bounding box center [288, 134] width 44 height 6
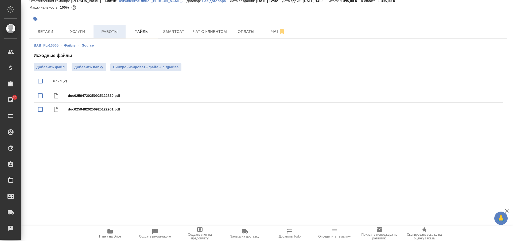
click at [109, 32] on span "Работы" at bounding box center [110, 31] width 26 height 7
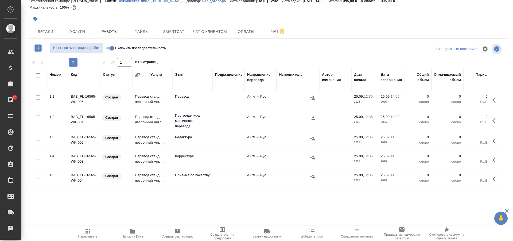
click at [37, 116] on input "checkbox" at bounding box center [38, 117] width 5 height 5
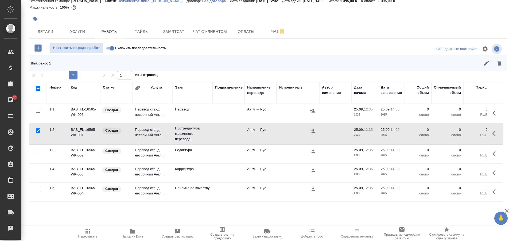
click at [38, 151] on input "checkbox" at bounding box center [38, 150] width 5 height 5
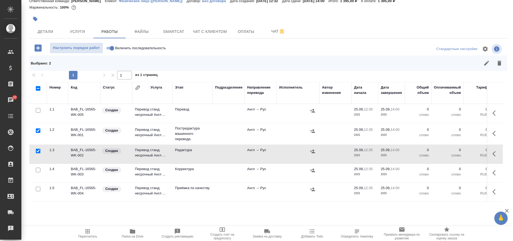
click at [38, 167] on input "checkbox" at bounding box center [38, 169] width 5 height 5
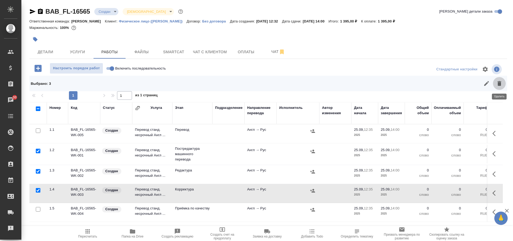
click at [500, 84] on icon "button" at bounding box center [499, 83] width 4 height 5
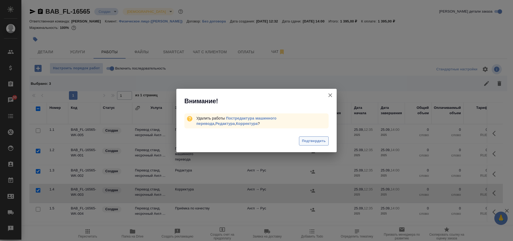
click at [307, 141] on span "Подтвердить" at bounding box center [314, 141] width 24 height 6
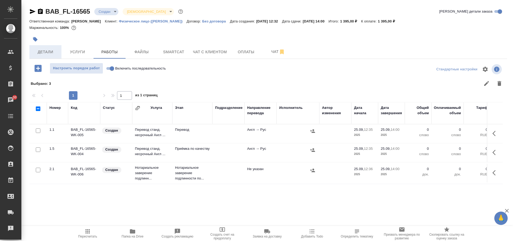
click at [49, 52] on span "Детали" at bounding box center [46, 52] width 26 height 7
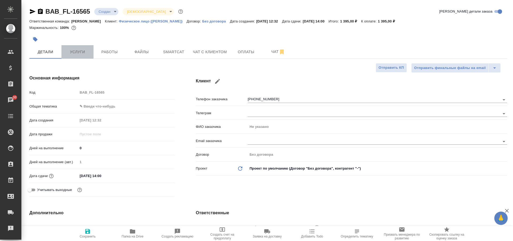
click at [72, 52] on span "Услуги" at bounding box center [78, 52] width 26 height 7
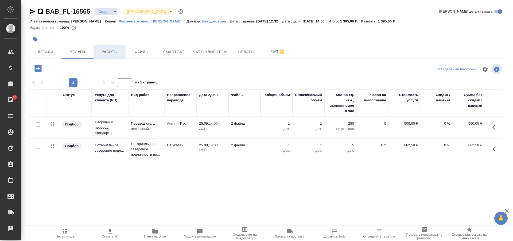
click at [105, 52] on span "Работы" at bounding box center [110, 52] width 26 height 7
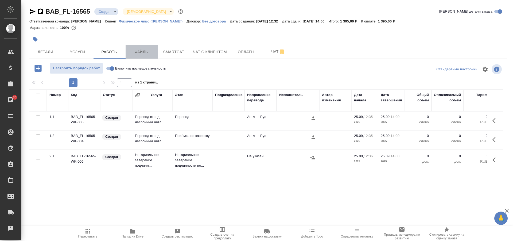
click at [136, 47] on button "Файлы" at bounding box center [141, 51] width 32 height 13
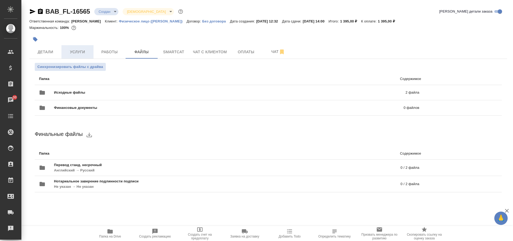
click at [84, 53] on span "Услуги" at bounding box center [78, 52] width 26 height 7
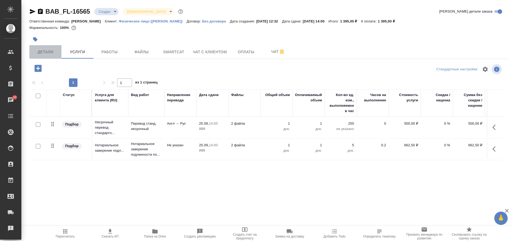
click at [53, 53] on span "Детали" at bounding box center [46, 52] width 26 height 7
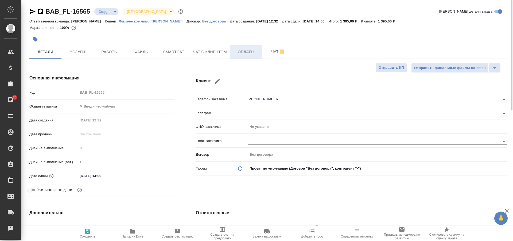
click at [242, 54] on span "Оплаты" at bounding box center [246, 52] width 26 height 7
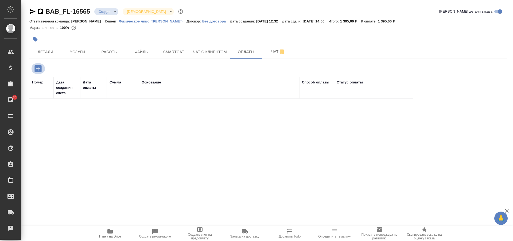
click at [38, 69] on icon "button" at bounding box center [37, 68] width 7 height 7
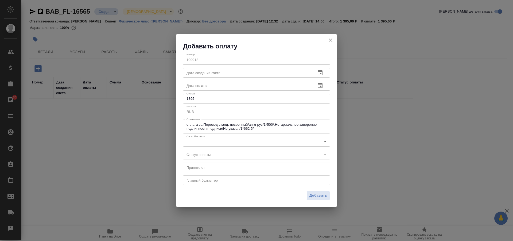
click at [209, 99] on input "1395" at bounding box center [256, 99] width 147 height 10
click at [241, 143] on body "🙏 .cls-1 fill:#fff; AWATERA Solovkova Ekaterina Клиенты Спецификации Заказы 30 …" at bounding box center [256, 120] width 513 height 241
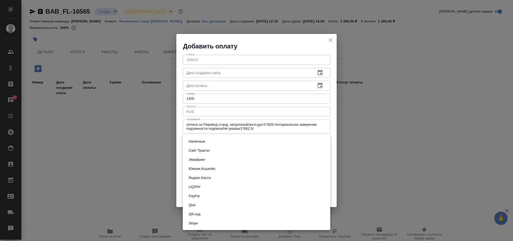
click at [236, 143] on li "Наличные" at bounding box center [256, 141] width 147 height 9
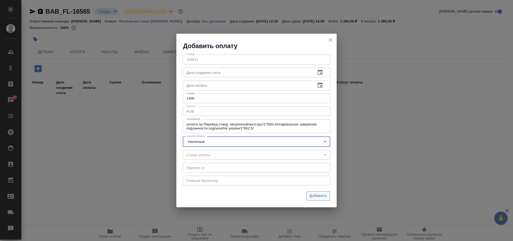
click at [317, 196] on span "Добавить" at bounding box center [318, 195] width 18 height 6
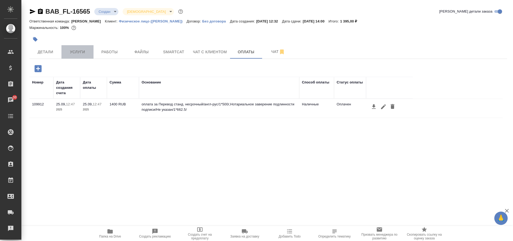
click at [73, 50] on span "Услуги" at bounding box center [78, 52] width 26 height 7
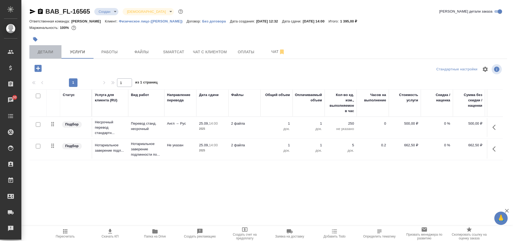
click at [55, 50] on span "Детали" at bounding box center [46, 52] width 26 height 7
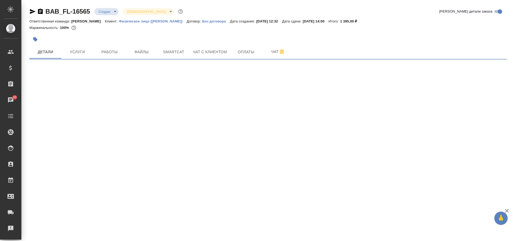
select select "RU"
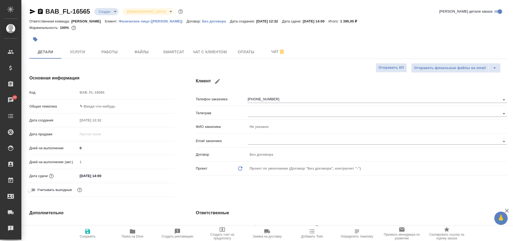
type textarea "x"
click at [105, 56] on button "Работы" at bounding box center [109, 51] width 32 height 13
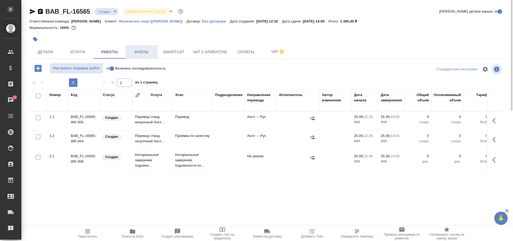
click at [134, 51] on span "Файлы" at bounding box center [142, 52] width 26 height 7
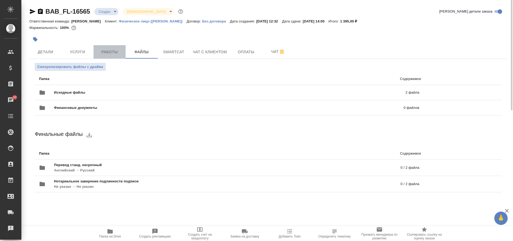
click at [114, 51] on span "Работы" at bounding box center [110, 52] width 26 height 7
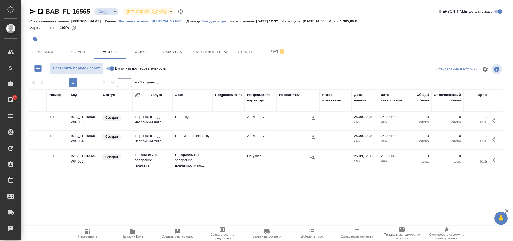
click at [40, 136] on input "checkbox" at bounding box center [38, 136] width 5 height 5
checkbox input "true"
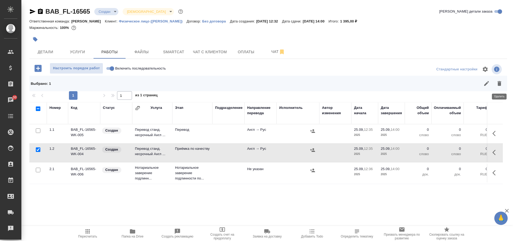
click at [500, 84] on icon "button" at bounding box center [499, 83] width 4 height 5
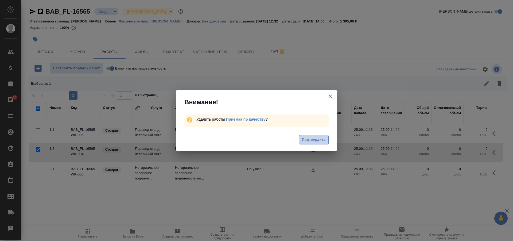
click at [315, 138] on span "Подтвердить" at bounding box center [314, 139] width 24 height 6
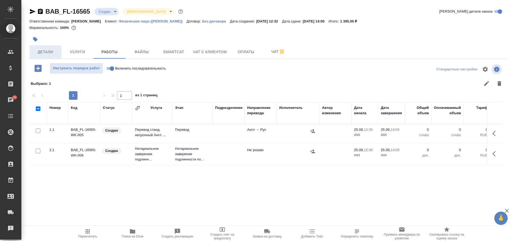
click at [50, 50] on span "Детали" at bounding box center [46, 52] width 26 height 7
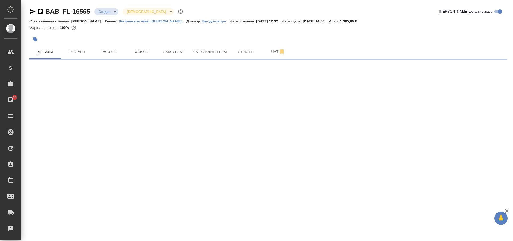
select select "RU"
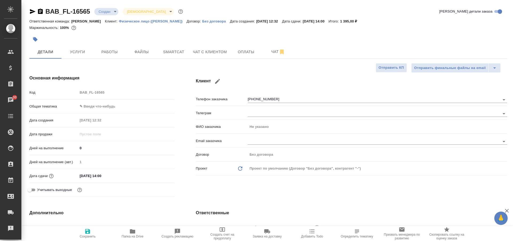
type textarea "x"
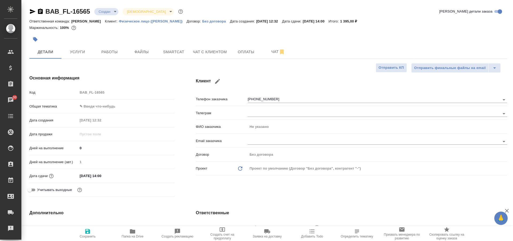
type textarea "x"
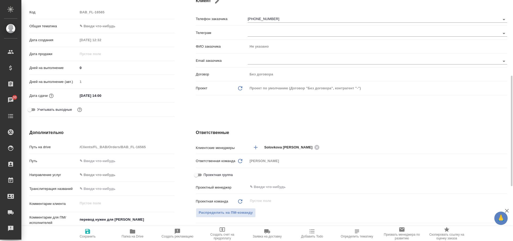
scroll to position [107, 0]
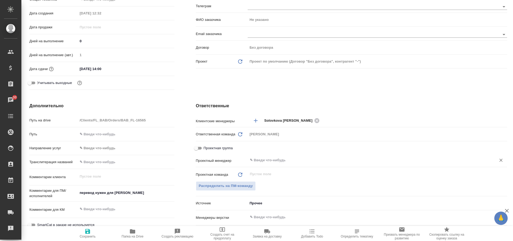
click at [264, 160] on input "text" at bounding box center [368, 160] width 238 height 6
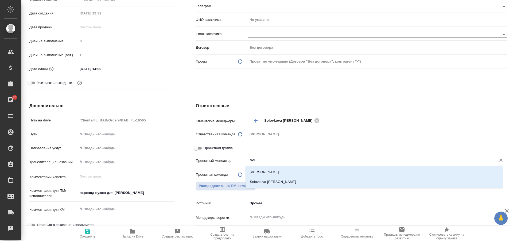
type input "Solo"
click at [276, 181] on li "Solovkova [PERSON_NAME]" at bounding box center [373, 182] width 257 height 10
type textarea "x"
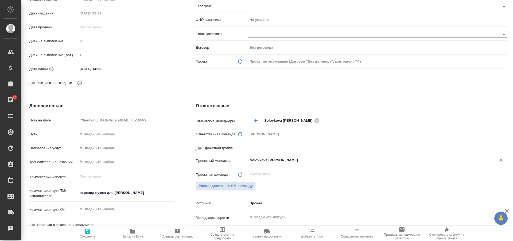
type input "Solovkova [PERSON_NAME]"
click at [88, 231] on icon "button" at bounding box center [87, 231] width 5 height 5
type textarea "x"
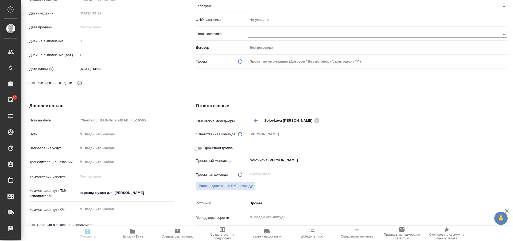
type textarea "x"
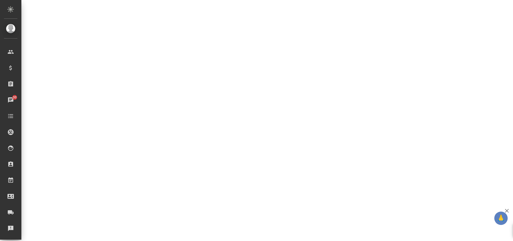
select select "RU"
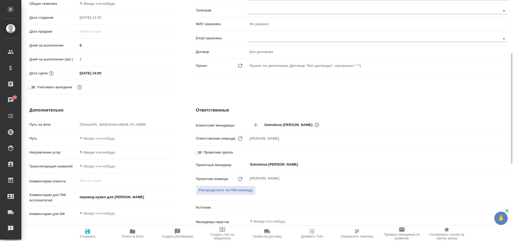
scroll to position [107, 0]
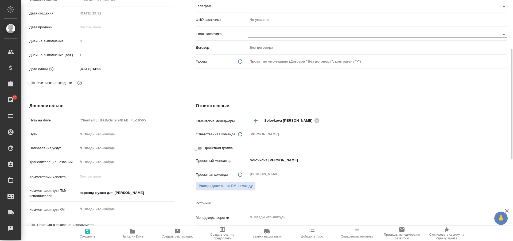
type textarea "x"
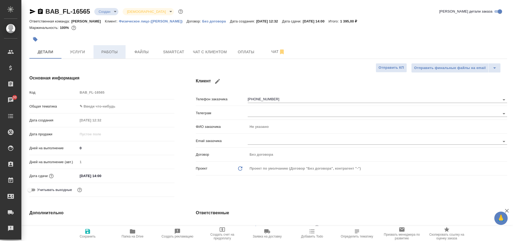
click at [102, 49] on span "Работы" at bounding box center [110, 52] width 26 height 7
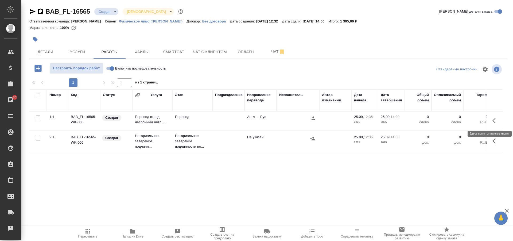
click at [492, 119] on icon "button" at bounding box center [495, 120] width 6 height 6
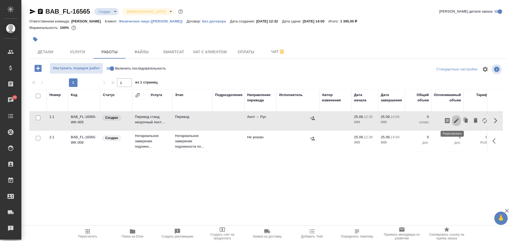
click at [454, 120] on icon "button" at bounding box center [456, 120] width 6 height 6
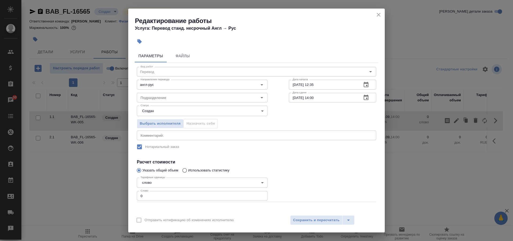
click at [380, 14] on icon "close" at bounding box center [378, 14] width 6 height 6
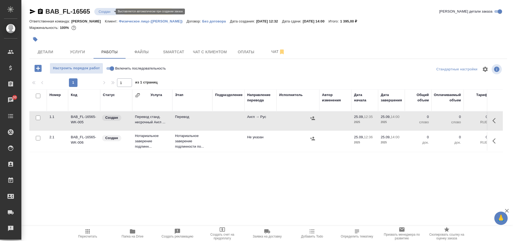
click at [108, 11] on body "🙏 .cls-1 fill:#fff; AWATERA Solovkova [PERSON_NAME] Спецификации Заказы 30 Чаты…" at bounding box center [256, 120] width 513 height 241
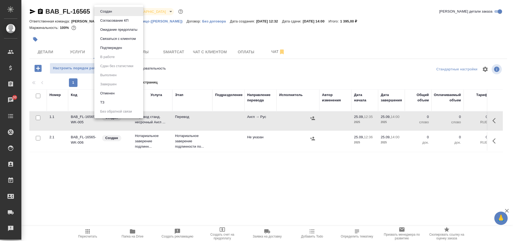
click at [228, 72] on div at bounding box center [256, 120] width 513 height 241
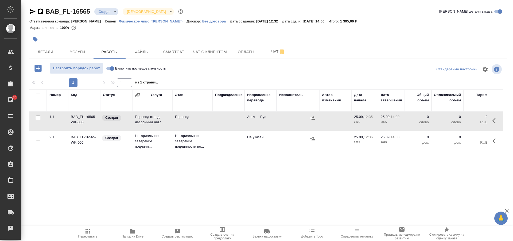
click at [489, 119] on button "button" at bounding box center [495, 120] width 13 height 13
click at [454, 121] on icon "button" at bounding box center [456, 120] width 5 height 5
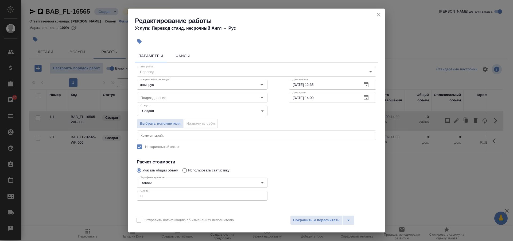
drag, startPoint x: 210, startPoint y: 199, endPoint x: 220, endPoint y: 197, distance: 9.8
click at [211, 198] on input "0" at bounding box center [202, 196] width 131 height 10
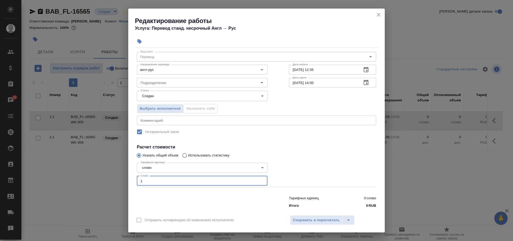
scroll to position [22, 0]
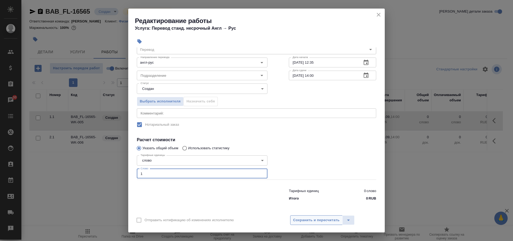
type input "1"
click at [318, 220] on span "Сохранить и пересчитать" at bounding box center [316, 220] width 46 height 6
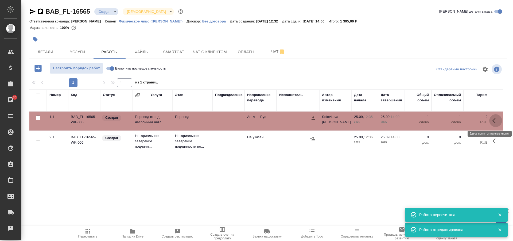
click at [489, 119] on button "button" at bounding box center [495, 120] width 13 height 13
click at [453, 118] on icon "button" at bounding box center [456, 120] width 6 height 6
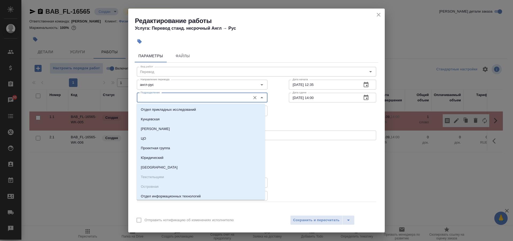
click at [187, 98] on input "Подразделение" at bounding box center [192, 97] width 109 height 6
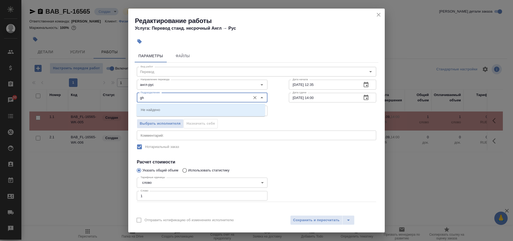
type input "g"
click at [204, 111] on p "Прямая загрузка (шаблонные документы)" at bounding box center [175, 109] width 69 height 5
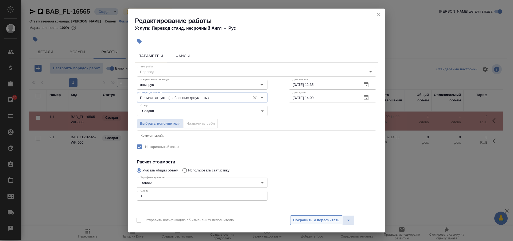
type input "Прямая загрузка (шаблонные документы)"
click at [316, 218] on span "Сохранить и пересчитать" at bounding box center [316, 220] width 46 height 6
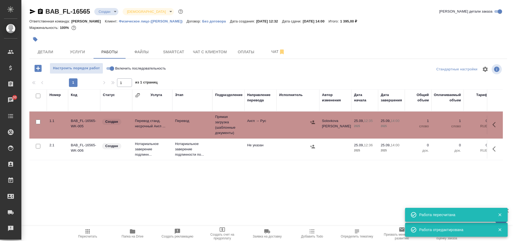
click at [271, 189] on div "Номер Код Статус Услуга Этап Подразделение Направление перевода Исполнитель Авт…" at bounding box center [265, 149] width 473 height 120
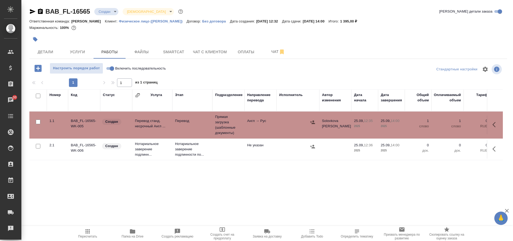
click at [109, 9] on body "🙏 .cls-1 fill:#fff; AWATERA Solovkova [PERSON_NAME] Спецификации Заказы 30 Чаты…" at bounding box center [256, 120] width 513 height 241
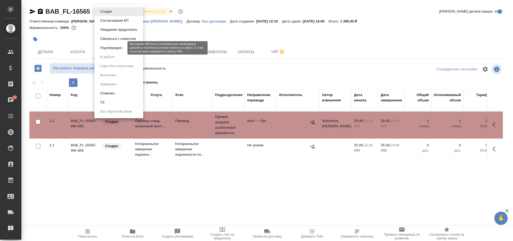
click at [121, 46] on button "Подтвержден" at bounding box center [111, 48] width 25 height 6
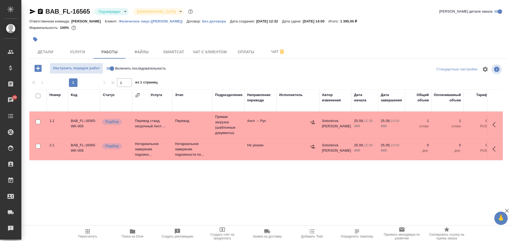
click at [492, 151] on icon "button" at bounding box center [495, 149] width 6 height 6
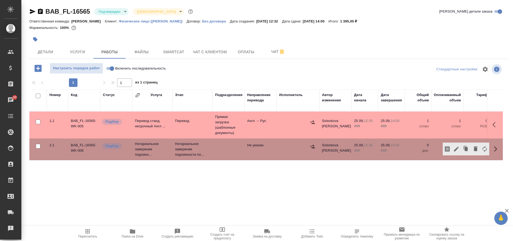
click at [411, 172] on div "Номер Код Статус Услуга Этап Подразделение Направление перевода Исполнитель Авт…" at bounding box center [265, 149] width 473 height 120
click at [81, 53] on span "Услуги" at bounding box center [78, 52] width 26 height 7
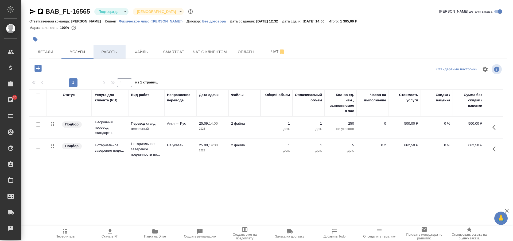
click at [107, 54] on span "Работы" at bounding box center [110, 52] width 26 height 7
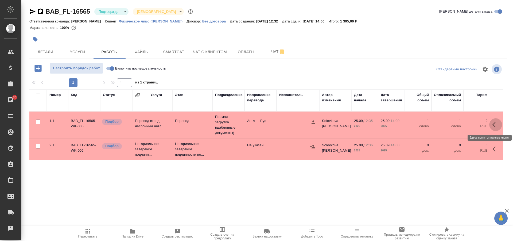
click at [492, 122] on icon "button" at bounding box center [493, 124] width 3 height 5
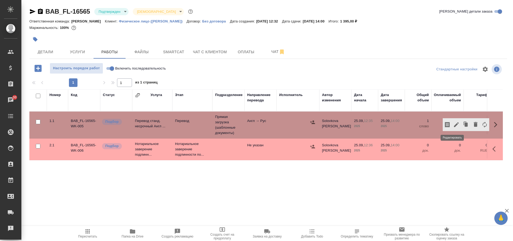
click at [453, 124] on icon "button" at bounding box center [456, 124] width 6 height 6
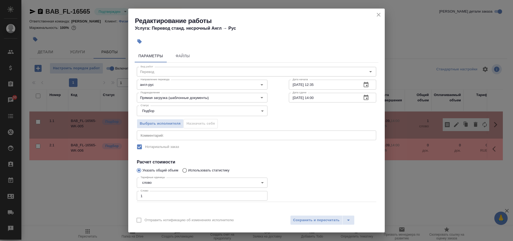
click at [378, 16] on icon "close" at bounding box center [378, 14] width 6 height 6
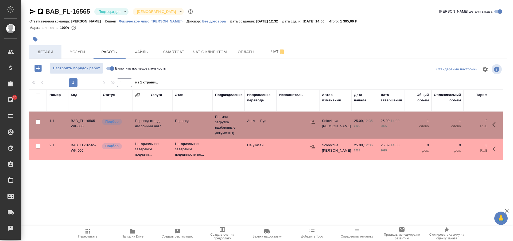
click at [50, 49] on span "Детали" at bounding box center [46, 52] width 26 height 7
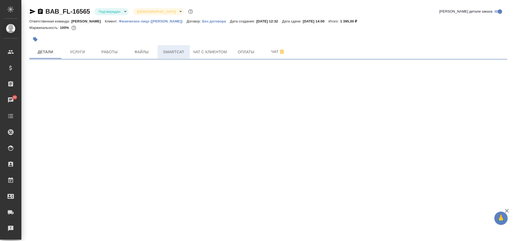
select select "RU"
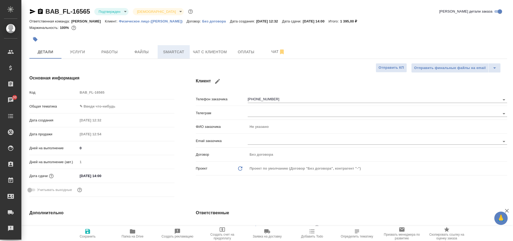
type textarea "x"
click at [241, 49] on span "Оплаты" at bounding box center [246, 52] width 26 height 7
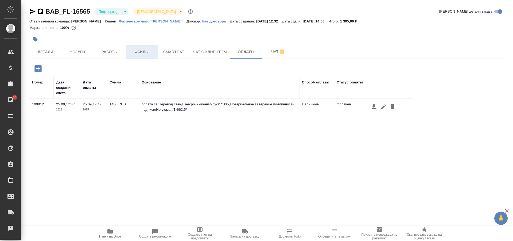
click at [141, 50] on span "Файлы" at bounding box center [142, 52] width 26 height 7
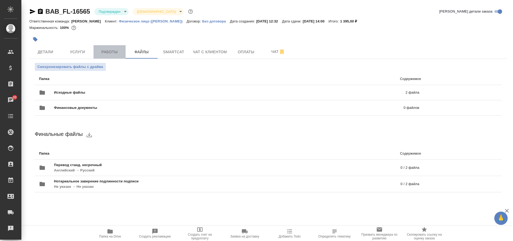
click at [112, 51] on span "Работы" at bounding box center [110, 52] width 26 height 7
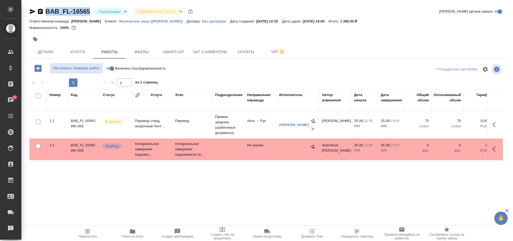
drag, startPoint x: 45, startPoint y: 11, endPoint x: 89, endPoint y: 15, distance: 43.9
click at [89, 15] on div "BAB_FL-16565 [GEOGRAPHIC_DATA] confirmed Святая троица holyTrinity" at bounding box center [111, 11] width 164 height 9
copy link "BAB_FL-16565"
drag, startPoint x: 359, startPoint y: 33, endPoint x: 355, endPoint y: 34, distance: 4.4
click at [360, 33] on div at bounding box center [267, 32] width 477 height 1
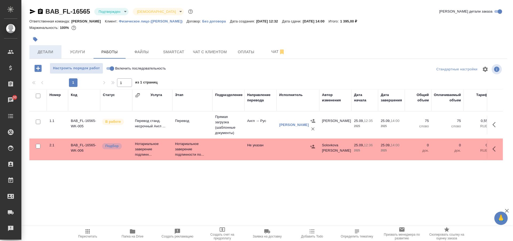
click at [52, 52] on span "Детали" at bounding box center [46, 52] width 26 height 7
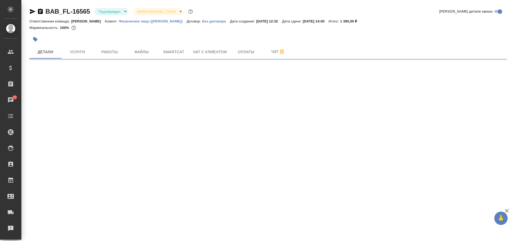
select select "RU"
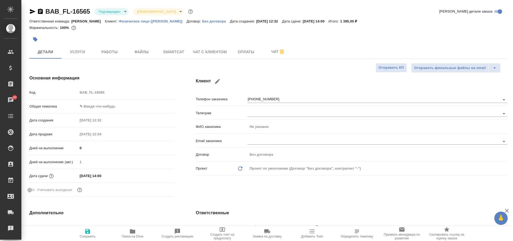
type textarea "x"
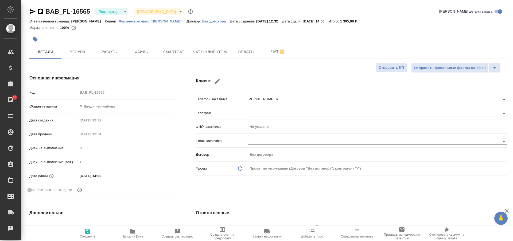
type textarea "x"
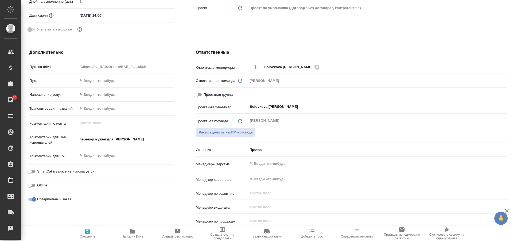
scroll to position [27, 0]
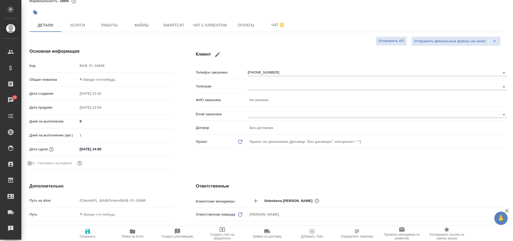
type textarea "x"
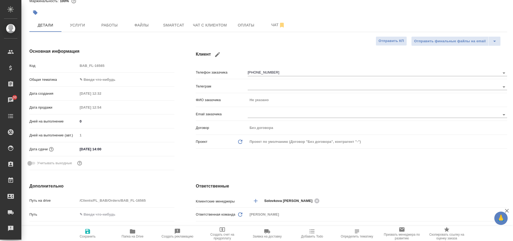
type textarea "x"
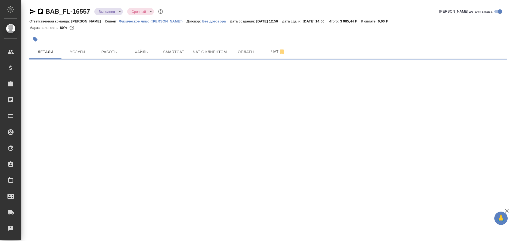
select select "RU"
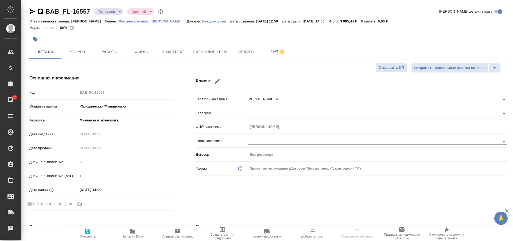
type textarea "x"
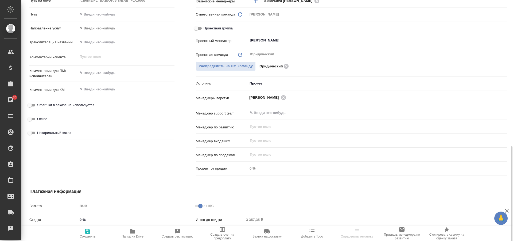
scroll to position [267, 0]
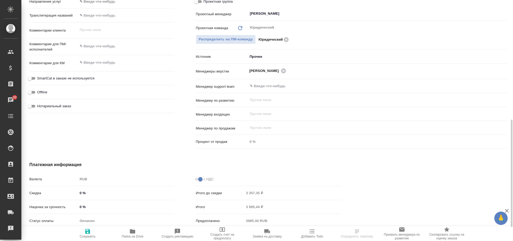
type textarea "x"
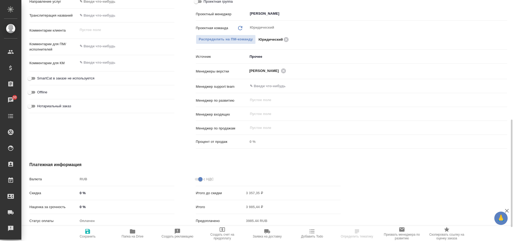
type textarea "x"
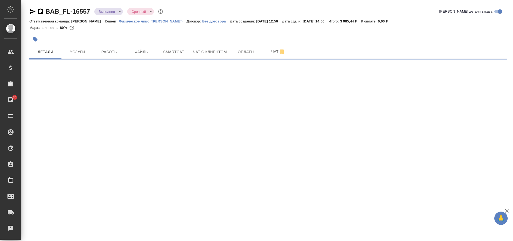
scroll to position [0, 0]
click at [76, 50] on span "Услуги" at bounding box center [78, 52] width 26 height 7
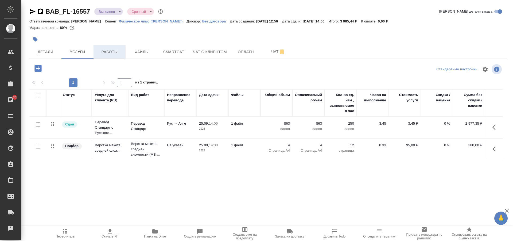
click at [104, 52] on span "Работы" at bounding box center [110, 52] width 26 height 7
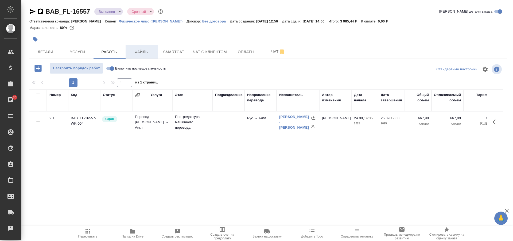
click at [144, 49] on span "Файлы" at bounding box center [142, 52] width 26 height 7
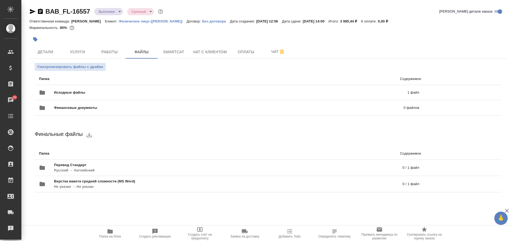
click at [106, 235] on span "Папка на Drive" at bounding box center [110, 236] width 22 height 4
click at [114, 55] on button "Работы" at bounding box center [109, 51] width 32 height 13
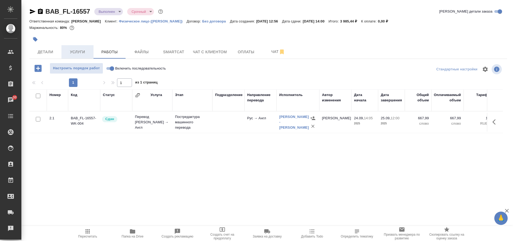
click at [78, 49] on span "Услуги" at bounding box center [78, 52] width 26 height 7
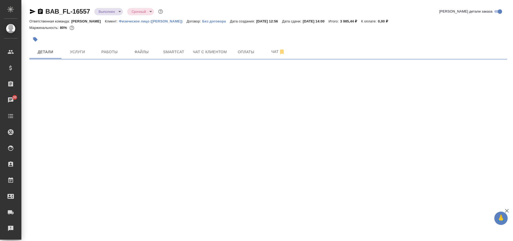
select select "RU"
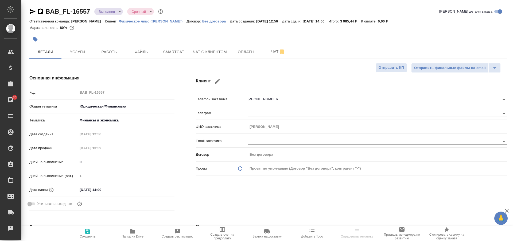
type textarea "x"
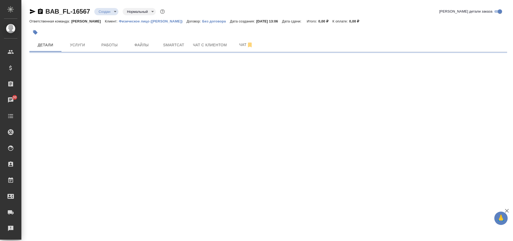
select select "RU"
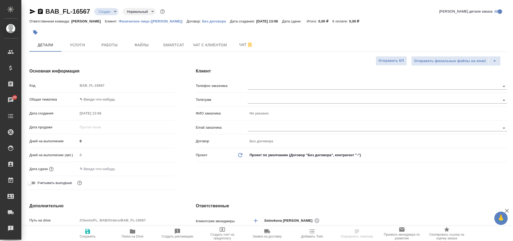
type textarea "x"
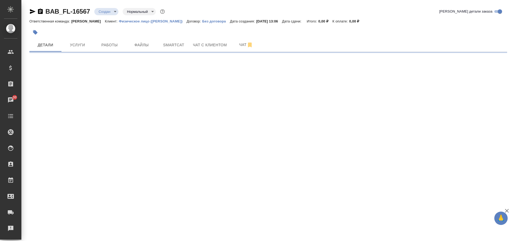
click at [273, 126] on div ".cls-1 fill:#fff; AWATERA Solovkova [PERSON_NAME] Спецификации Заказы 30 Чаты T…" at bounding box center [256, 120] width 513 height 241
select select "RU"
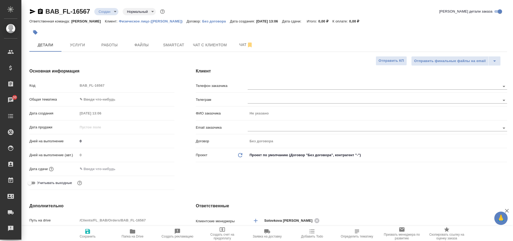
type textarea "x"
click at [270, 129] on input "text" at bounding box center [364, 127] width 234 height 6
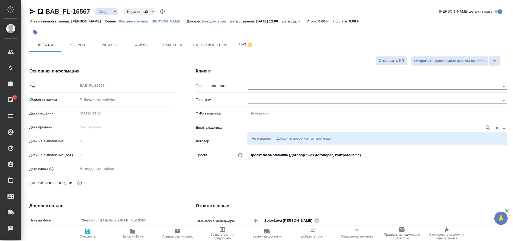
type input "ш"
type input "i.tolst"
click at [486, 127] on icon "button" at bounding box center [488, 127] width 6 height 6
click at [305, 136] on p "[PHONE_NUMBER] Ирина [EMAIL_ADDRESS][DOMAIN_NAME]" at bounding box center [303, 138] width 104 height 5
type input "Ирина"
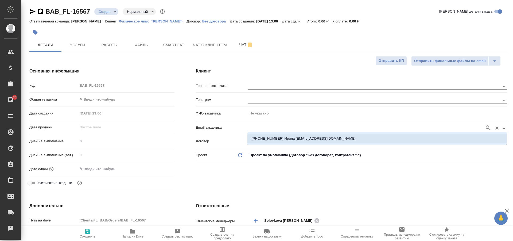
type input "+79857277981 Ирина i.tolstikhina@mail.ru"
type textarea "x"
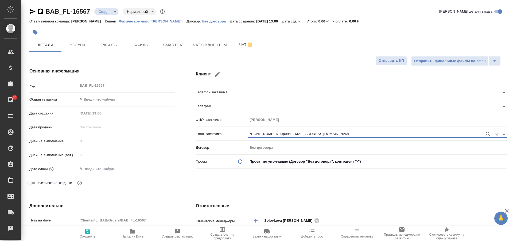
click at [283, 133] on input "+79857277981 Ирина i.tolstikhina@mail.ru" at bounding box center [364, 134] width 234 height 6
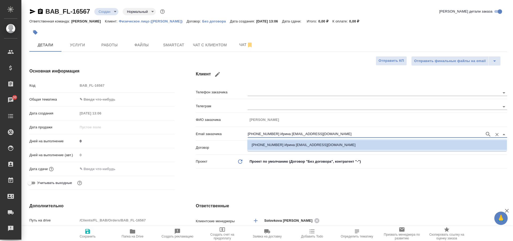
click at [264, 134] on input "+79857277981 Ирина i.tolstikhina@mail.ru" at bounding box center [364, 134] width 234 height 6
drag, startPoint x: 258, startPoint y: 135, endPoint x: 267, endPoint y: 138, distance: 8.9
click at [259, 135] on input "Ирина i.tolstikhina@mail.ru" at bounding box center [364, 134] width 234 height 6
type input "i.tolstikhina@mail.ru"
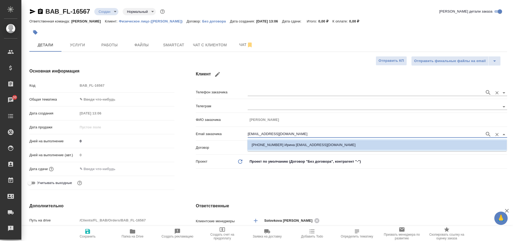
click at [257, 94] on input "text" at bounding box center [364, 92] width 234 height 6
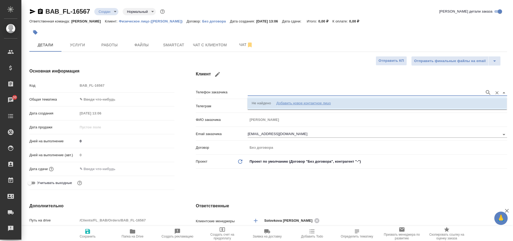
paste input "79857277981"
click at [248, 92] on input "79857277981" at bounding box center [364, 92] width 234 height 6
click at [490, 92] on icon "button" at bounding box center [488, 92] width 6 height 6
click at [401, 130] on div "i.tolstikhina@mail.ru" at bounding box center [376, 134] width 259 height 10
type input "+79857277981"
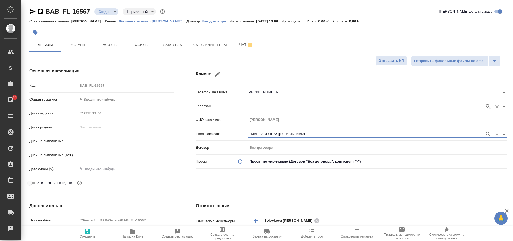
click at [334, 102] on div at bounding box center [376, 106] width 259 height 10
click at [105, 101] on body "🙏 .cls-1 fill:#fff; AWATERA Solovkova Ekaterina Клиенты Спецификации Заказы 30 …" at bounding box center [256, 120] width 513 height 241
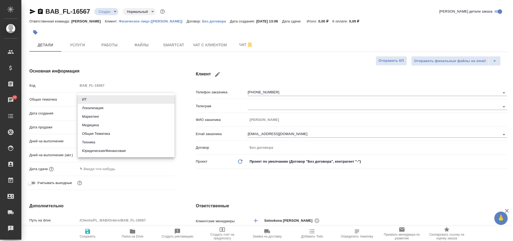
click at [117, 124] on li "Медицина" at bounding box center [126, 125] width 97 height 9
type input "med"
type textarea "x"
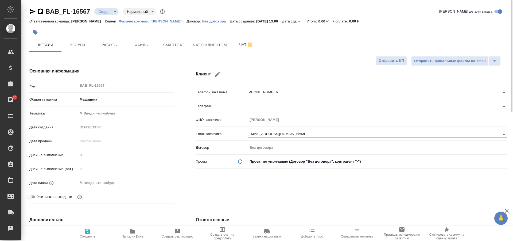
click at [124, 113] on body "🙏 .cls-1 fill:#fff; AWATERA Solovkova Ekaterina Клиенты Спецификации Заказы 30 …" at bounding box center [256, 120] width 513 height 241
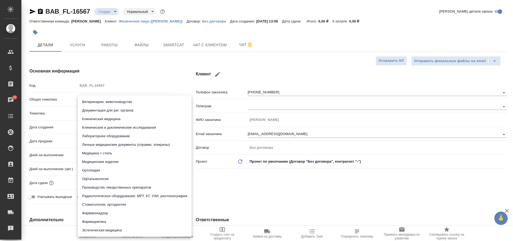
click at [152, 85] on div at bounding box center [256, 120] width 513 height 241
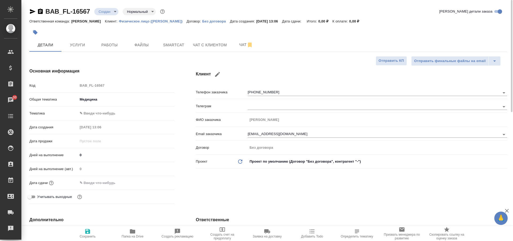
click at [123, 114] on body "🙏 .cls-1 fill:#fff; AWATERA Solovkova Ekaterina Клиенты Спецификации Заказы 30 …" at bounding box center [256, 120] width 513 height 241
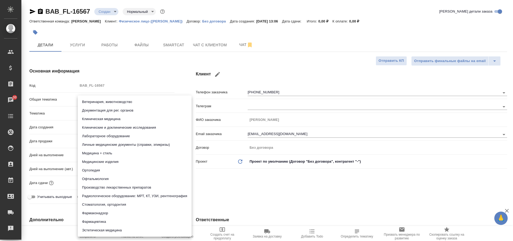
click at [115, 144] on li "Личные медицинские документы (справки, эпикризы)" at bounding box center [135, 144] width 114 height 9
type textarea "x"
type input "5a8b8b956a9677013d343e74"
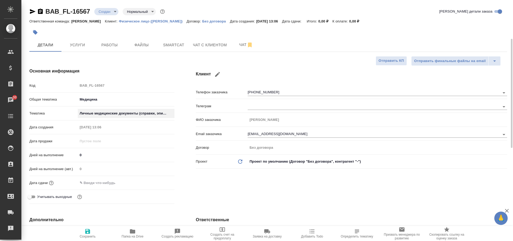
scroll to position [27, 0]
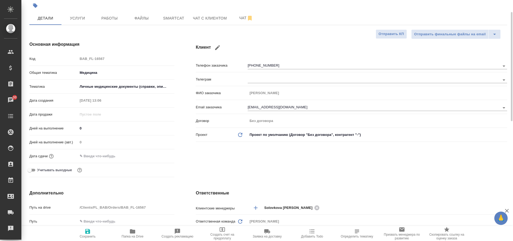
click at [105, 157] on input "text" at bounding box center [101, 156] width 47 height 8
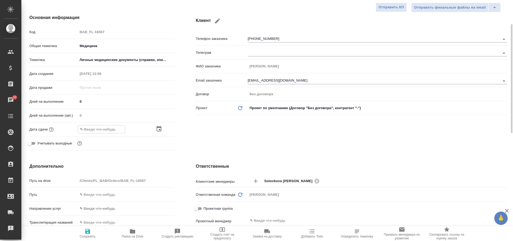
click at [87, 231] on icon "button" at bounding box center [87, 231] width 5 height 5
type textarea "x"
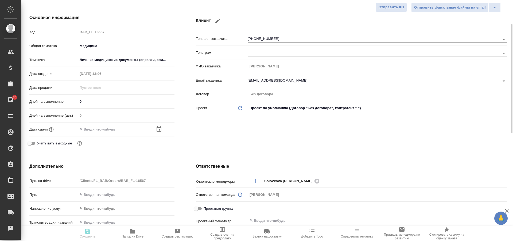
type textarea "x"
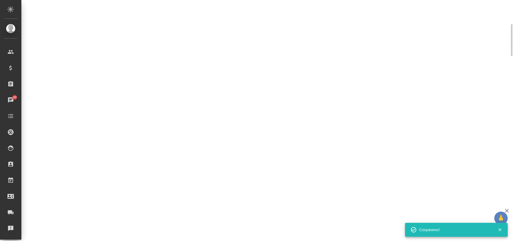
type input "holyTrinity"
select select "RU"
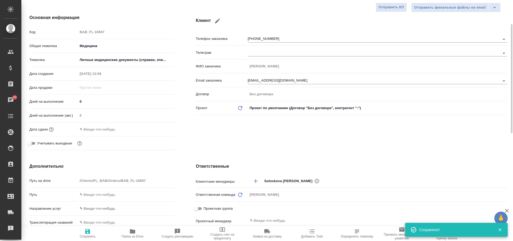
type textarea "x"
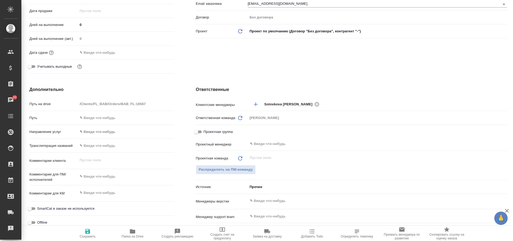
scroll to position [0, 0]
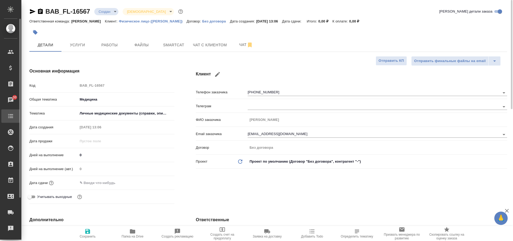
type textarea "x"
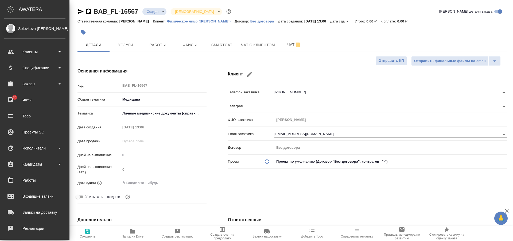
type textarea "x"
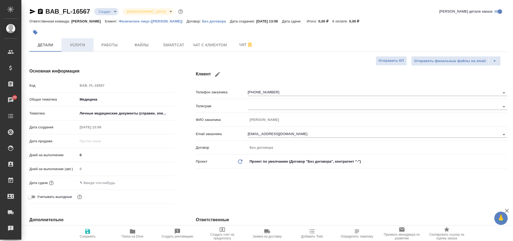
click at [81, 45] on span "Услуги" at bounding box center [78, 45] width 26 height 7
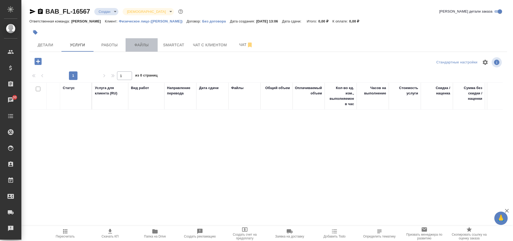
click at [140, 46] on span "Файлы" at bounding box center [142, 45] width 26 height 7
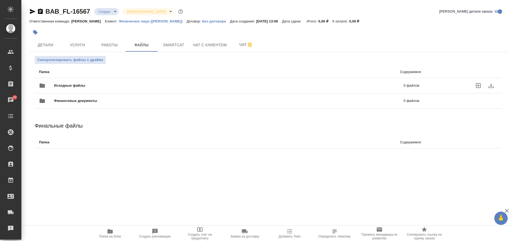
click at [95, 86] on span "Исходные файлы" at bounding box center [149, 85] width 190 height 5
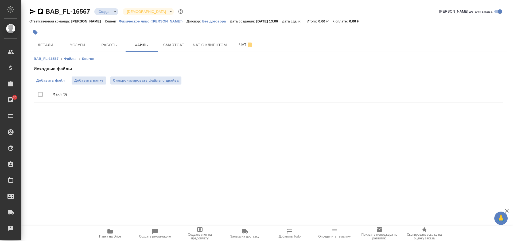
click at [57, 81] on span "Добавить файл" at bounding box center [50, 80] width 28 height 5
click at [0, 0] on input "Добавить файл" at bounding box center [0, 0] width 0 height 0
click at [80, 46] on span "Услуги" at bounding box center [78, 45] width 26 height 7
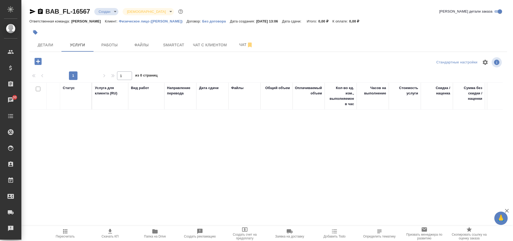
click at [41, 61] on icon "button" at bounding box center [37, 61] width 9 height 9
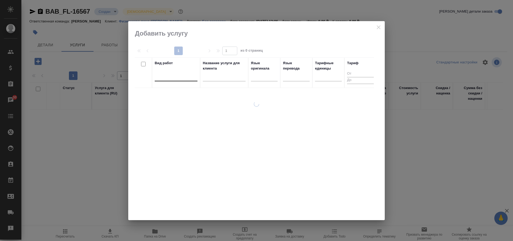
click at [163, 80] on div at bounding box center [176, 76] width 43 height 8
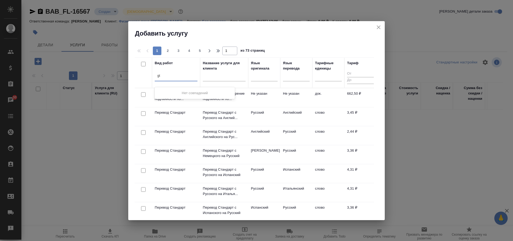
type input "g"
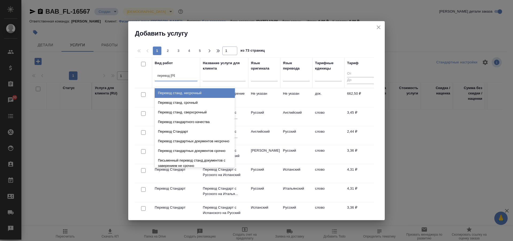
type input "перевод Ста"
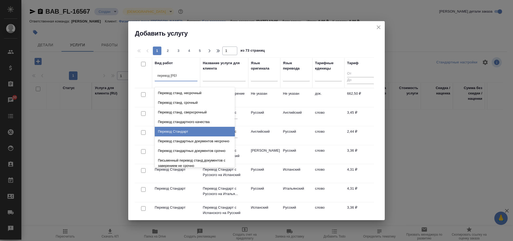
click at [191, 130] on div "Перевод Стандарт" at bounding box center [195, 132] width 80 height 10
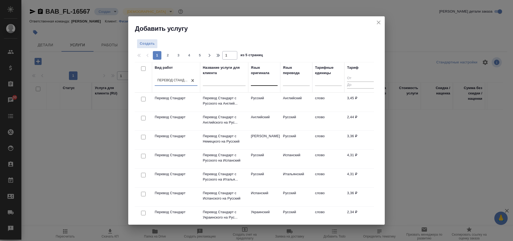
click at [266, 83] on div at bounding box center [264, 80] width 27 height 8
type input "неме"
click at [271, 96] on div "Немецкий" at bounding box center [291, 98] width 80 height 10
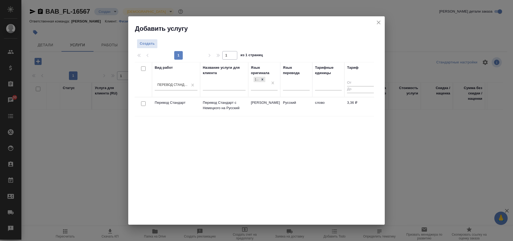
click at [145, 104] on input "checkbox" at bounding box center [143, 103] width 5 height 5
checkbox input "true"
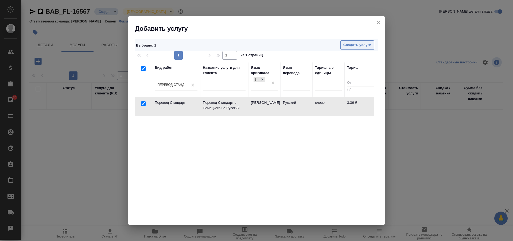
click at [356, 45] on span "Создать услуги" at bounding box center [357, 45] width 28 height 6
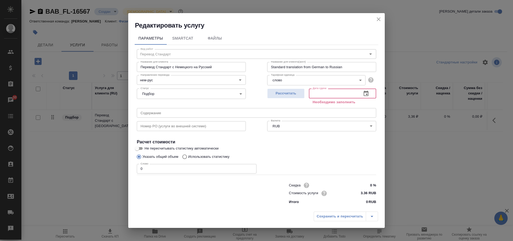
click at [331, 92] on input "text" at bounding box center [333, 93] width 49 height 10
click at [362, 93] on button "button" at bounding box center [365, 93] width 13 height 13
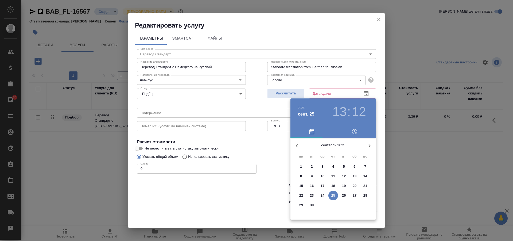
click at [341, 194] on span "26" at bounding box center [344, 194] width 10 height 5
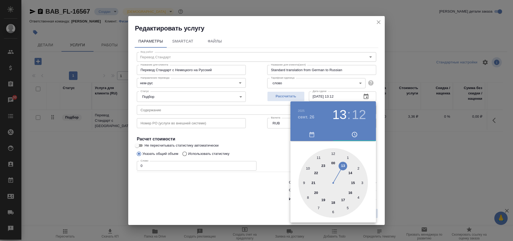
click at [309, 169] on div at bounding box center [332, 182] width 69 height 69
click at [334, 153] on div at bounding box center [332, 182] width 69 height 69
click at [342, 117] on h3 "10" at bounding box center [339, 114] width 14 height 15
click at [318, 157] on div at bounding box center [332, 182] width 69 height 69
type input "26.09.2025 11:00"
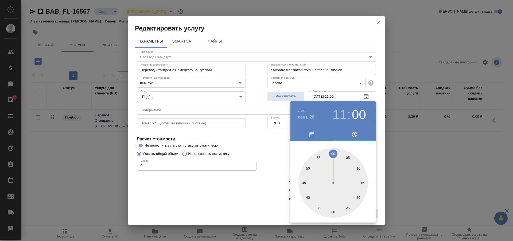
click at [385, 160] on div at bounding box center [256, 120] width 513 height 241
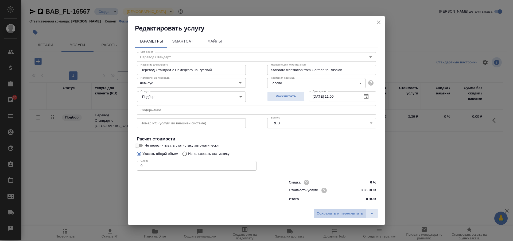
click at [344, 214] on span "Сохранить и пересчитать" at bounding box center [339, 213] width 46 height 6
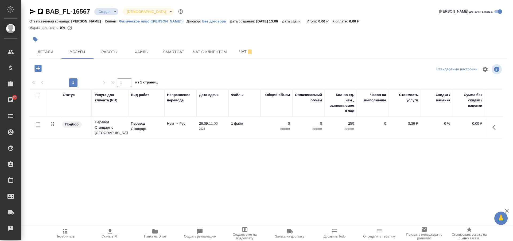
click at [493, 129] on icon "button" at bounding box center [495, 127] width 6 height 6
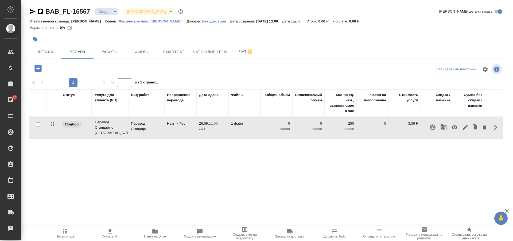
click at [37, 125] on input "checkbox" at bounding box center [38, 124] width 5 height 5
checkbox input "true"
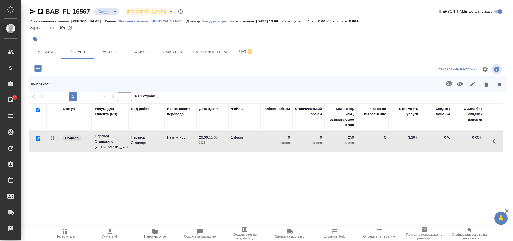
click at [450, 83] on icon "button" at bounding box center [449, 83] width 6 height 6
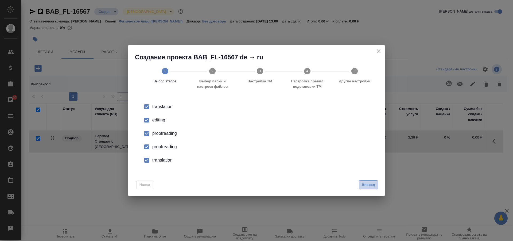
click at [371, 184] on span "Вперед" at bounding box center [367, 185] width 13 height 6
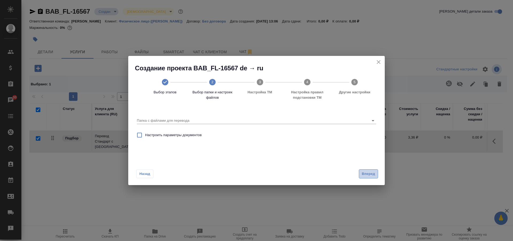
click at [369, 175] on span "Вперед" at bounding box center [367, 174] width 13 height 6
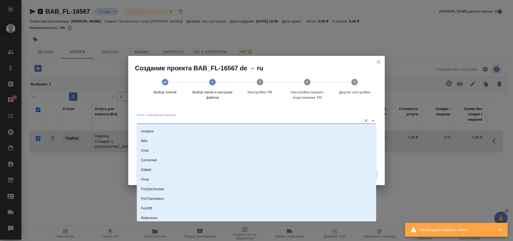
click at [187, 120] on input "Папка с файлами для перевода" at bounding box center [248, 120] width 222 height 6
type input "ы"
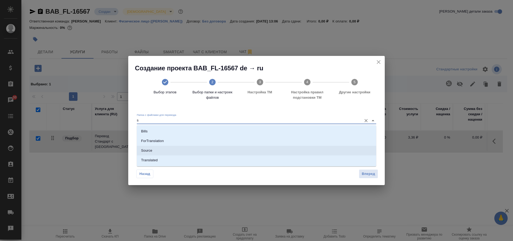
click at [146, 150] on p "Source" at bounding box center [146, 150] width 11 height 5
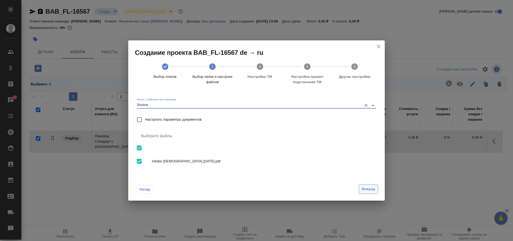
type input "Source"
click at [367, 186] on span "Вперед" at bounding box center [367, 189] width 13 height 6
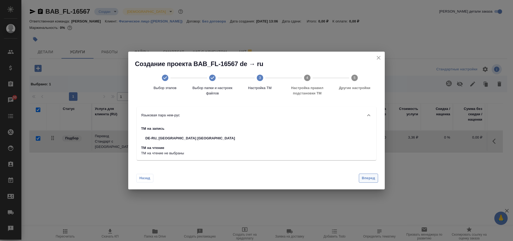
click at [365, 179] on span "Вперед" at bounding box center [367, 178] width 13 height 6
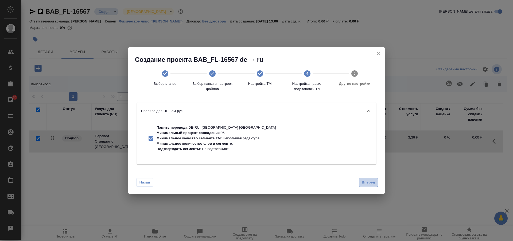
click at [366, 181] on span "Вперед" at bounding box center [367, 182] width 13 height 6
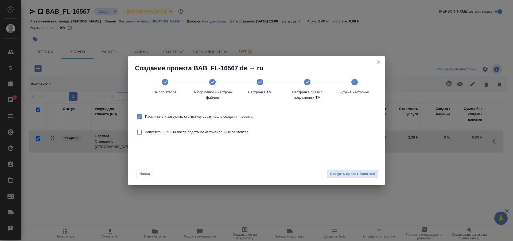
click at [137, 116] on input "Рассчитать и загрузить статистику сразу после создания проекта" at bounding box center [139, 116] width 11 height 11
checkbox input "false"
click at [340, 173] on span "Создать проект Smartcat" at bounding box center [352, 174] width 45 height 6
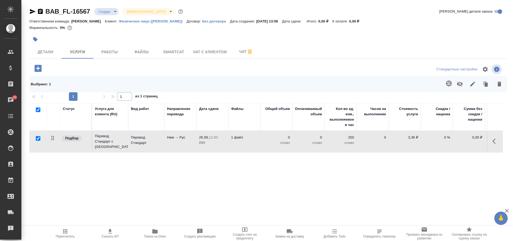
click at [493, 139] on icon "button" at bounding box center [495, 141] width 6 height 6
click at [467, 142] on icon "button" at bounding box center [465, 141] width 6 height 6
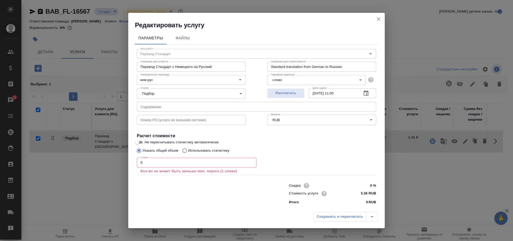
click at [184, 150] on input "Использовать статистику" at bounding box center [183, 150] width 9 height 10
radio input "true"
radio input "false"
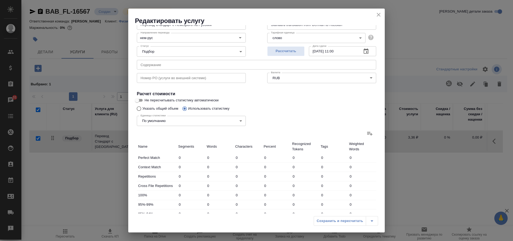
scroll to position [17, 0]
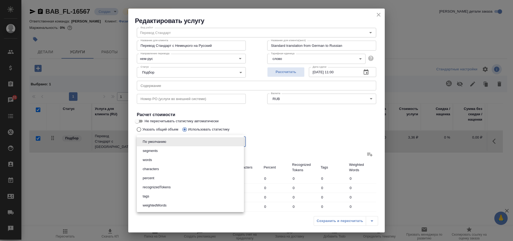
click at [222, 144] on body "🙏 .cls-1 fill:#fff; AWATERA Solovkova Ekaterina Клиенты Спецификации Заказы 31 …" at bounding box center [256, 120] width 513 height 241
click at [290, 140] on div at bounding box center [256, 120] width 513 height 241
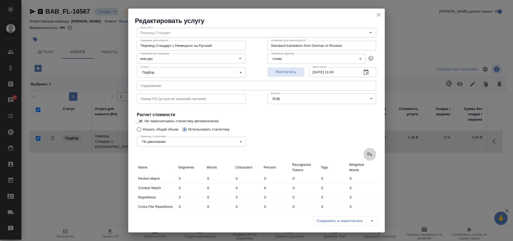
click at [367, 155] on icon at bounding box center [369, 154] width 5 height 4
click at [0, 0] on input "file" at bounding box center [0, 0] width 0 height 0
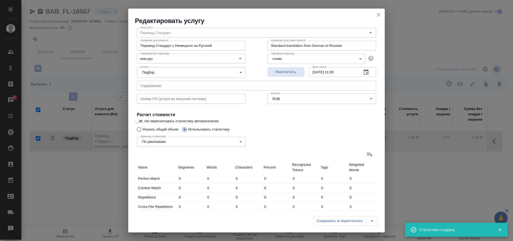
type input "1"
type input "4"
type input "8"
type input "15"
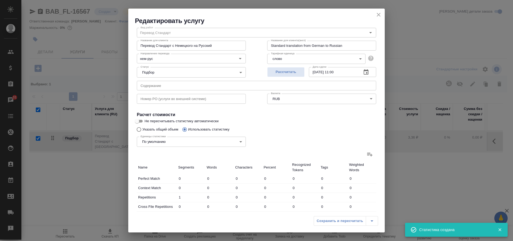
type input "130"
type input "2"
type input "3"
type input "19"
type input "2"
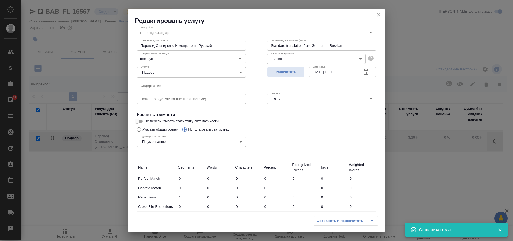
type input "9"
type input "57"
type input "4"
type input "21"
type input "128"
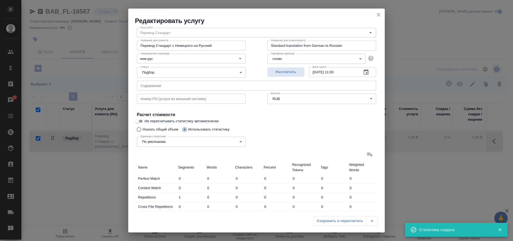
type input "76"
type input "587"
type input "4549"
type input "92"
type input "635"
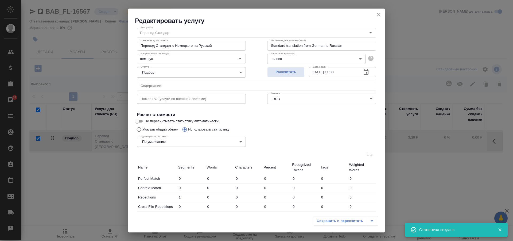
type input "4883"
type input "93"
type input "636"
type input "4887"
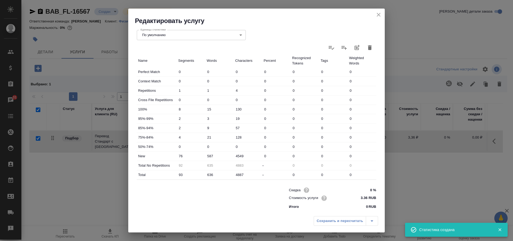
scroll to position [124, 0]
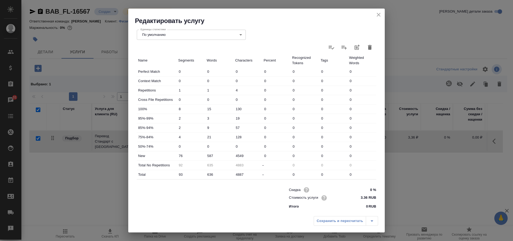
click at [343, 221] on div "Сохранить и пересчитать" at bounding box center [345, 221] width 64 height 10
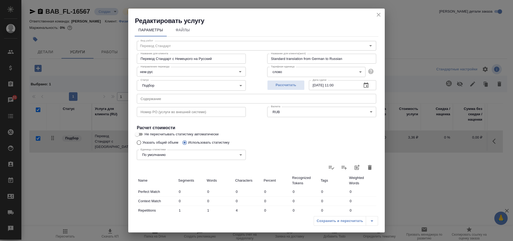
scroll to position [0, 0]
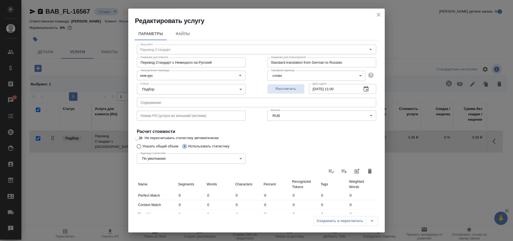
click at [331, 220] on div "Сохранить и пересчитать" at bounding box center [345, 221] width 64 height 10
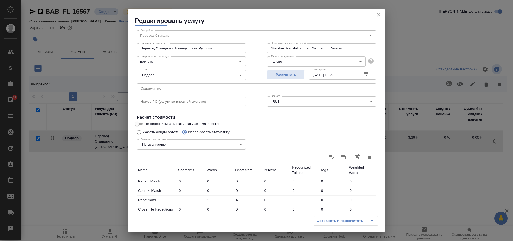
scroll to position [27, 0]
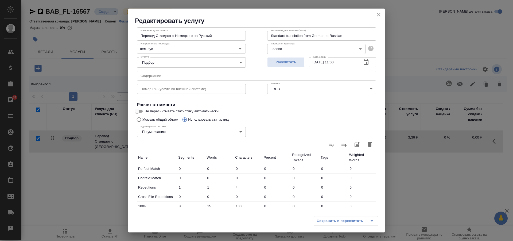
click at [340, 221] on div "Сохранить и пересчитать" at bounding box center [345, 221] width 64 height 10
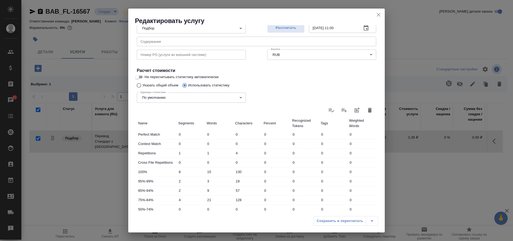
scroll to position [53, 0]
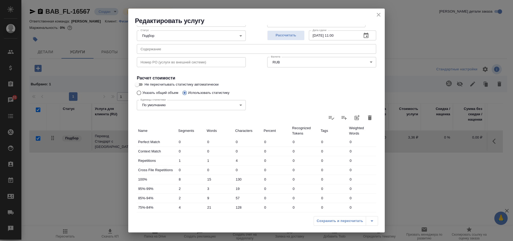
click at [137, 93] on input "Указать общий объем" at bounding box center [138, 93] width 9 height 10
radio input "true"
radio input "false"
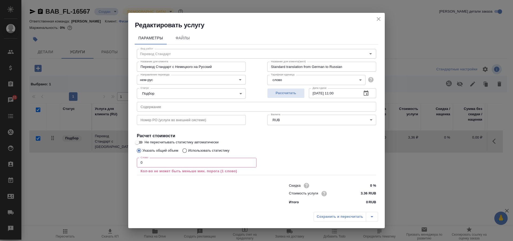
scroll to position [0, 0]
click at [152, 160] on input "0" at bounding box center [197, 163] width 120 height 10
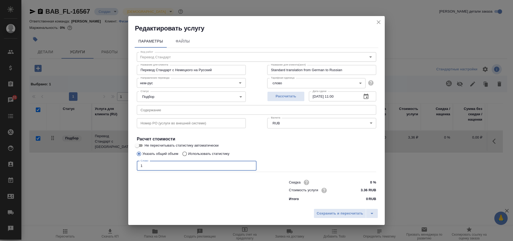
type input "1"
click at [184, 152] on input "Использовать статистику" at bounding box center [183, 153] width 9 height 10
radio input "true"
radio input "false"
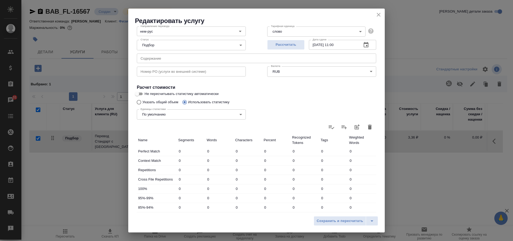
scroll to position [44, 0]
click at [341, 126] on icon at bounding box center [344, 127] width 6 height 6
click at [0, 0] on input "file" at bounding box center [0, 0] width 0 height 0
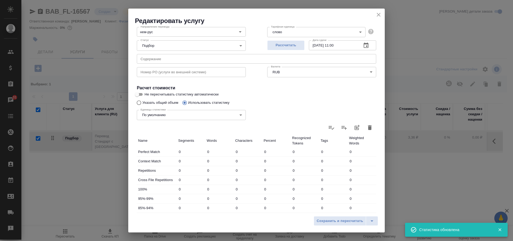
type input "2"
type input "8"
type input "16"
type input "30"
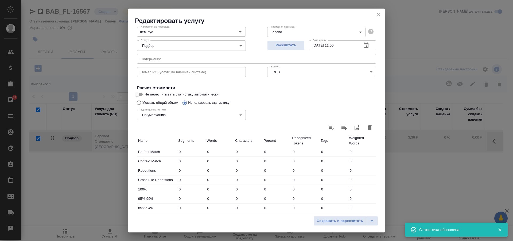
type input "260"
type input "4"
type input "6"
type input "38"
type input "4"
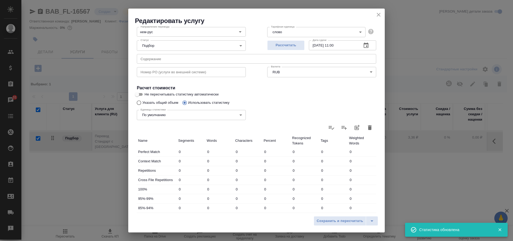
type input "18"
type input "114"
type input "8"
type input "42"
type input "256"
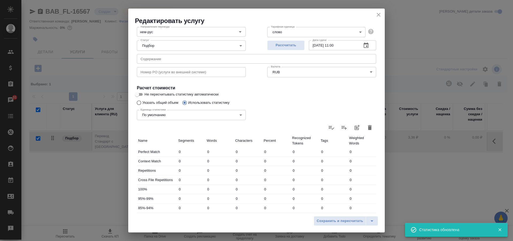
type input "152"
type input "1174"
type input "9098"
type input "184"
type input "1270"
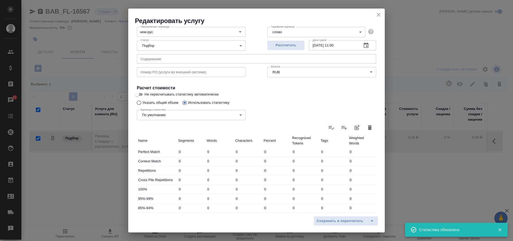
type input "9766"
type input "186"
type input "1272"
type input "9774"
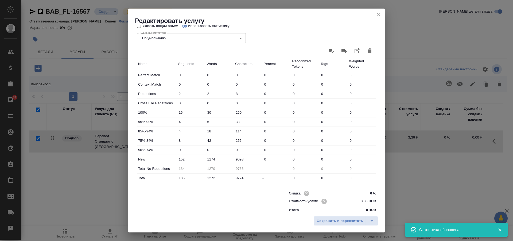
scroll to position [124, 0]
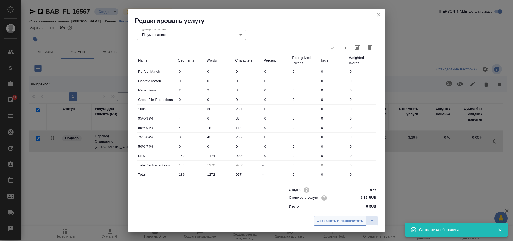
click at [340, 221] on span "Сохранить и пересчитать" at bounding box center [339, 221] width 46 height 6
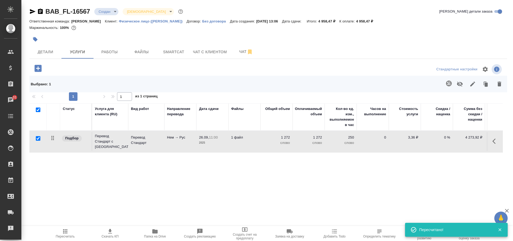
click at [38, 138] on input "checkbox" at bounding box center [38, 138] width 5 height 5
checkbox input "false"
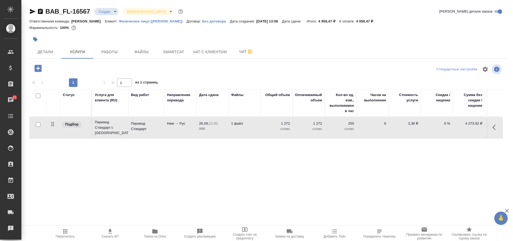
click at [215, 182] on div "Статус Услуга для клиента (RU) Вид работ Направление перевода Дата сдачи Файлы …" at bounding box center [265, 146] width 473 height 115
click at [50, 51] on span "Детали" at bounding box center [46, 52] width 26 height 7
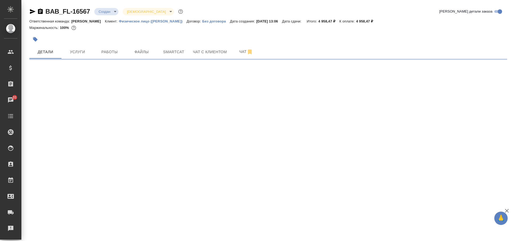
select select "RU"
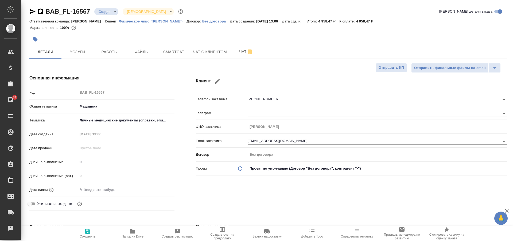
type textarea "x"
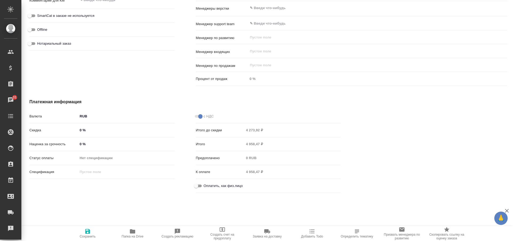
scroll to position [249, 0]
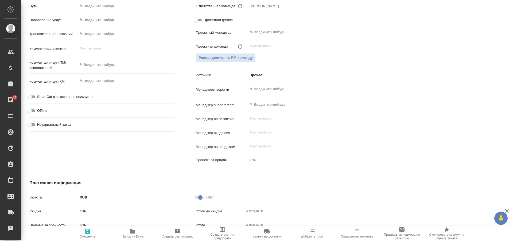
click at [270, 91] on input "text" at bounding box center [368, 89] width 238 height 6
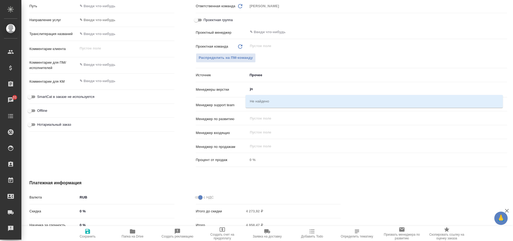
type input "j"
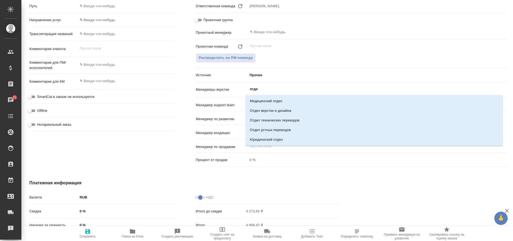
type input "отдел"
click at [285, 111] on li "Отдел верстки и дизайна" at bounding box center [373, 111] width 257 height 10
type textarea "x"
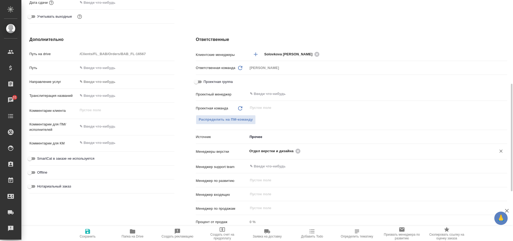
scroll to position [53, 0]
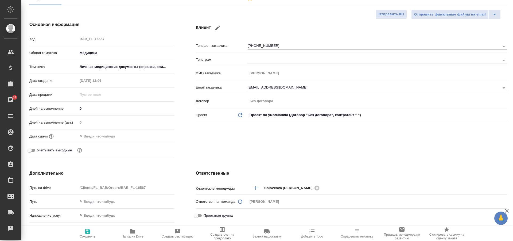
click at [98, 137] on input "text" at bounding box center [101, 136] width 47 height 8
click at [160, 137] on icon "button" at bounding box center [159, 135] width 6 height 6
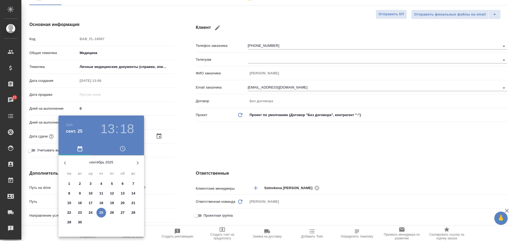
click at [130, 131] on h3 "18" at bounding box center [127, 128] width 14 height 15
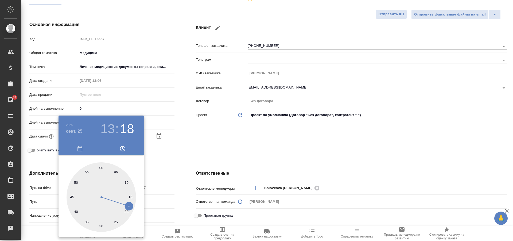
click at [87, 222] on div at bounding box center [100, 196] width 69 height 69
type input "25.09.2025 13:35"
type textarea "x"
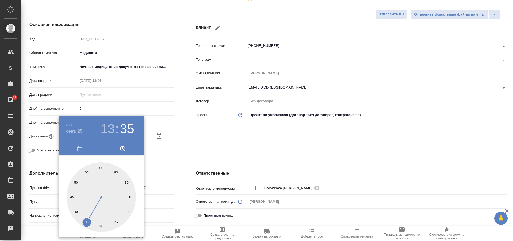
click at [220, 163] on div at bounding box center [256, 120] width 513 height 241
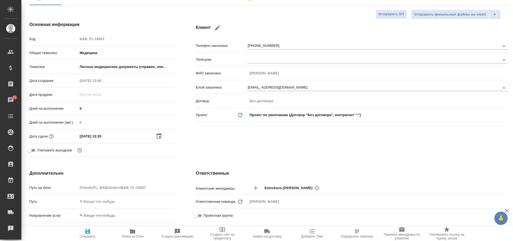
scroll to position [0, 0]
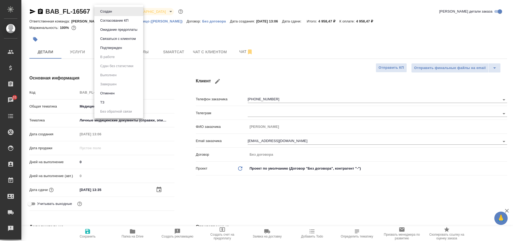
click at [113, 13] on body "🙏 .cls-1 fill:#fff; AWATERA Solovkova Ekaterina Клиенты Спецификации Заказы 31 …" at bounding box center [256, 120] width 513 height 241
click at [231, 206] on div at bounding box center [256, 120] width 513 height 241
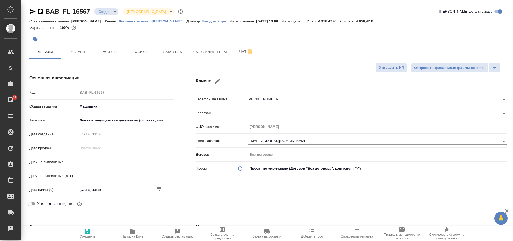
click at [84, 233] on icon "button" at bounding box center [87, 231] width 6 height 6
type textarea "x"
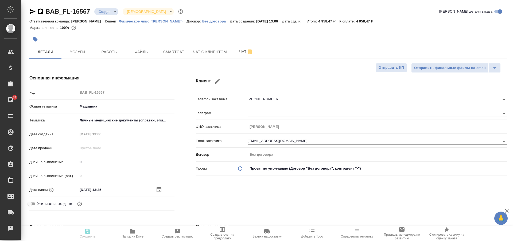
type textarea "x"
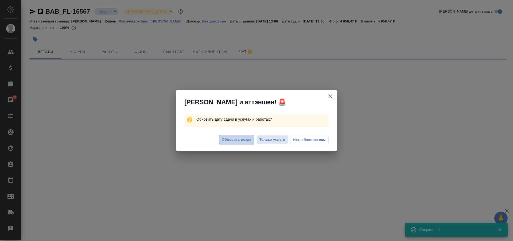
click at [236, 141] on span "Обновить везде" at bounding box center [236, 139] width 29 height 6
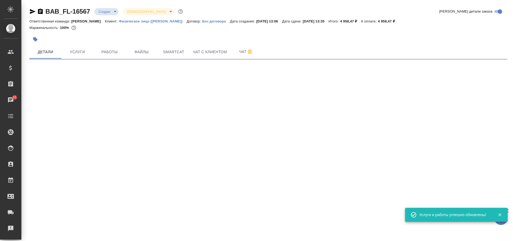
select select "RU"
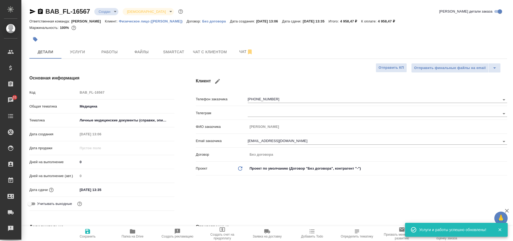
type textarea "x"
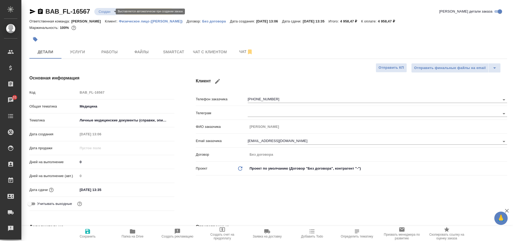
click at [110, 12] on body "🙏 .cls-1 fill:#fff; AWATERA Solovkova Ekaterina Клиенты Спецификации Заказы 31 …" at bounding box center [256, 120] width 513 height 241
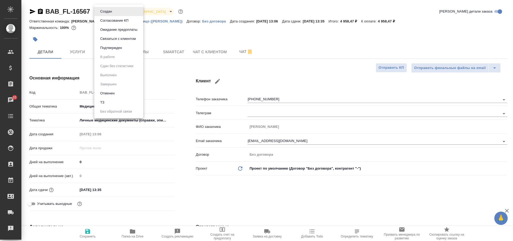
click at [112, 104] on li "ТЗ" at bounding box center [118, 102] width 49 height 9
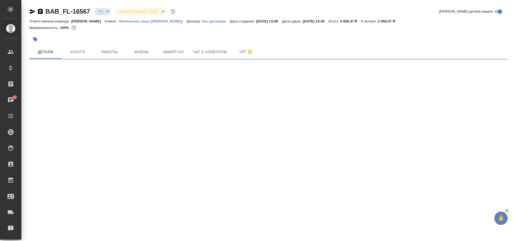
select select "RU"
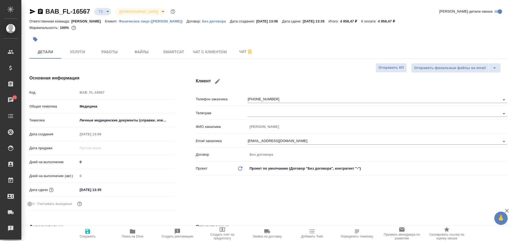
type textarea "x"
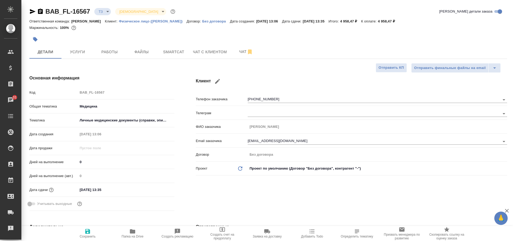
type textarea "x"
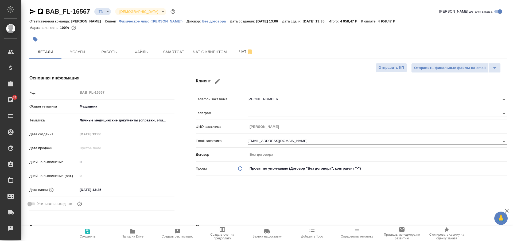
type textarea "x"
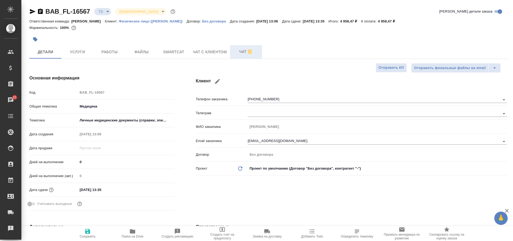
click at [238, 51] on span "Чат" at bounding box center [246, 51] width 26 height 7
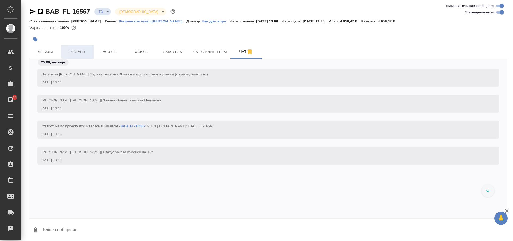
click at [79, 53] on span "Услуги" at bounding box center [78, 52] width 26 height 7
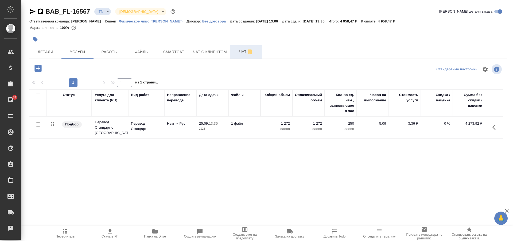
click at [240, 51] on span "Чат" at bounding box center [246, 51] width 26 height 7
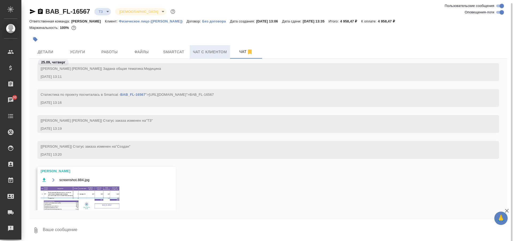
scroll to position [2, 0]
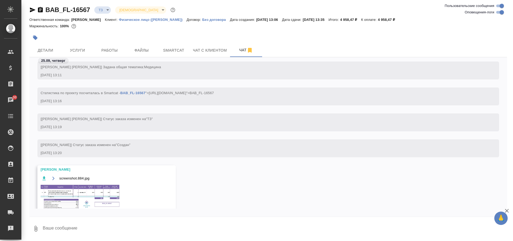
click at [92, 194] on img at bounding box center [81, 197] width 80 height 26
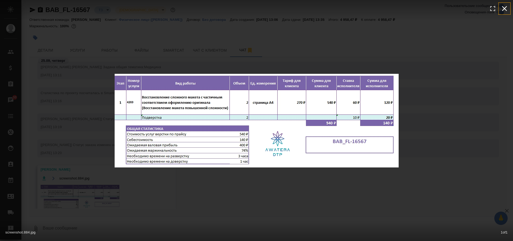
click at [509, 12] on button "button" at bounding box center [504, 9] width 12 height 12
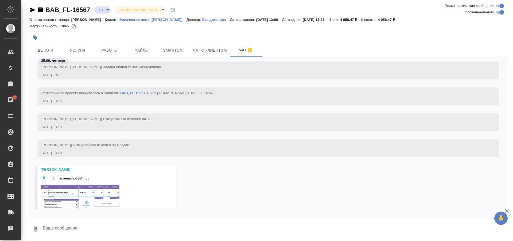
click at [72, 196] on img at bounding box center [81, 197] width 80 height 26
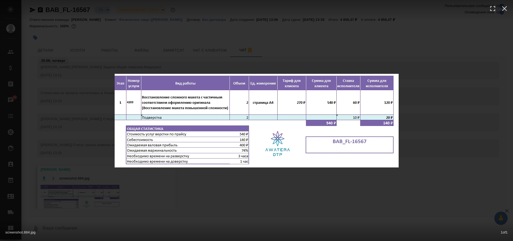
click at [430, 135] on div "screenshot.884.jpg 1 of 1" at bounding box center [256, 120] width 513 height 241
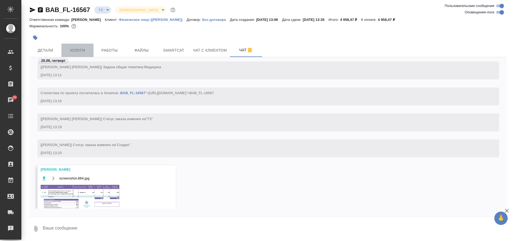
click at [84, 52] on span "Услуги" at bounding box center [78, 50] width 26 height 7
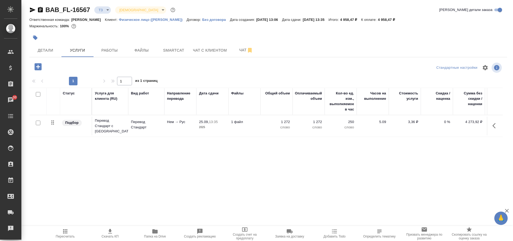
click at [42, 69] on icon "button" at bounding box center [37, 66] width 9 height 9
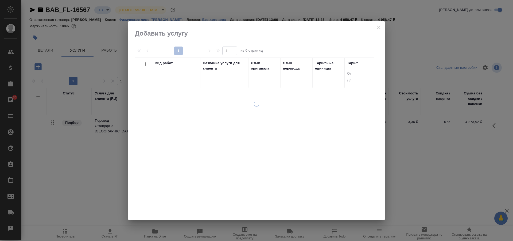
click at [165, 75] on div at bounding box center [176, 76] width 43 height 8
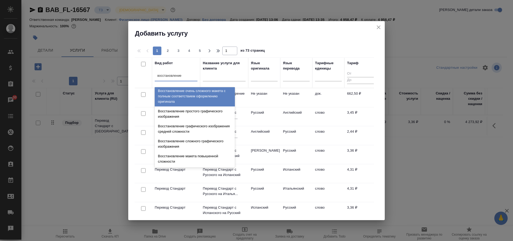
scroll to position [98, 0]
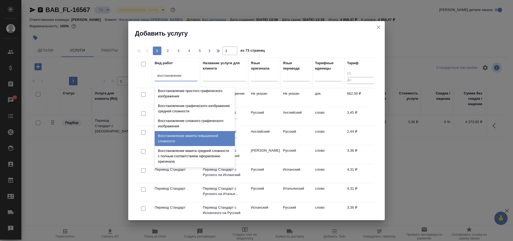
type input "восстановление"
click at [379, 26] on icon "close" at bounding box center [378, 27] width 6 height 6
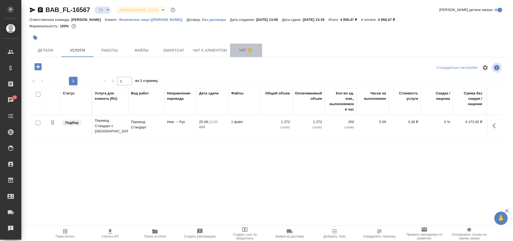
click at [238, 49] on span "Чат" at bounding box center [246, 50] width 26 height 7
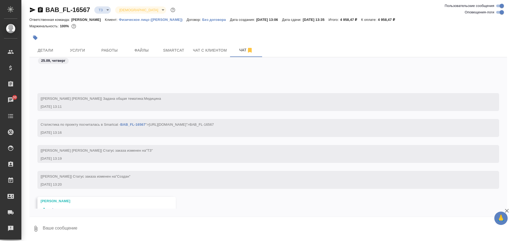
scroll to position [58, 0]
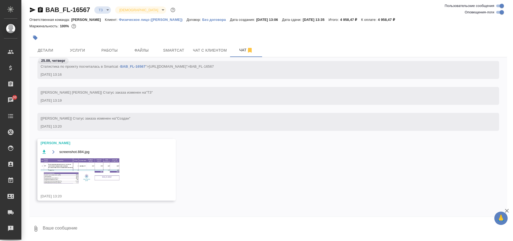
click at [63, 174] on img at bounding box center [81, 171] width 80 height 26
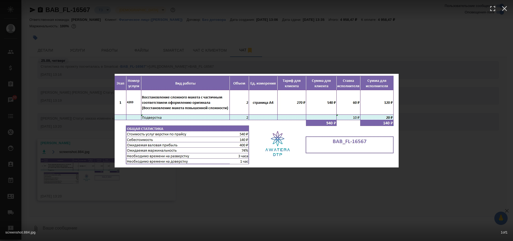
click at [388, 53] on div "screenshot.884.jpg 1 of 1" at bounding box center [256, 120] width 513 height 241
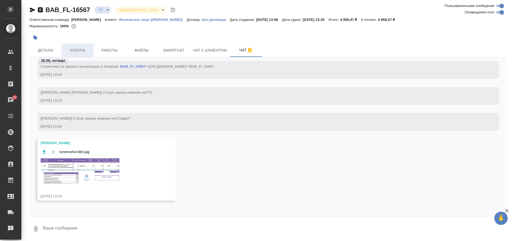
click at [83, 54] on button "Услуги" at bounding box center [77, 50] width 32 height 13
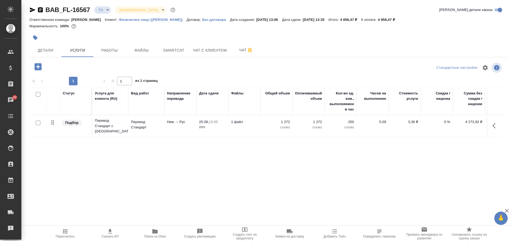
click at [36, 65] on icon "button" at bounding box center [37, 66] width 7 height 7
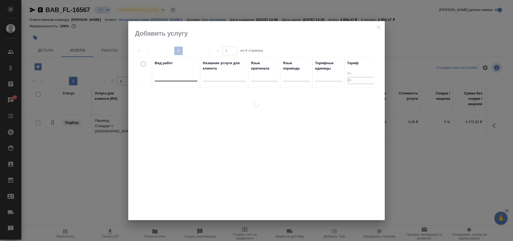
click at [160, 76] on div at bounding box center [176, 76] width 43 height 8
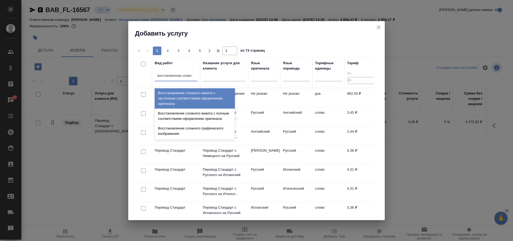
type input "восстановление сложно"
click at [182, 98] on div "Восстановление сложного макета с частичным соответствием оформлению оригинала" at bounding box center [195, 98] width 80 height 20
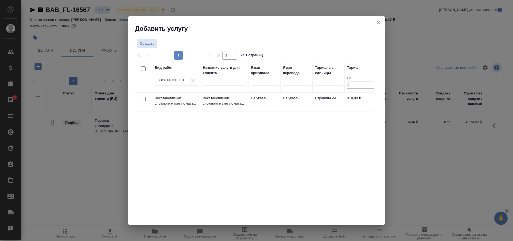
click at [144, 99] on input "checkbox" at bounding box center [143, 99] width 5 height 5
checkbox input "true"
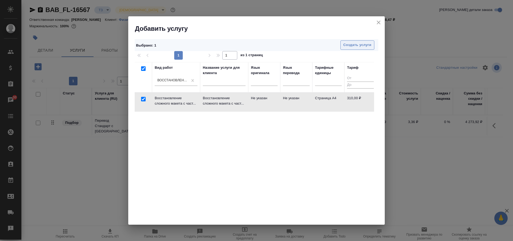
click at [353, 47] on span "Создать услуги" at bounding box center [357, 45] width 28 height 6
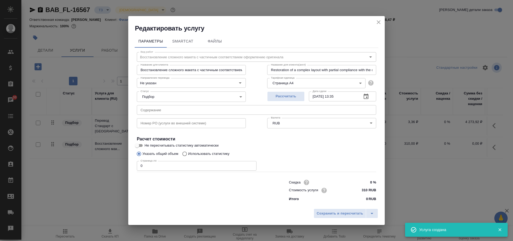
click at [152, 167] on input "0" at bounding box center [197, 166] width 120 height 10
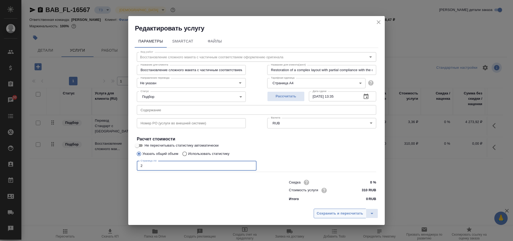
type input "2"
click at [349, 214] on span "Сохранить и пересчитать" at bounding box center [339, 213] width 46 height 6
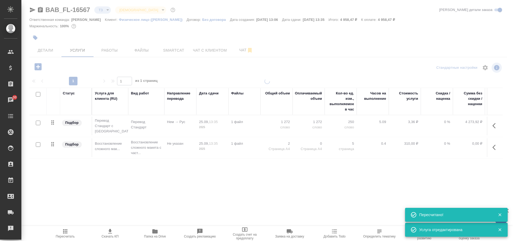
type input "new"
type input "urgent"
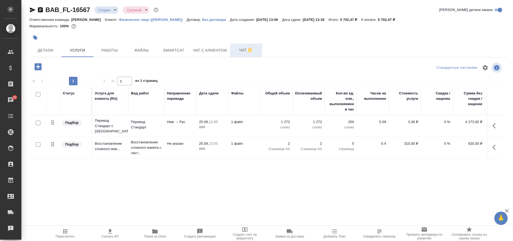
click at [241, 51] on span "Чат" at bounding box center [246, 50] width 26 height 7
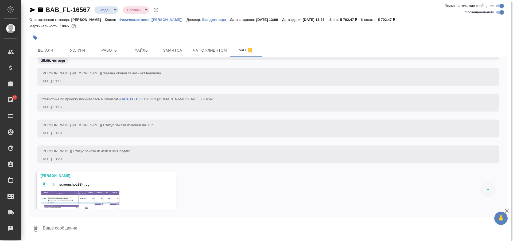
scroll to position [58, 0]
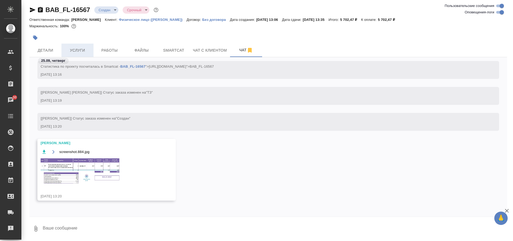
click at [74, 48] on span "Услуги" at bounding box center [78, 50] width 26 height 7
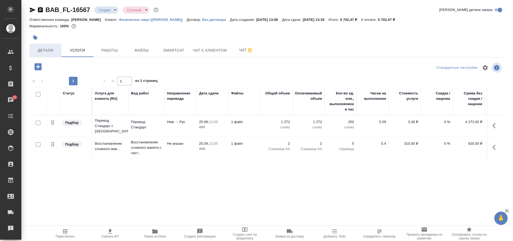
click at [56, 52] on span "Детали" at bounding box center [46, 50] width 26 height 7
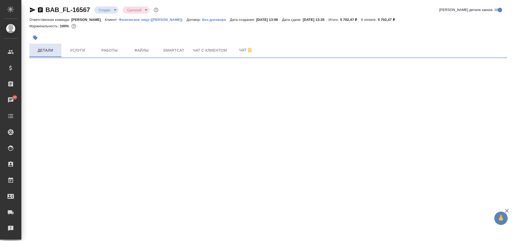
select select "RU"
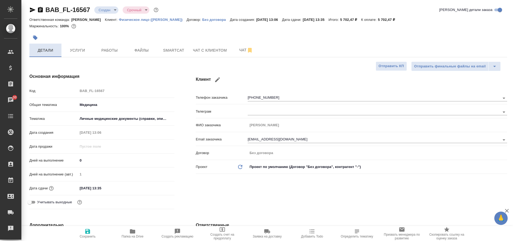
type textarea "x"
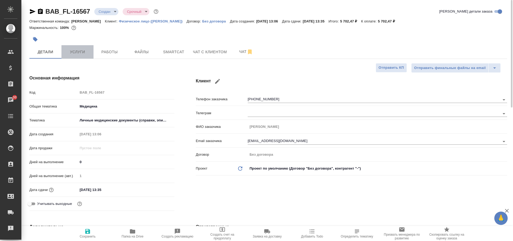
click at [72, 52] on span "Услуги" at bounding box center [78, 52] width 26 height 7
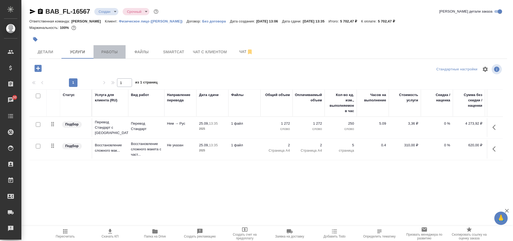
click at [107, 52] on span "Работы" at bounding box center [110, 52] width 26 height 7
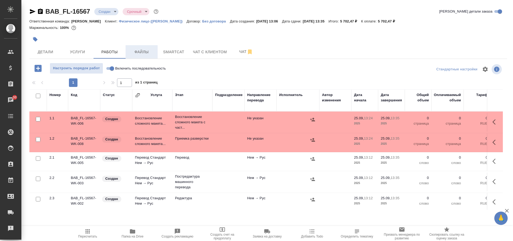
click at [136, 54] on span "Файлы" at bounding box center [142, 52] width 26 height 7
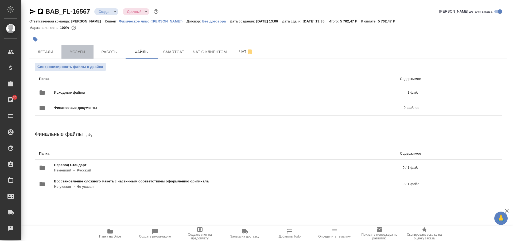
click at [77, 56] on button "Услуги" at bounding box center [77, 51] width 32 height 13
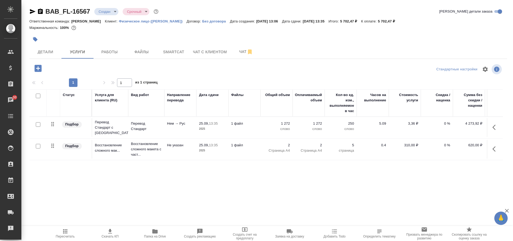
click at [108, 237] on span "Скачать КП" at bounding box center [109, 236] width 17 height 4
click at [42, 52] on span "Детали" at bounding box center [46, 52] width 26 height 7
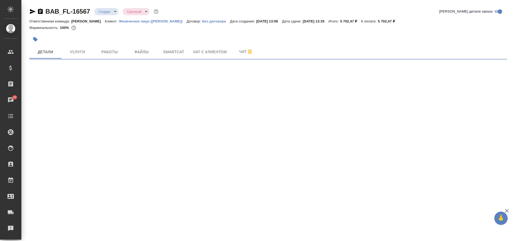
select select "RU"
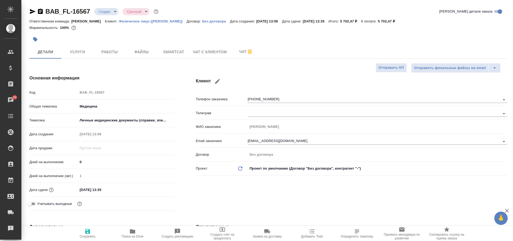
type textarea "x"
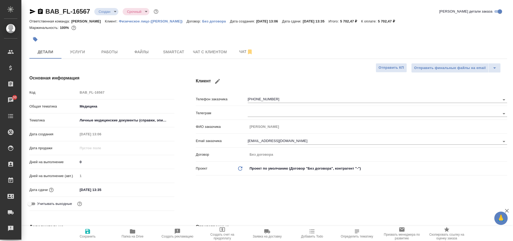
type textarea "x"
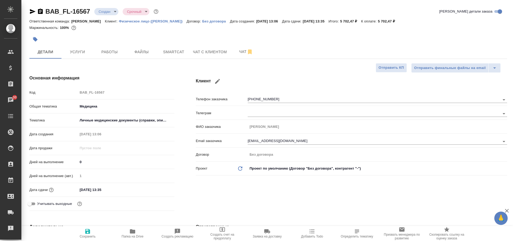
type textarea "x"
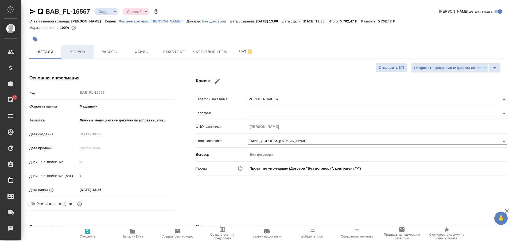
click at [74, 53] on span "Услуги" at bounding box center [78, 52] width 26 height 7
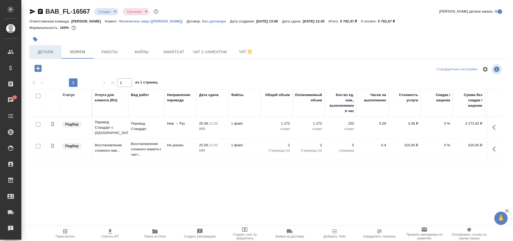
click at [45, 53] on span "Детали" at bounding box center [46, 52] width 26 height 7
click at [49, 50] on span "Детали" at bounding box center [46, 52] width 26 height 7
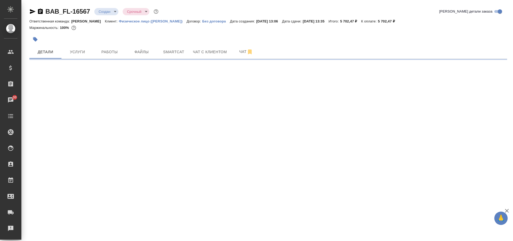
select select "RU"
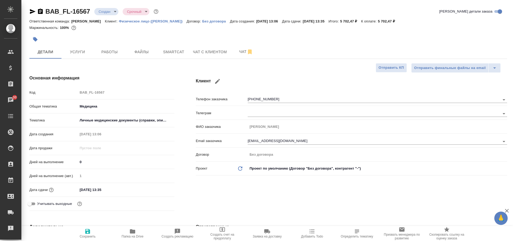
type textarea "x"
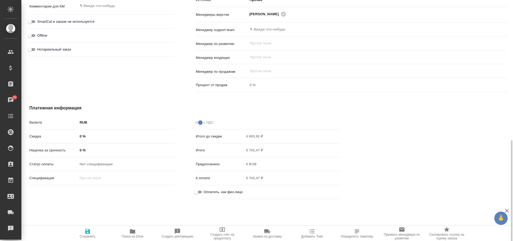
scroll to position [326, 0]
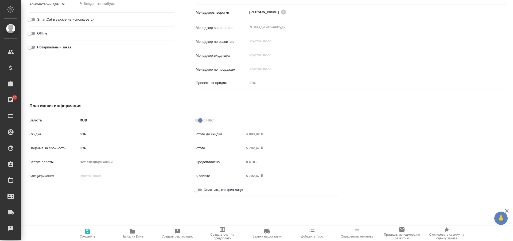
click at [199, 187] on input "Оплатить, как физ.лицо" at bounding box center [195, 189] width 19 height 6
checkbox input "true"
type textarea "x"
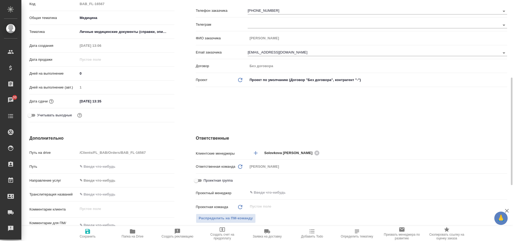
scroll to position [59, 0]
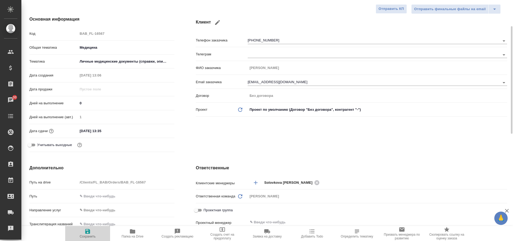
click at [84, 232] on span "Сохранить" at bounding box center [87, 233] width 38 height 10
type textarea "x"
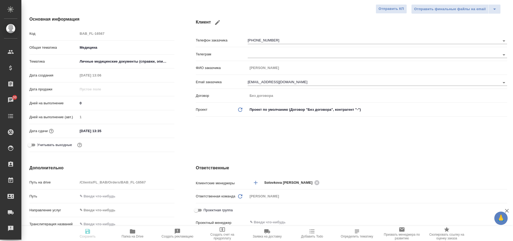
type textarea "x"
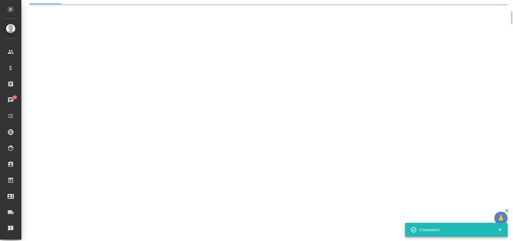
scroll to position [54, 0]
select select "RU"
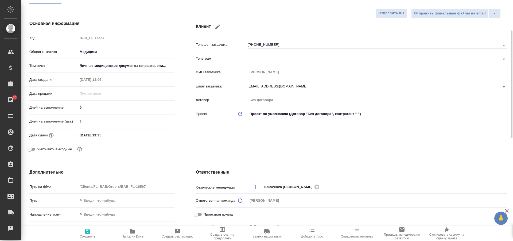
scroll to position [59, 0]
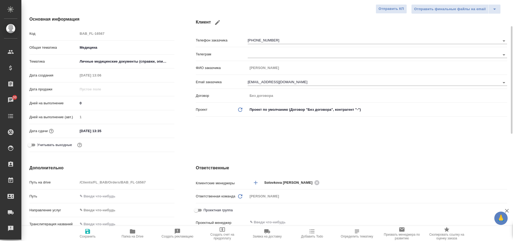
type textarea "x"
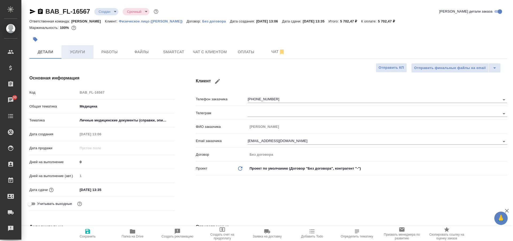
click at [83, 54] on span "Услуги" at bounding box center [78, 52] width 26 height 7
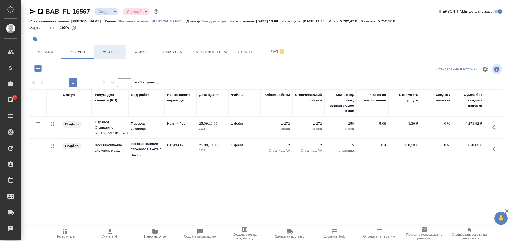
click at [106, 51] on span "Работы" at bounding box center [110, 52] width 26 height 7
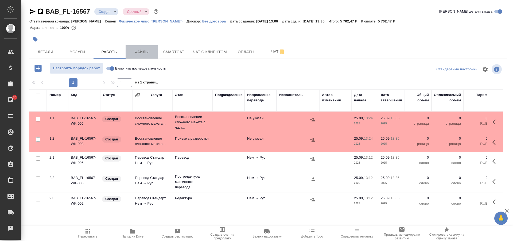
click at [146, 49] on span "Файлы" at bounding box center [142, 52] width 26 height 7
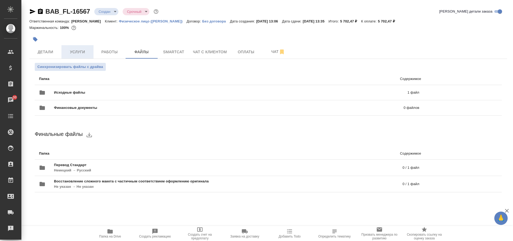
click at [76, 52] on span "Услуги" at bounding box center [78, 52] width 26 height 7
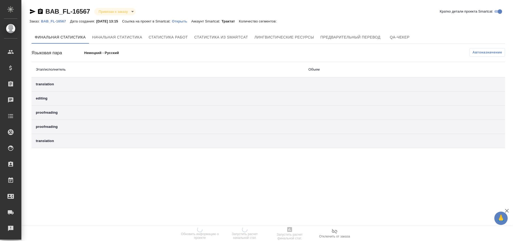
click at [186, 21] on p "Открыть" at bounding box center [181, 21] width 19 height 4
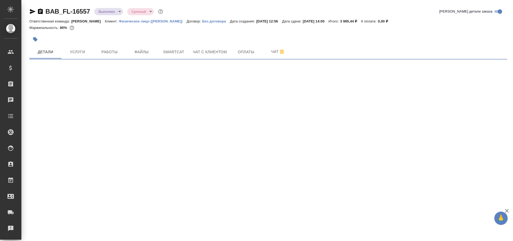
select select "RU"
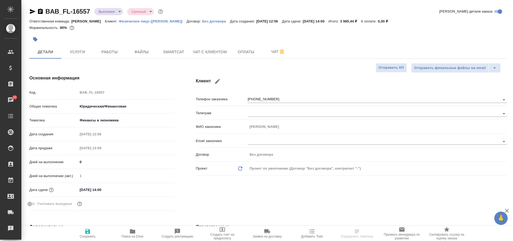
type textarea "x"
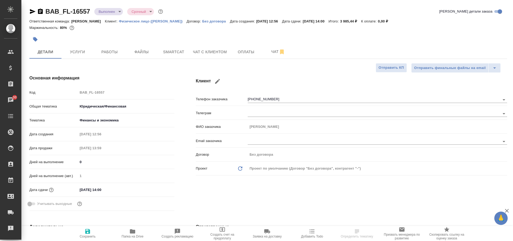
type textarea "x"
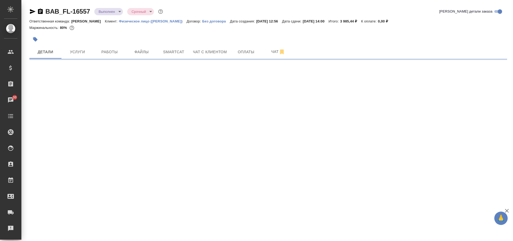
select select "RU"
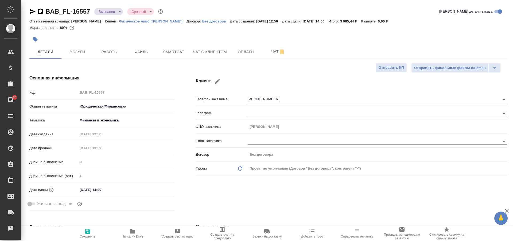
type textarea "x"
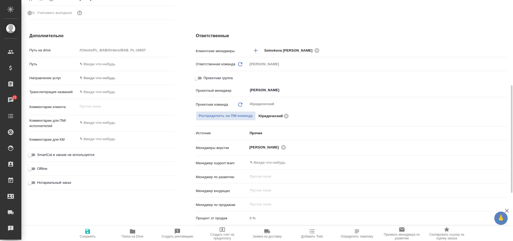
scroll to position [30, 0]
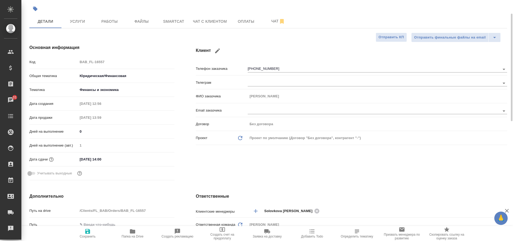
type textarea "x"
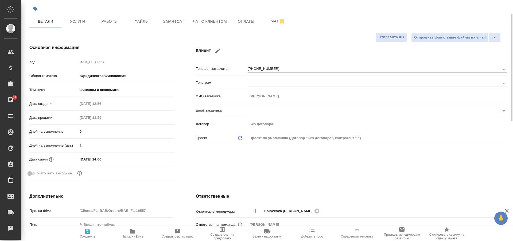
type textarea "x"
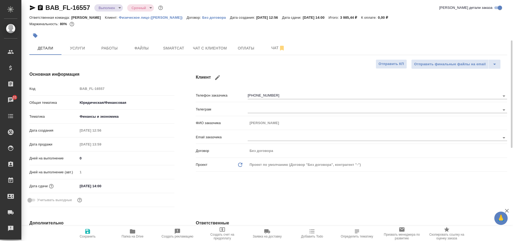
scroll to position [0, 0]
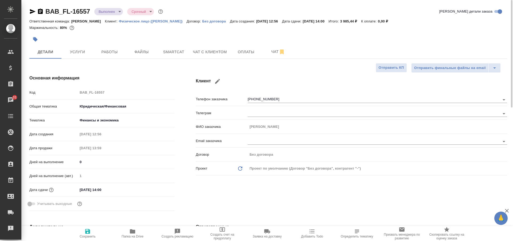
type textarea "x"
